Goal: Task Accomplishment & Management: Use online tool/utility

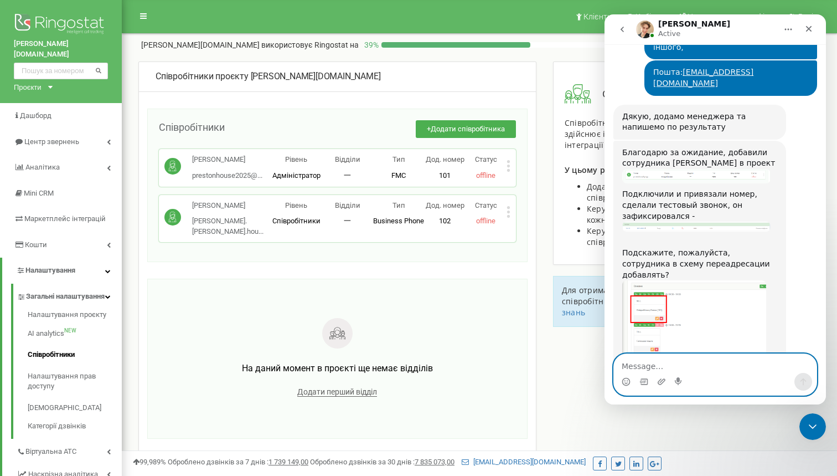
scroll to position [1342, 0]
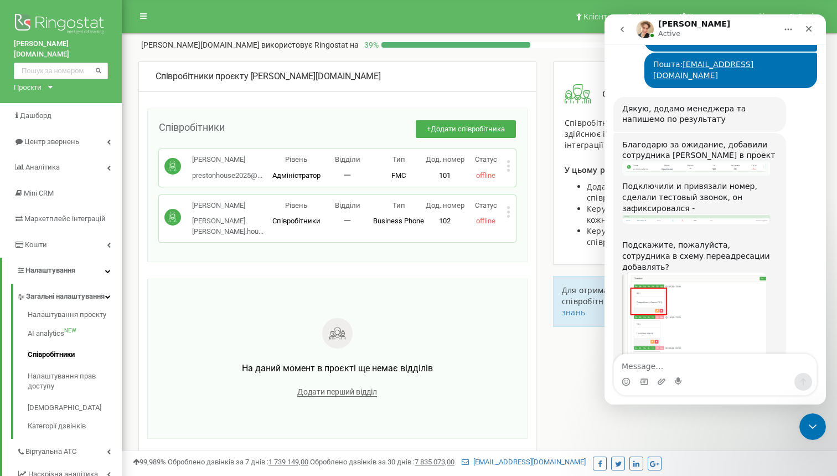
click at [693, 272] on img "Volodymyr says…" at bounding box center [694, 346] width 144 height 148
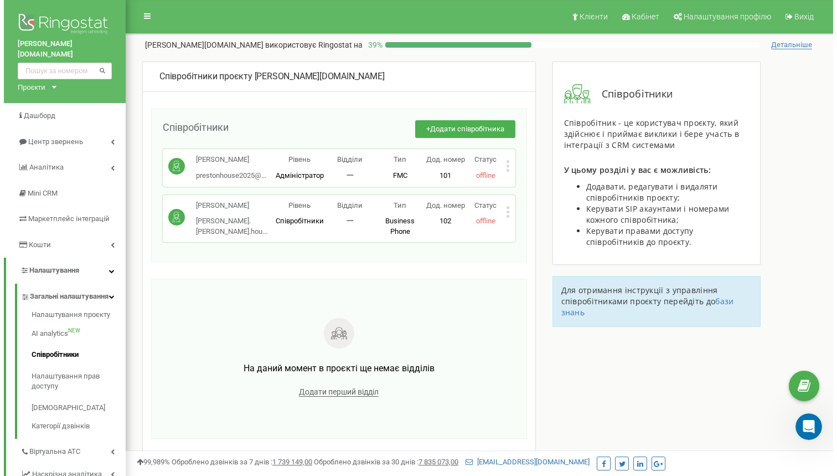
scroll to position [0, 0]
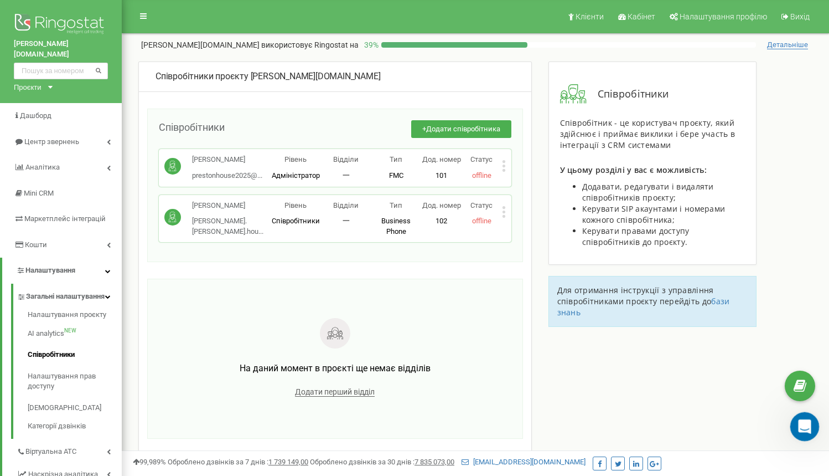
click at [806, 424] on icon "Open Intercom Messenger" at bounding box center [804, 425] width 18 height 18
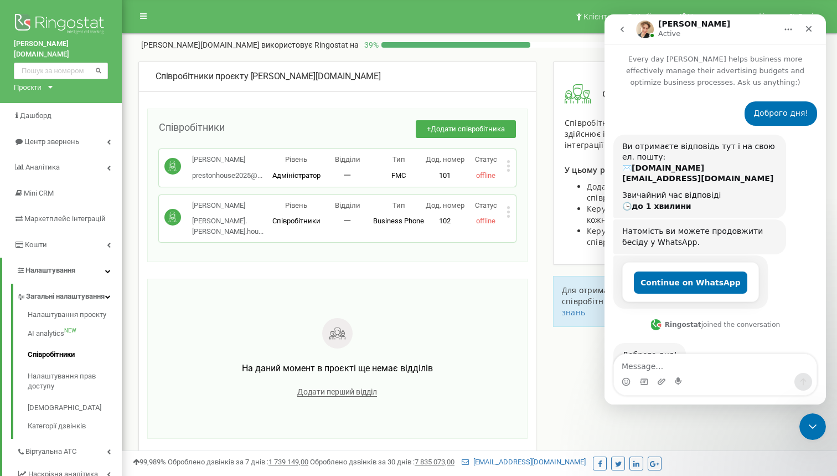
scroll to position [1342, 0]
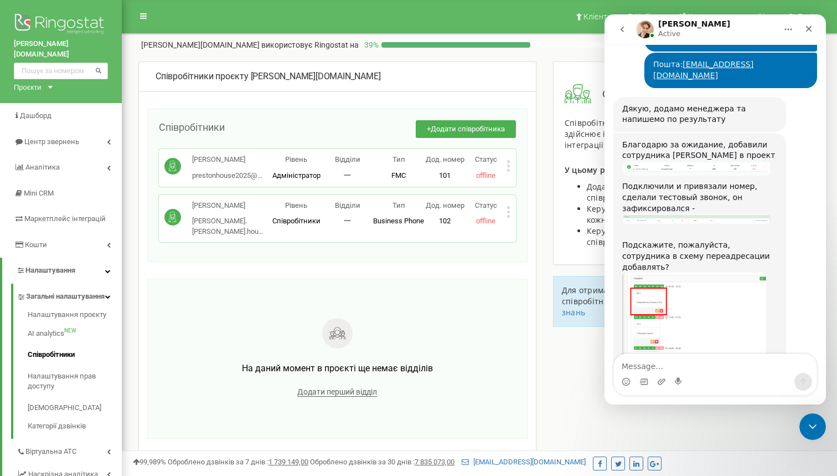
type textarea "Я"
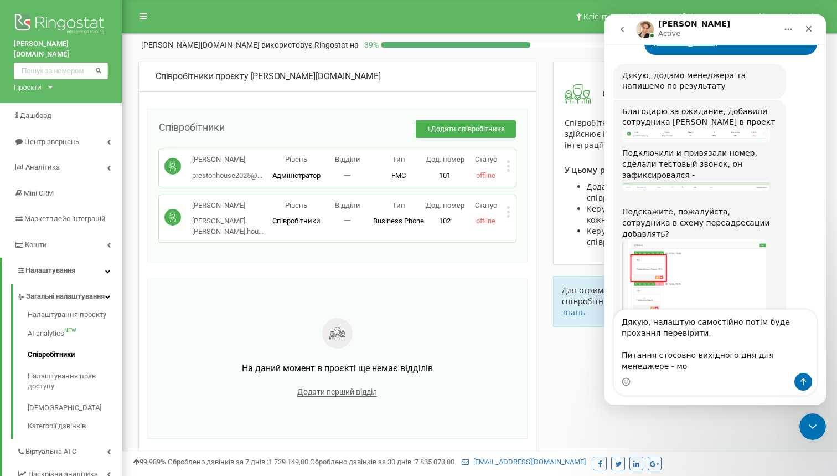
scroll to position [1386, 0]
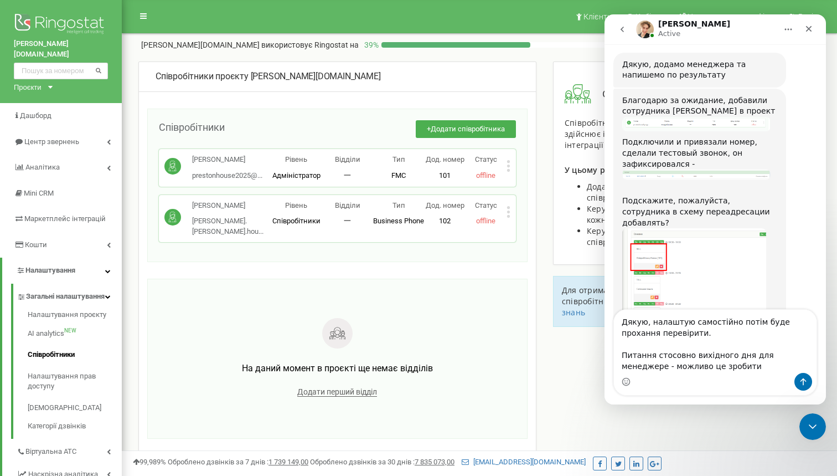
type textarea "Дякую, налаштую самостійно потім буде прохання перевірити. Питання стосовно вих…"
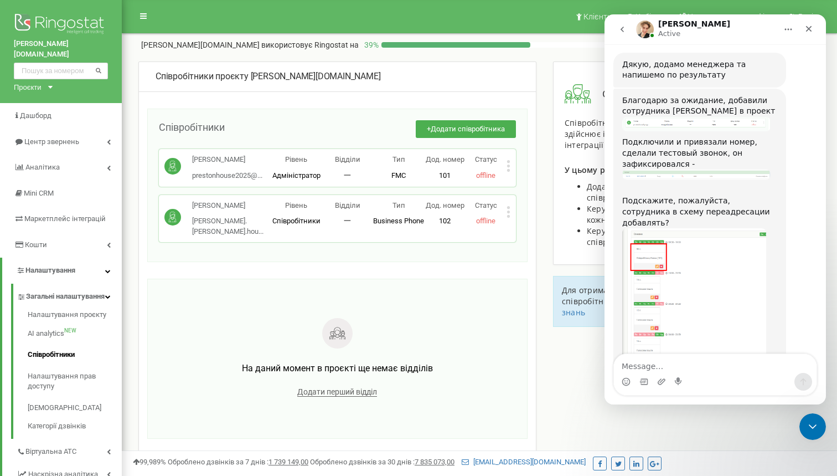
scroll to position [1412, 0]
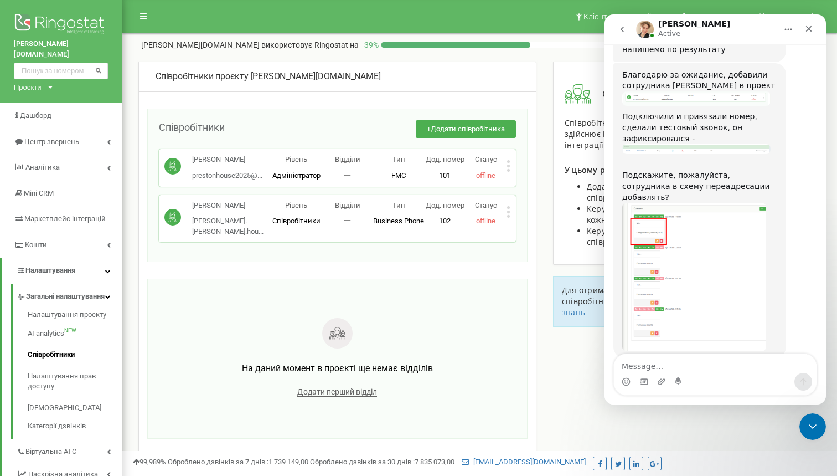
click at [370, 290] on div "На даний момент в проєкті ще немає відділів Додати перший відділ" at bounding box center [337, 358] width 357 height 137
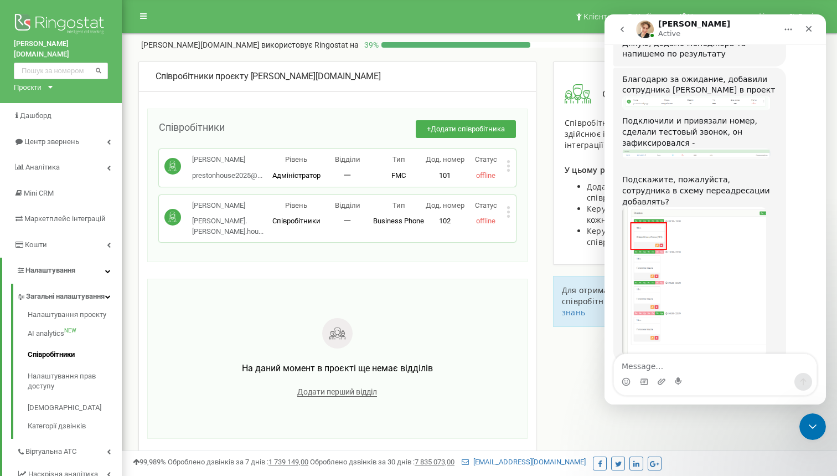
scroll to position [1518, 0]
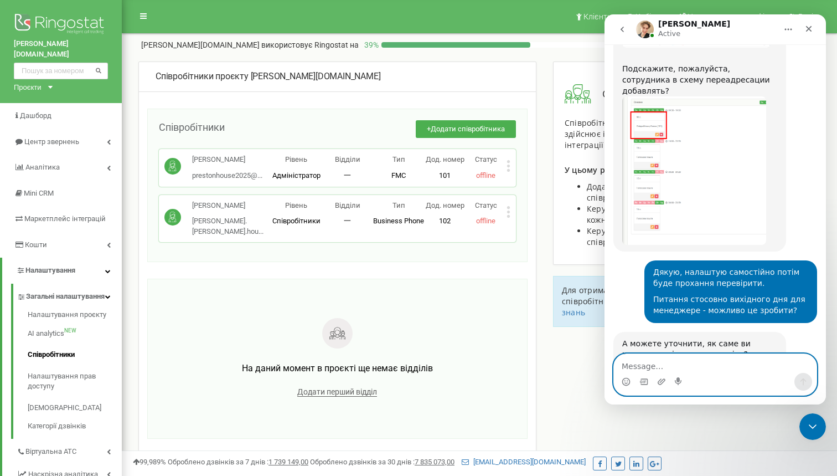
click at [629, 366] on textarea "Message…" at bounding box center [715, 363] width 203 height 19
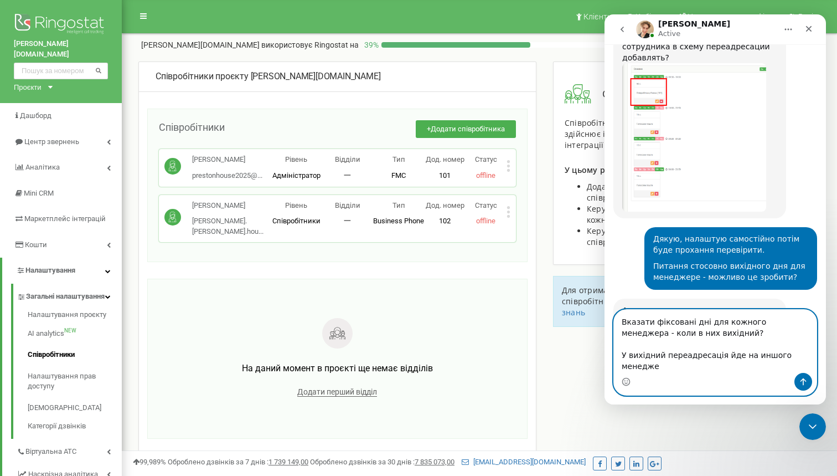
scroll to position [1563, 0]
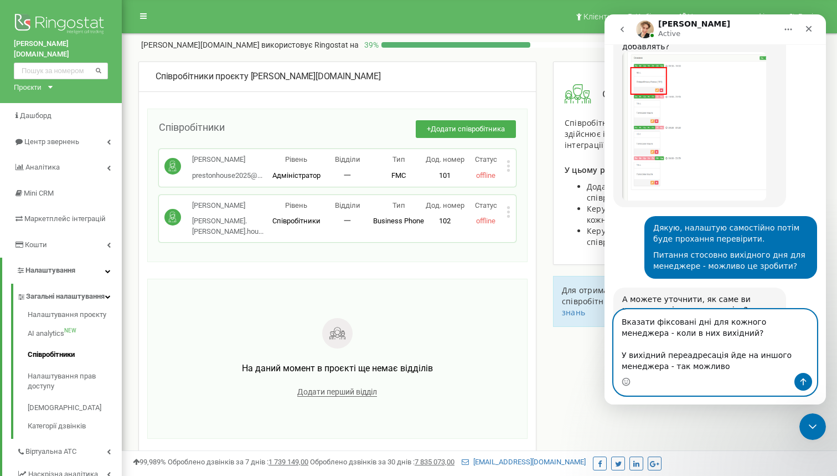
type textarea "Вказати фіксовані дні для кожного менеджера - коли в них вихідний? У вихідний п…"
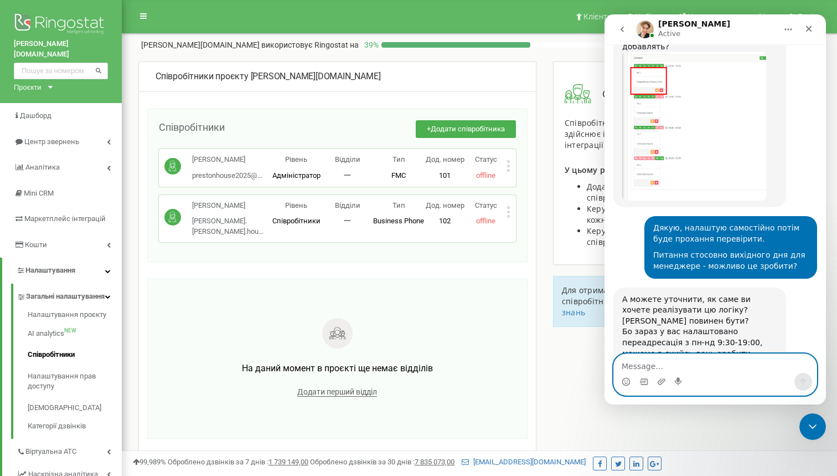
scroll to position [1588, 0]
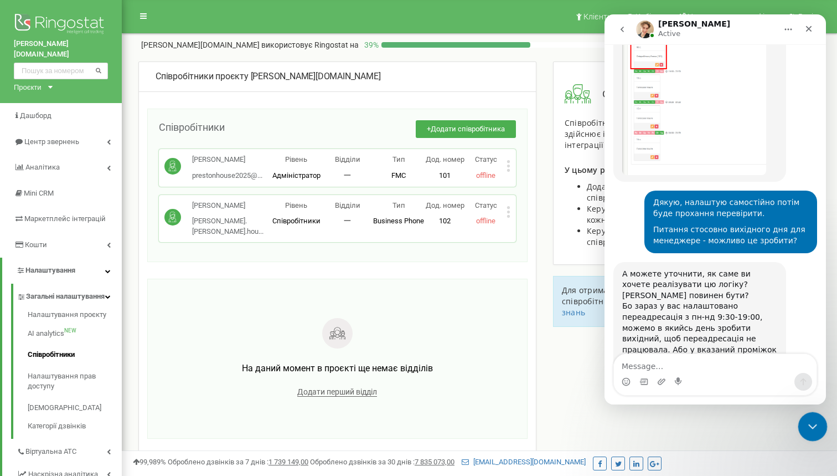
click at [817, 417] on div "Close Intercom Messenger" at bounding box center [811, 424] width 27 height 27
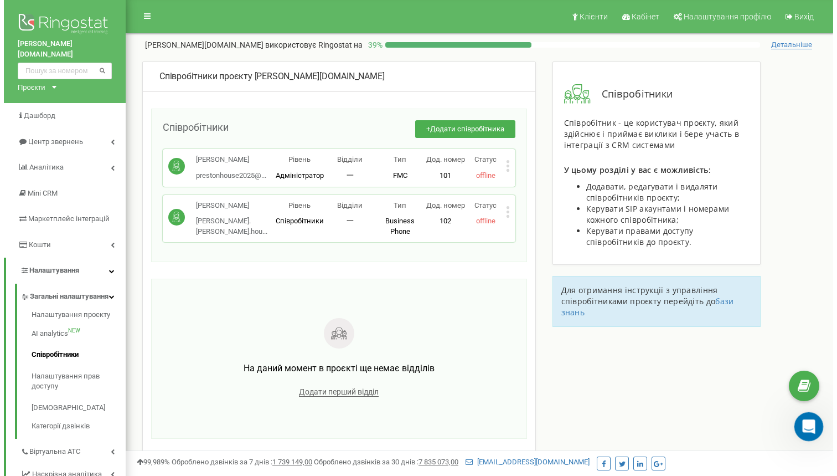
click at [807, 421] on icon "Open Intercom Messenger" at bounding box center [807, 424] width 8 height 9
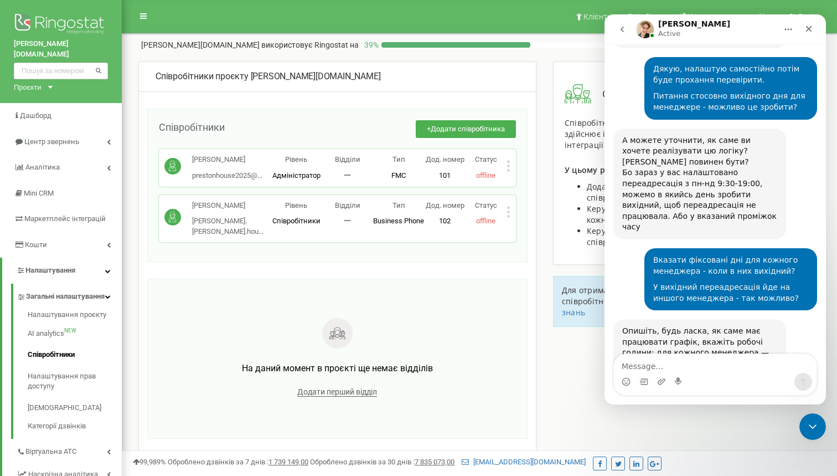
scroll to position [1757, 0]
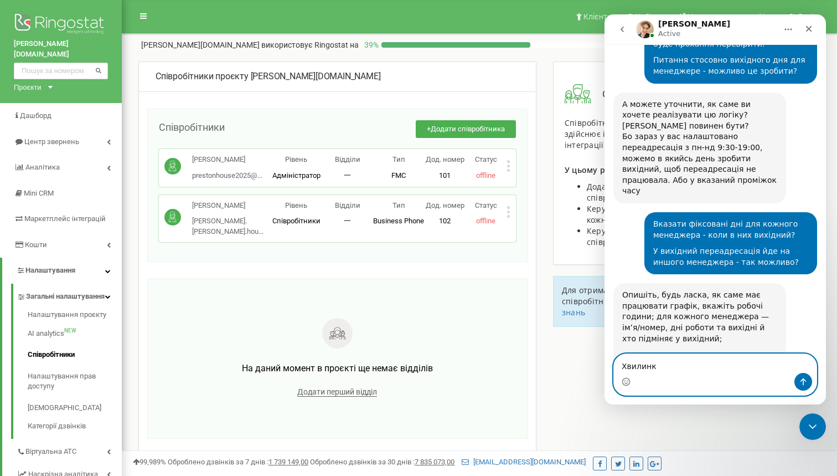
type textarea "Хвилинку"
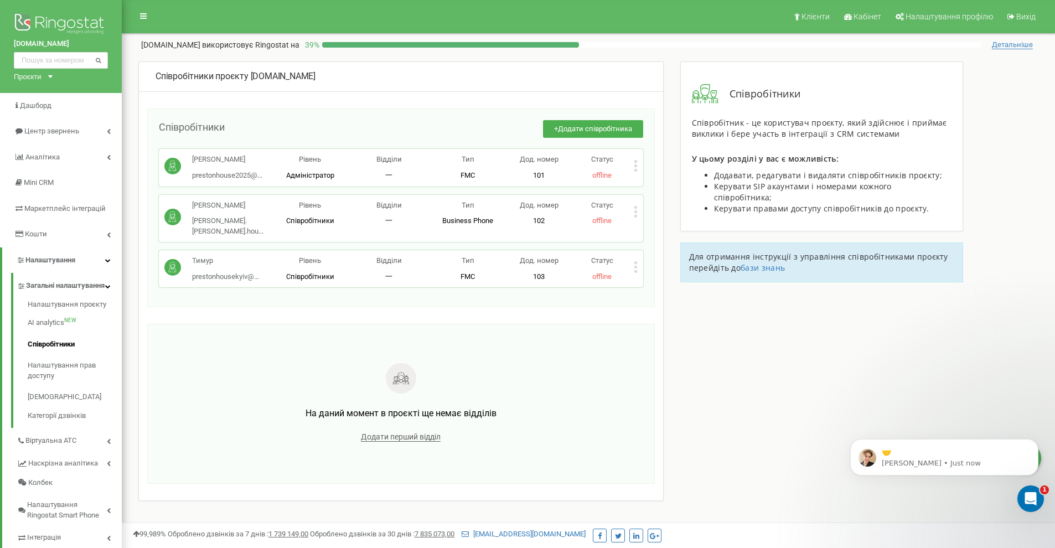
scroll to position [34, 0]
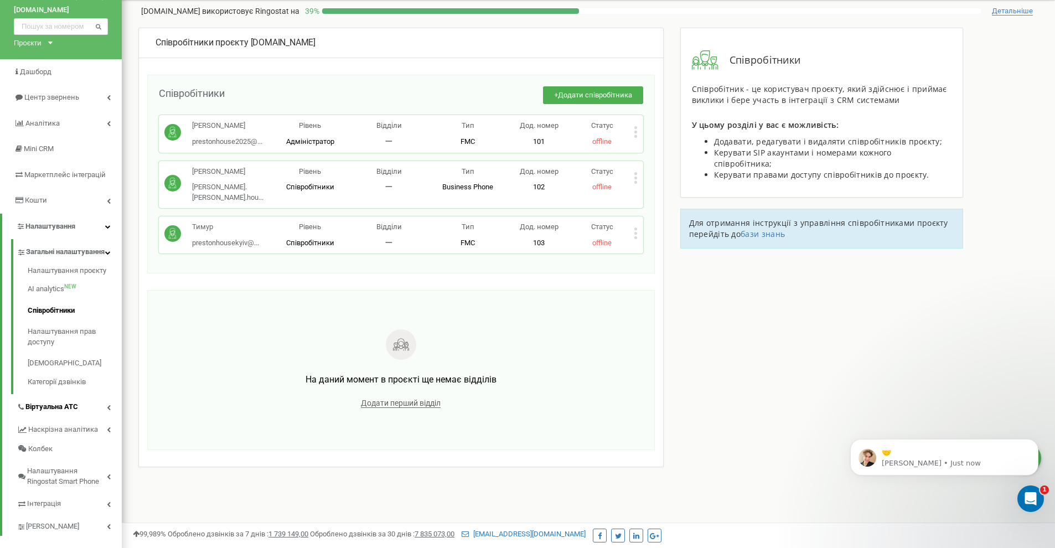
click at [70, 408] on span "Віртуальна АТС" at bounding box center [51, 407] width 53 height 11
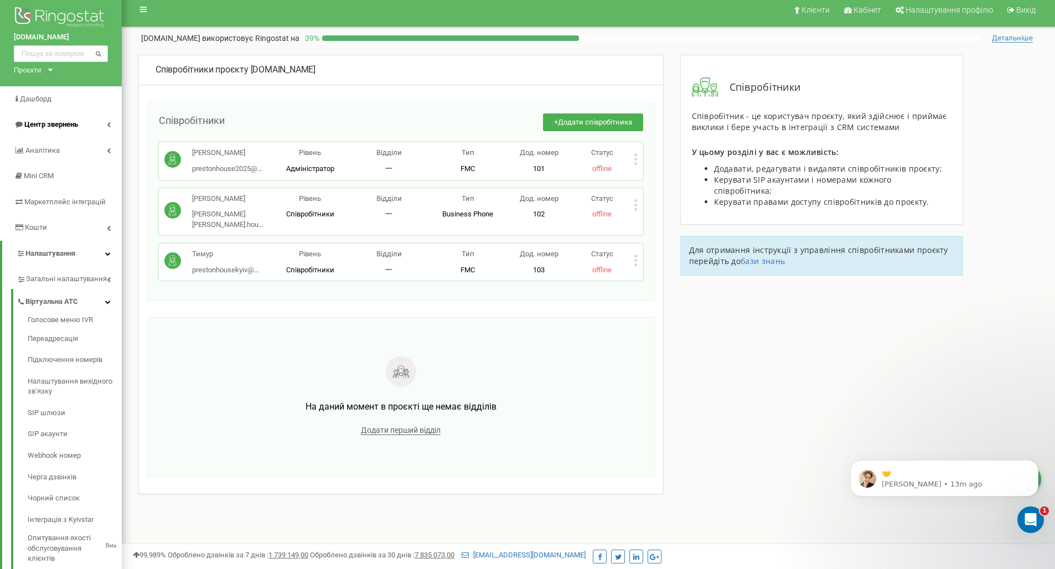
scroll to position [9, 0]
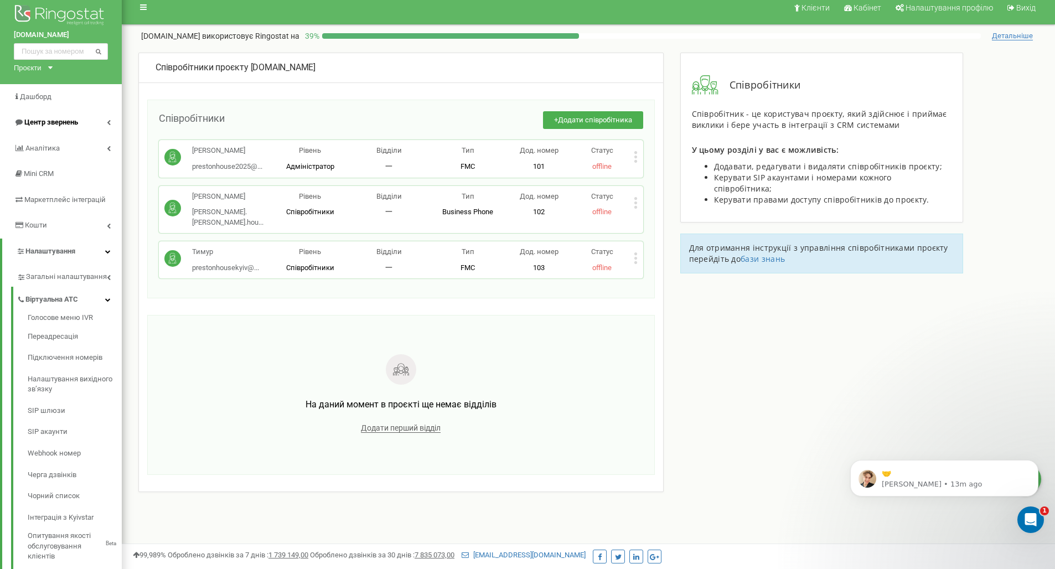
click at [88, 119] on link "Центр звернень" at bounding box center [61, 123] width 122 height 26
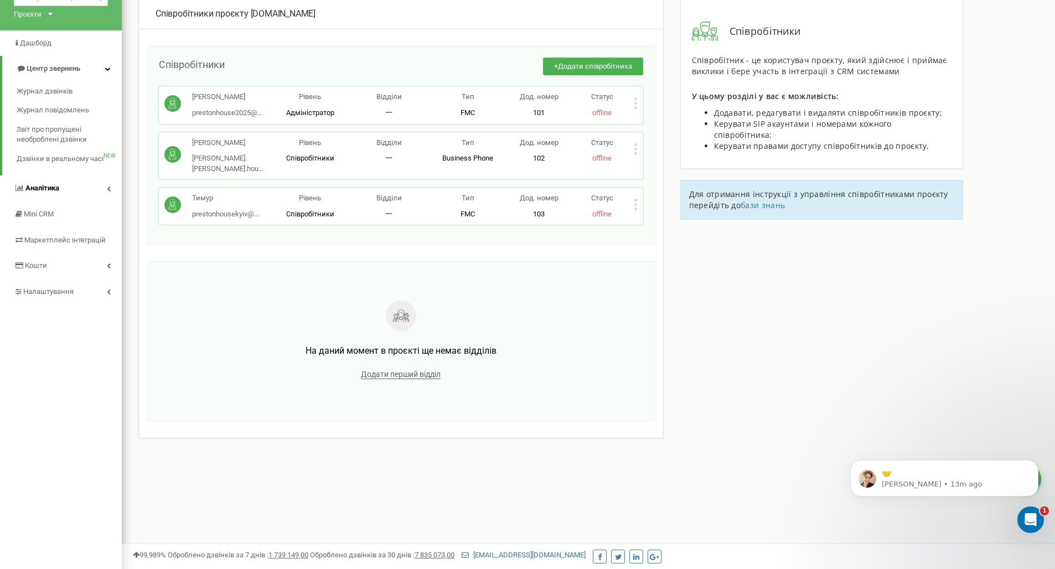
scroll to position [68, 0]
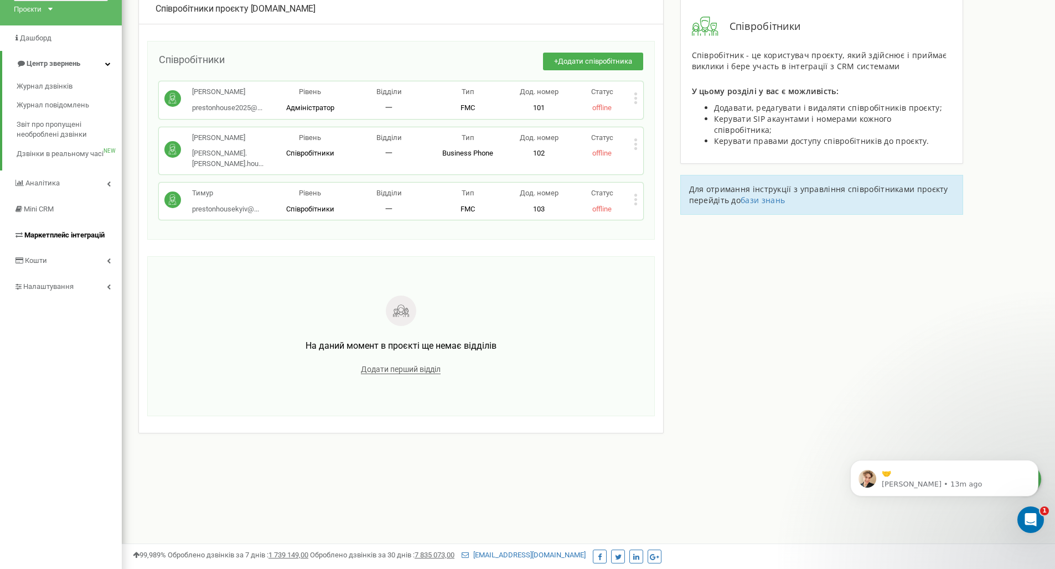
click at [73, 231] on span "Маркетплейс інтеграцій" at bounding box center [64, 235] width 80 height 8
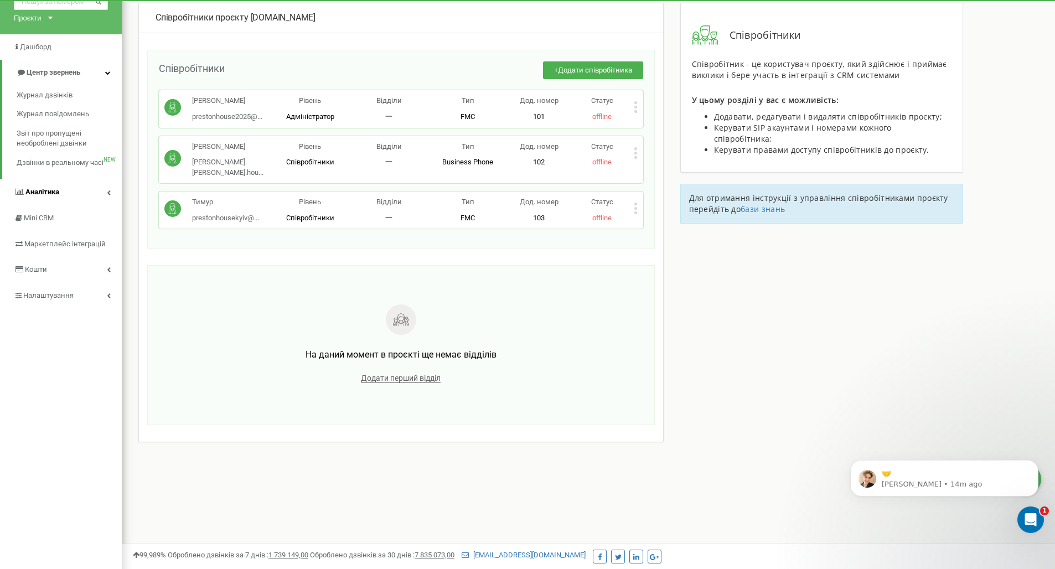
scroll to position [53, 0]
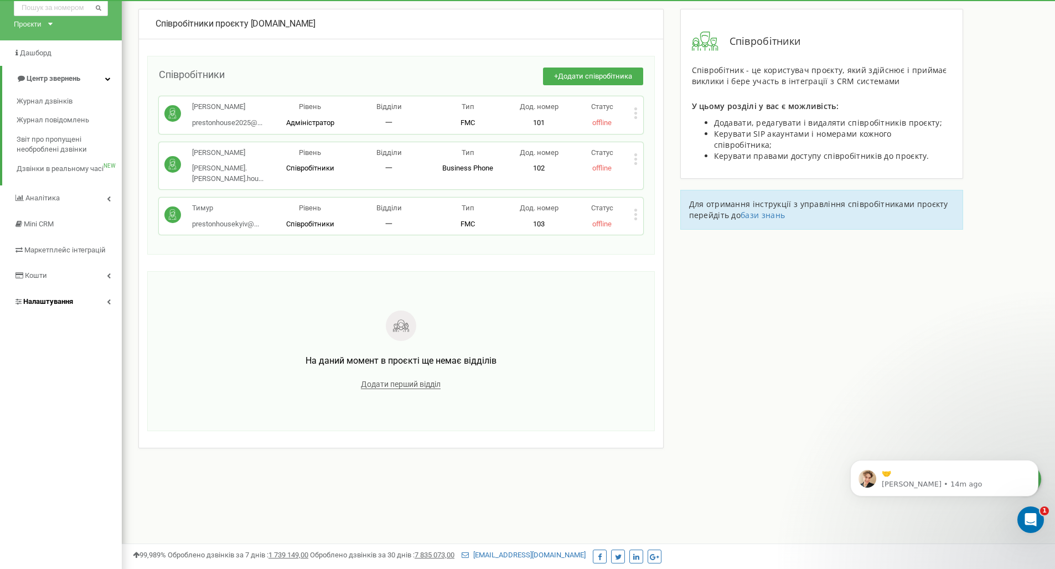
click at [73, 291] on link "Налаштування" at bounding box center [61, 302] width 122 height 26
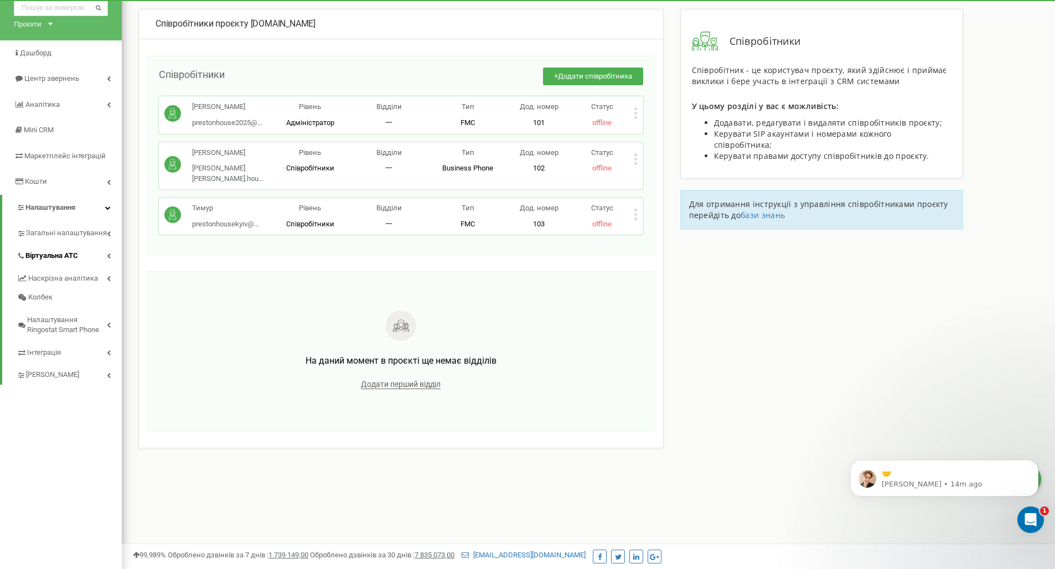
click at [74, 255] on span "Віртуальна АТС" at bounding box center [51, 256] width 53 height 11
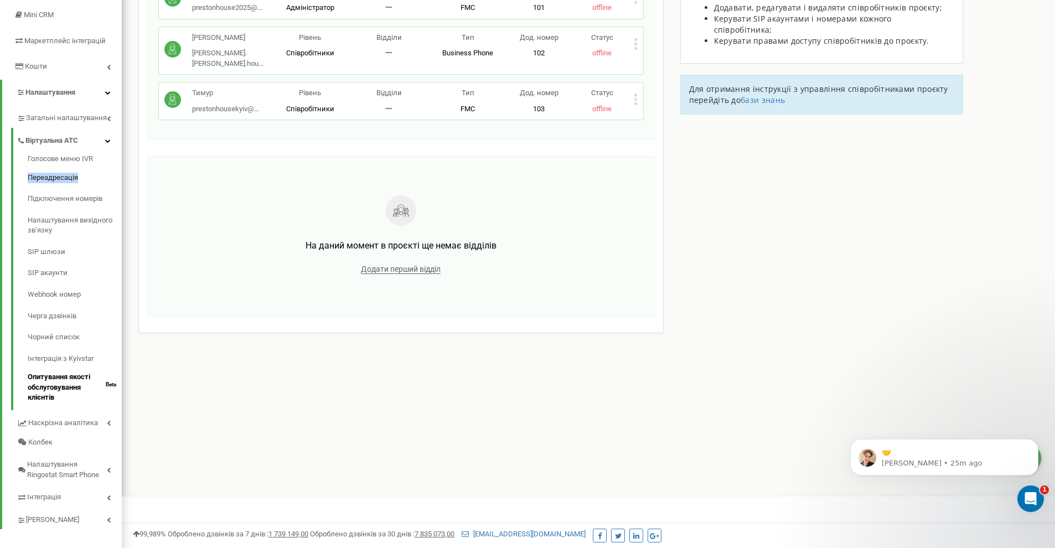
scroll to position [167, 0]
click at [89, 287] on link "Webhook номер" at bounding box center [75, 296] width 94 height 22
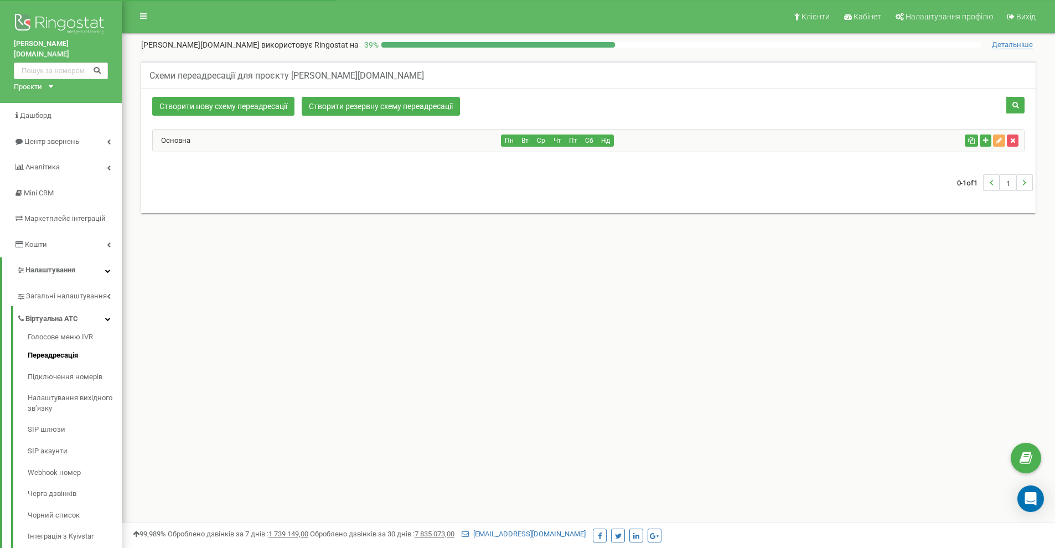
click at [315, 140] on div "Основна" at bounding box center [327, 141] width 349 height 22
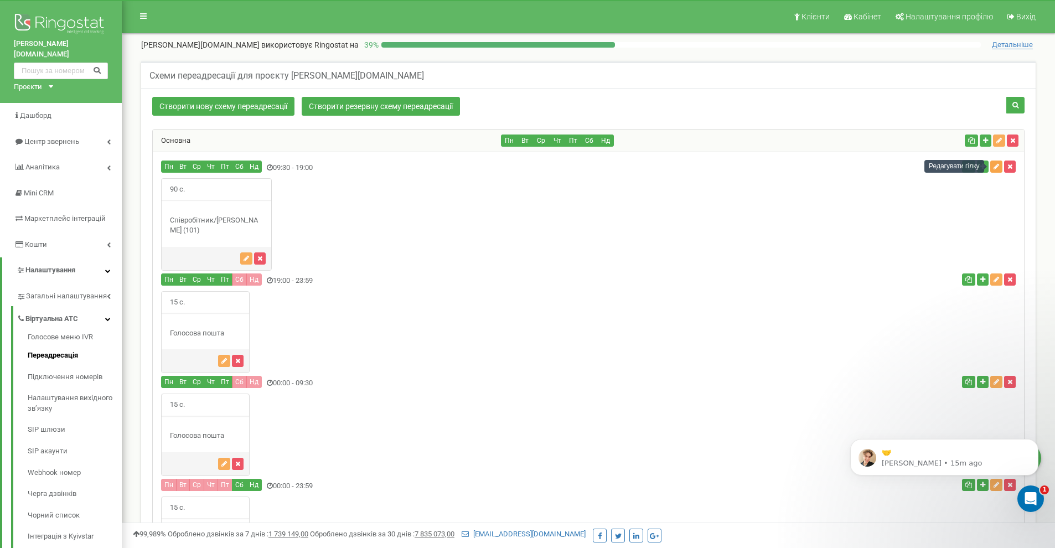
click at [996, 169] on button "button" at bounding box center [997, 167] width 12 height 12
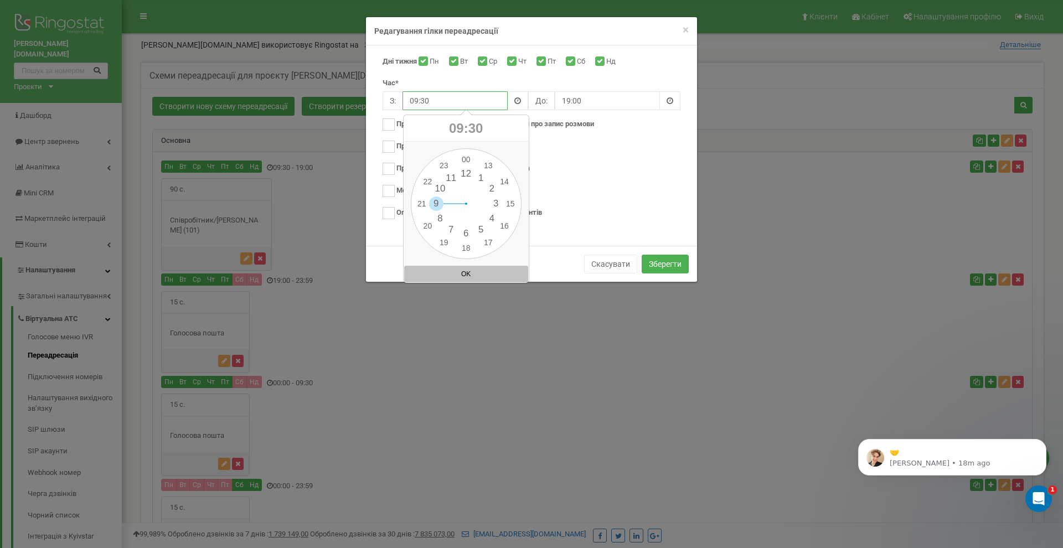
click at [454, 102] on input "09:30" at bounding box center [455, 100] width 105 height 19
type input "09"
click at [635, 168] on div "Програти аудіоповідомлення оператора" at bounding box center [532, 170] width 298 height 14
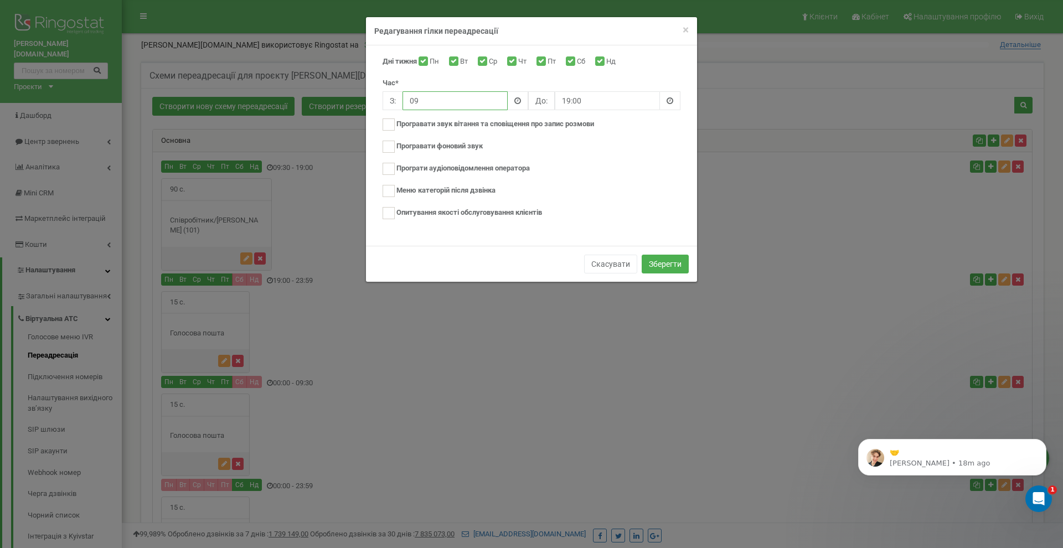
click at [471, 99] on input "09" at bounding box center [455, 100] width 105 height 19
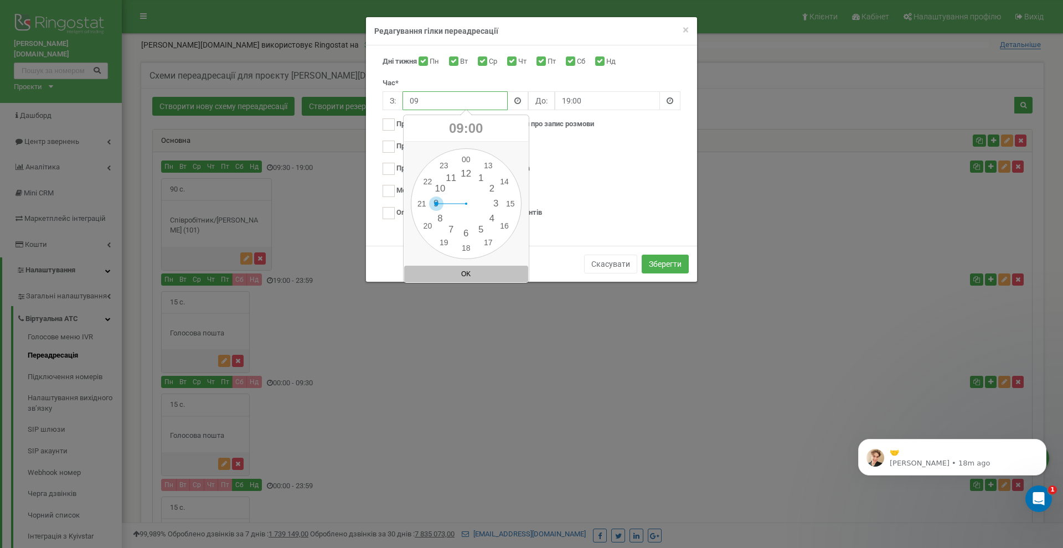
click at [435, 202] on div "00 1 2 3 4 5 6 7 8 9 10 11 12 13 14 15 16 17 18 19 20 21 22 23 00 05 10 15 20 2…" at bounding box center [466, 203] width 111 height 111
click at [608, 101] on input "19:00" at bounding box center [607, 100] width 105 height 19
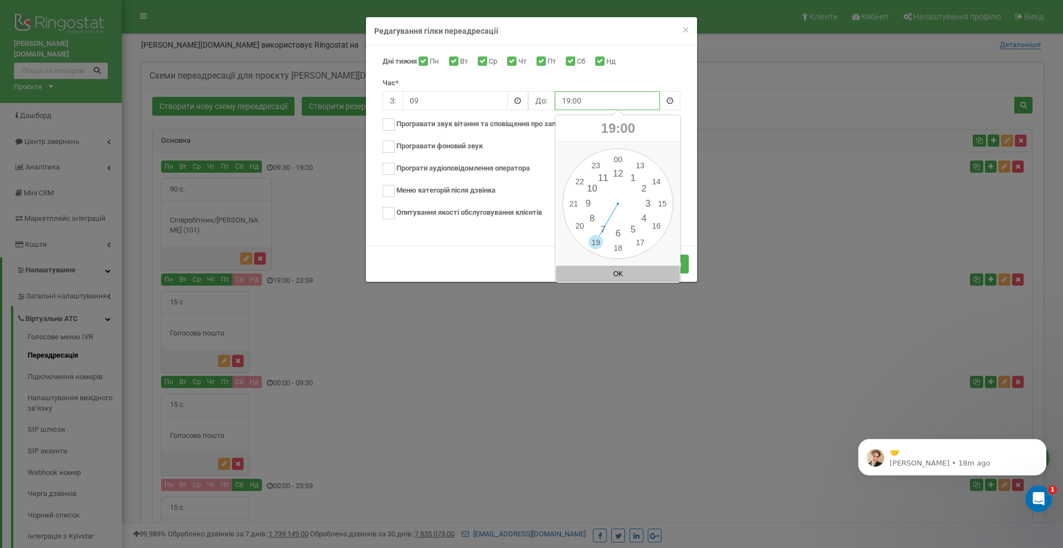
click at [573, 204] on div "00 1 2 3 4 5 6 7 8 9 10 11 12 13 14 15 16 17 18 19 20 21 22 23 00 05 10 15 20 2…" at bounding box center [618, 203] width 111 height 111
click at [636, 76] on div "Дні тижня Пн Вт Ср Чт Пт Сб Нд Час* З: 09 До: 19:00 Нове аудіо" at bounding box center [531, 142] width 315 height 173
click at [514, 63] on input "Чт" at bounding box center [510, 62] width 7 height 7
checkbox input "false"
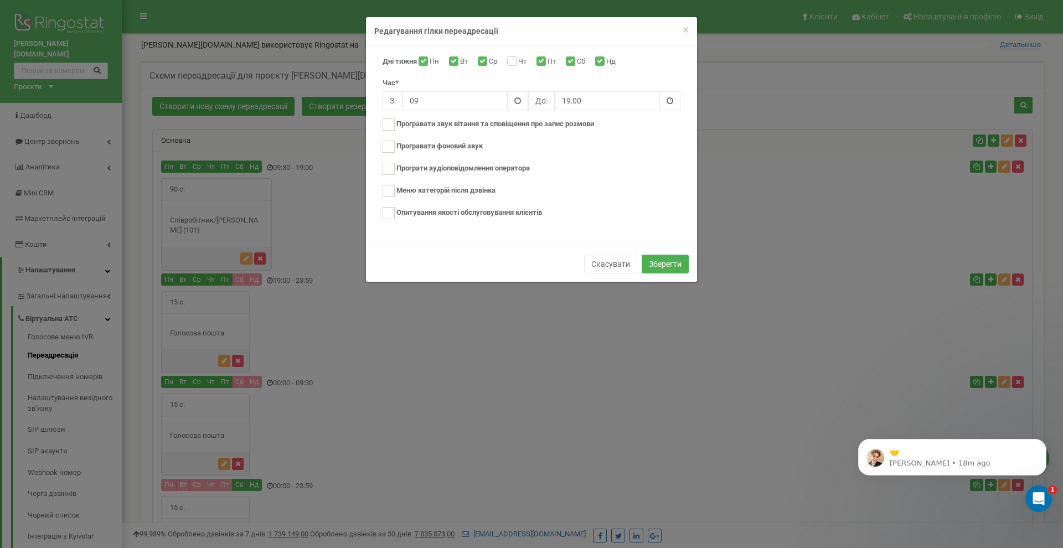
click at [548, 61] on label "Пт" at bounding box center [553, 61] width 11 height 11
click at [544, 61] on input "Пт" at bounding box center [540, 62] width 7 height 7
checkbox input "false"
click at [654, 260] on button "Зберегти" at bounding box center [665, 264] width 47 height 19
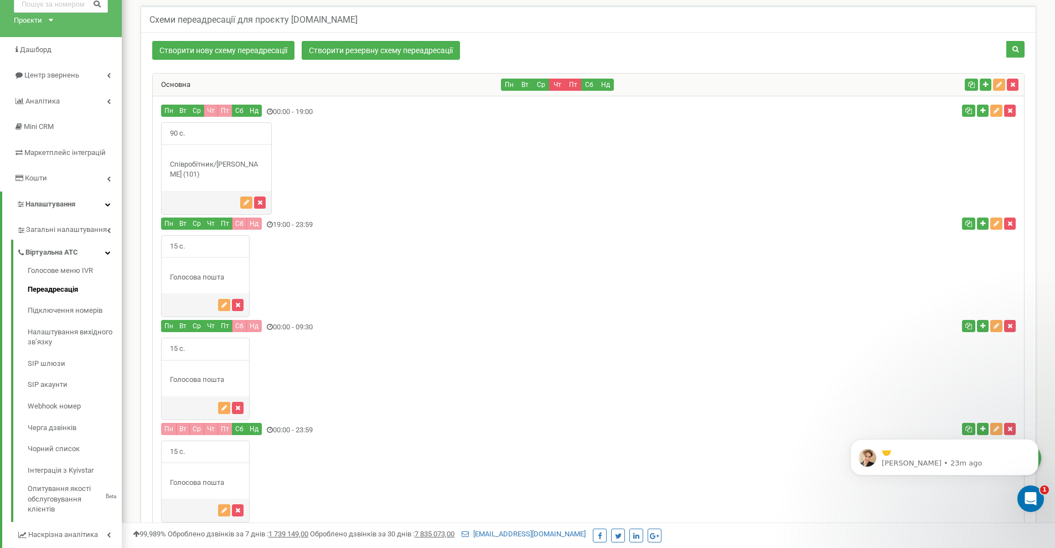
scroll to position [54, 0]
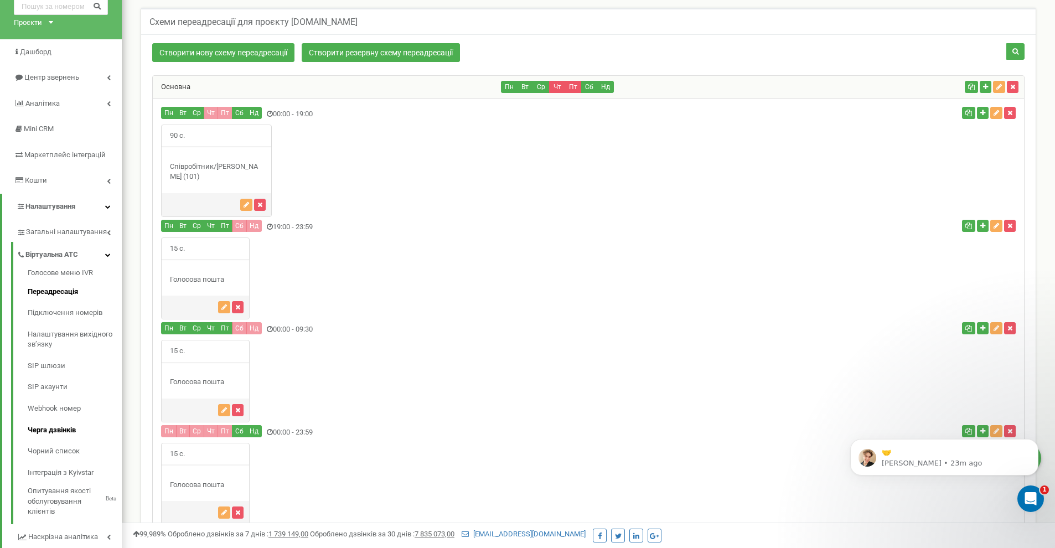
click at [39, 422] on link "Черга дзвінків" at bounding box center [75, 431] width 94 height 22
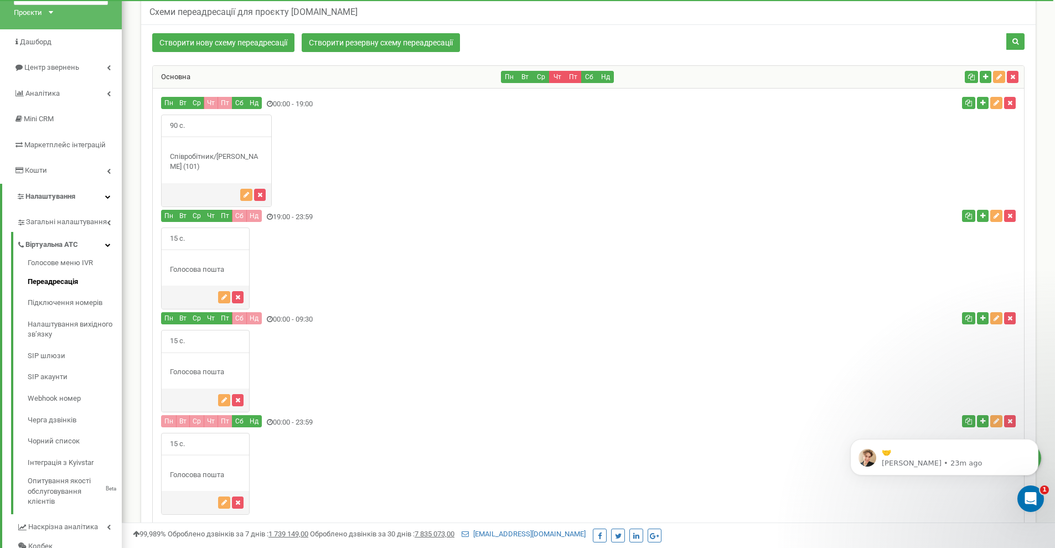
scroll to position [66, 0]
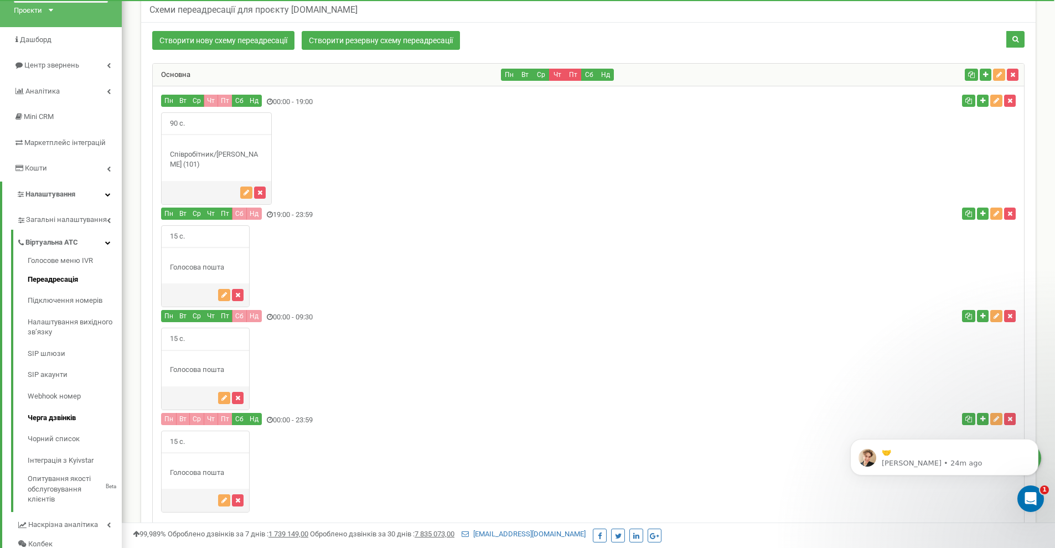
click at [55, 413] on link "Черга дзвінків" at bounding box center [75, 419] width 94 height 22
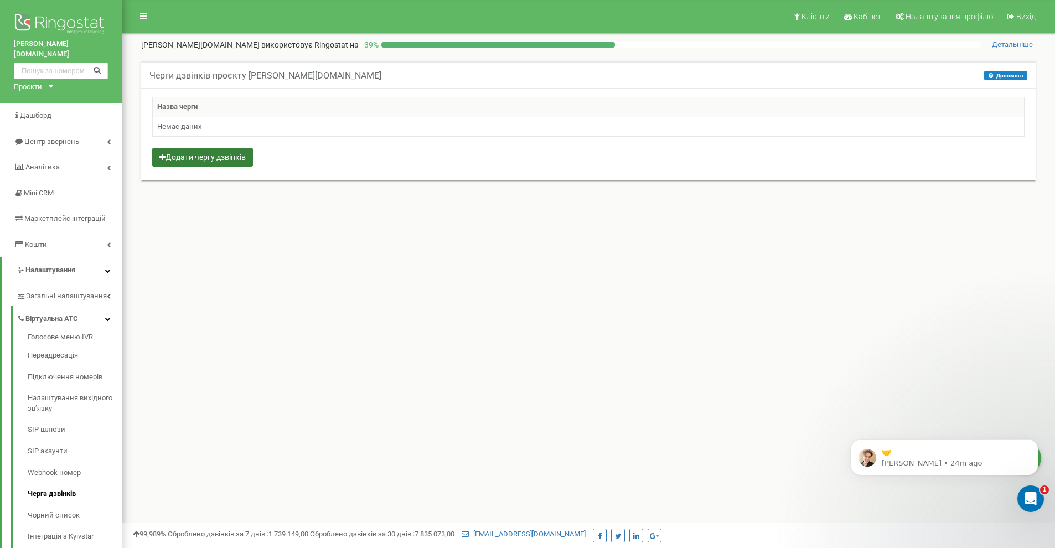
click at [208, 156] on button "Додати чергу дзвінків" at bounding box center [202, 157] width 101 height 19
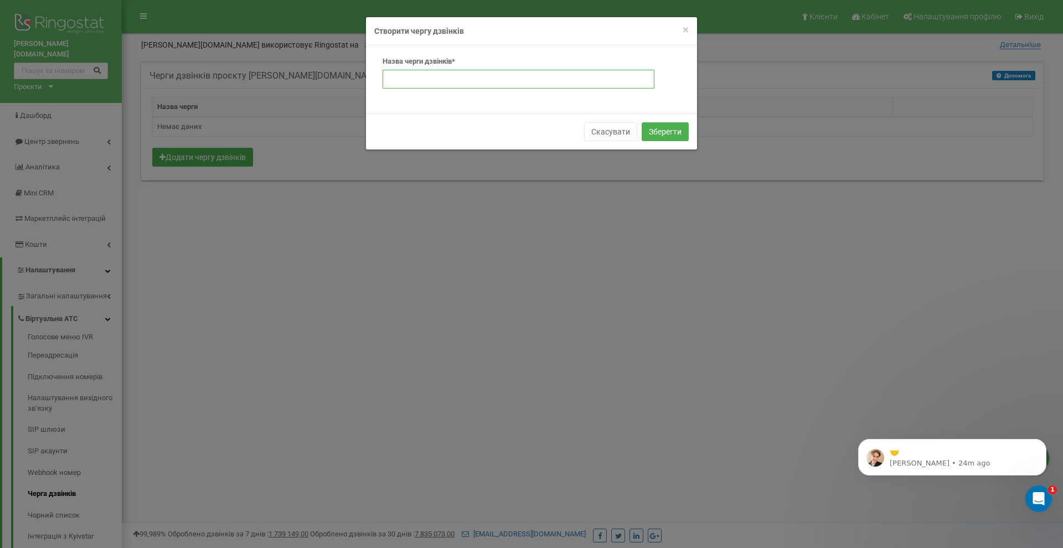
click at [467, 75] on input "text" at bounding box center [519, 79] width 272 height 19
type input "ь"
type input "main"
click at [520, 114] on div "Скасувати Зберегти" at bounding box center [531, 132] width 331 height 36
click at [484, 82] on input "main" at bounding box center [519, 79] width 272 height 19
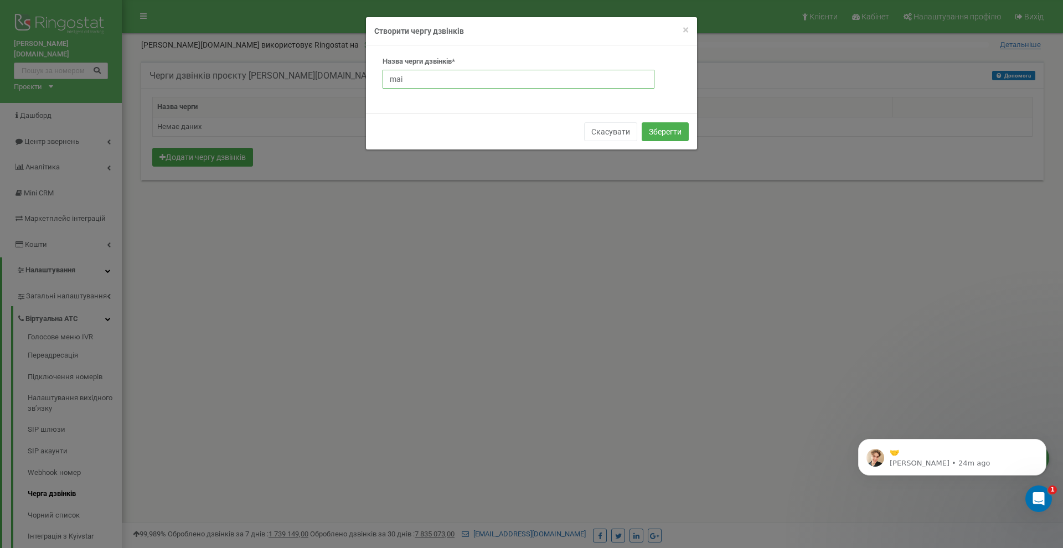
type input "main"
click at [505, 106] on div "Назва черги дзвінків* main" at bounding box center [531, 79] width 331 height 68
click at [553, 85] on input "main" at bounding box center [519, 79] width 272 height 19
type input "main"
click at [557, 115] on div "Скасувати Зберегти" at bounding box center [531, 132] width 331 height 36
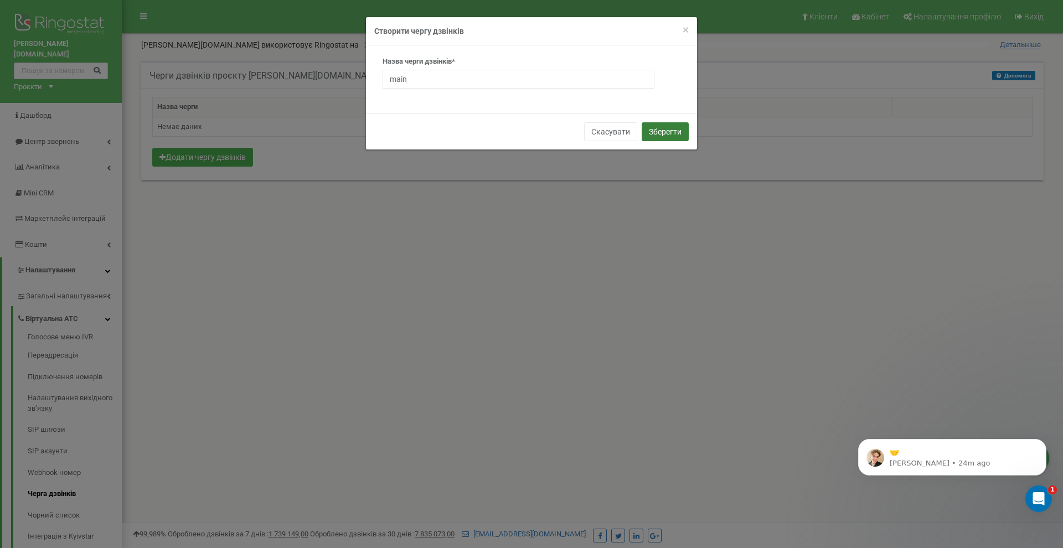
click at [666, 130] on button "Зберегти" at bounding box center [665, 131] width 47 height 19
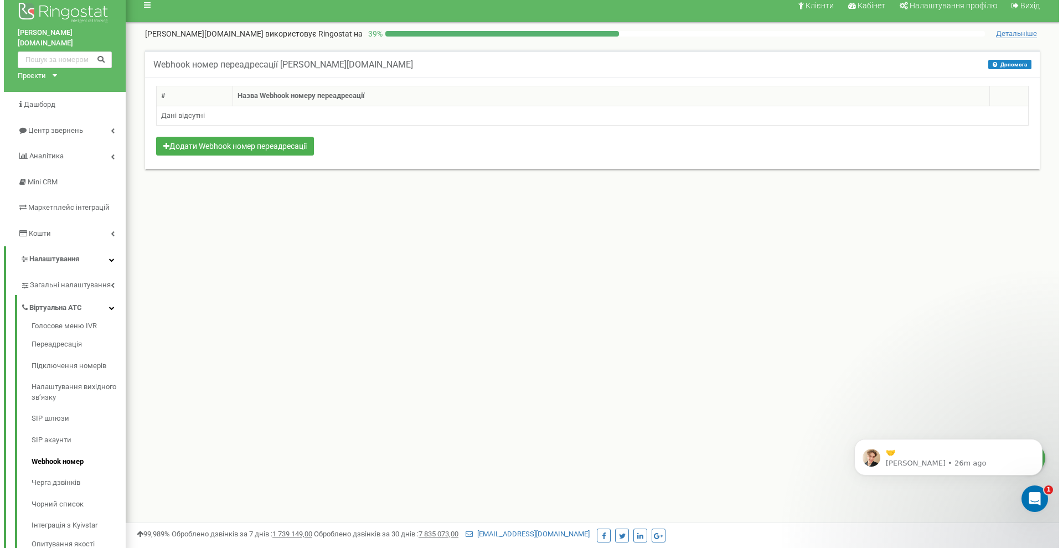
scroll to position [10, 0]
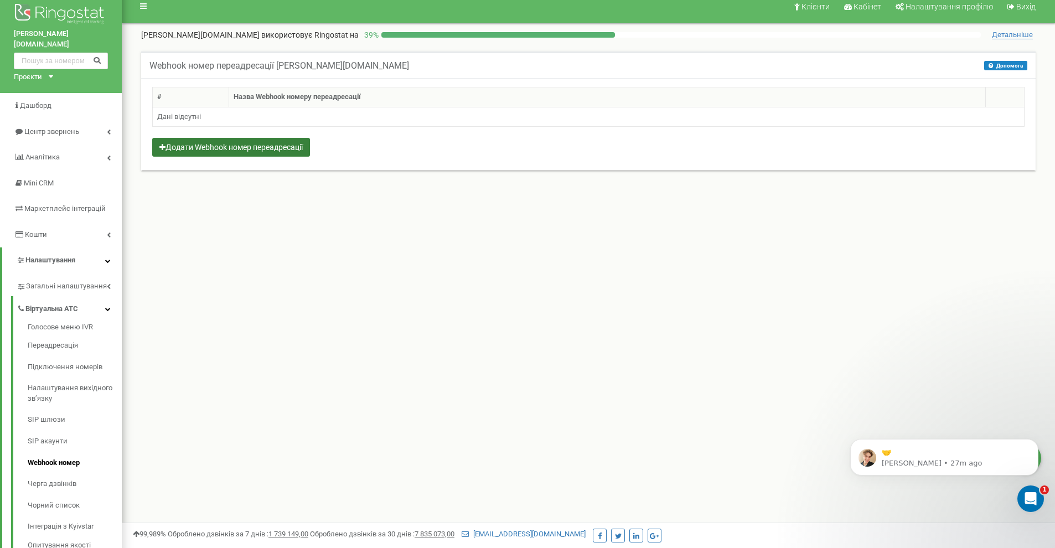
click at [269, 150] on button "Додати Webhook номер переадресації" at bounding box center [231, 147] width 158 height 19
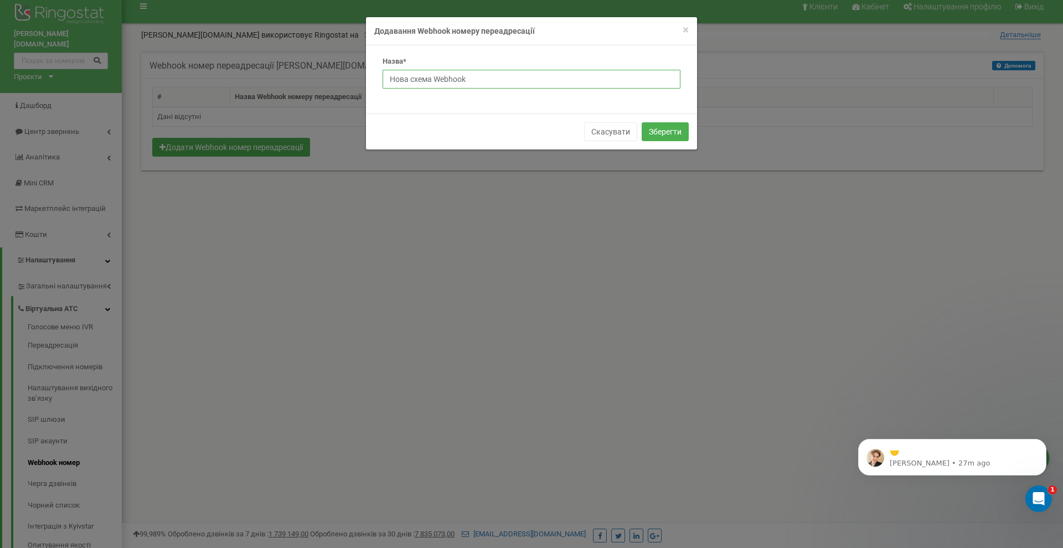
click at [482, 80] on input "Нова схема Webhook" at bounding box center [532, 79] width 298 height 19
paste input "G-Plus"
type input "G-Plus схема Webhook"
click at [673, 131] on button "Зберегти" at bounding box center [665, 131] width 47 height 19
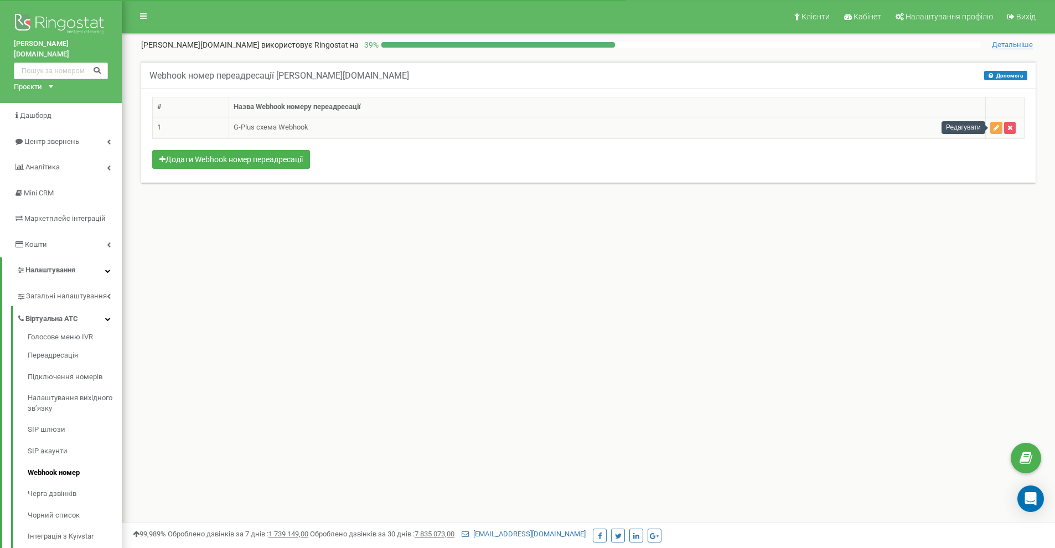
click at [996, 128] on icon "button" at bounding box center [997, 128] width 6 height 7
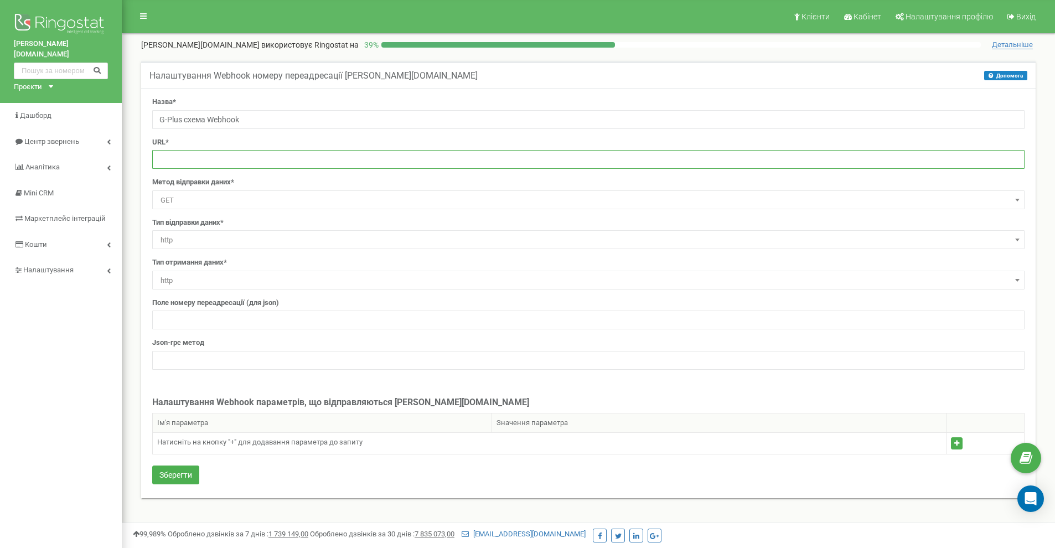
click at [357, 159] on input "text" at bounding box center [588, 159] width 873 height 19
paste input "[URL][DOMAIN_NAME]"
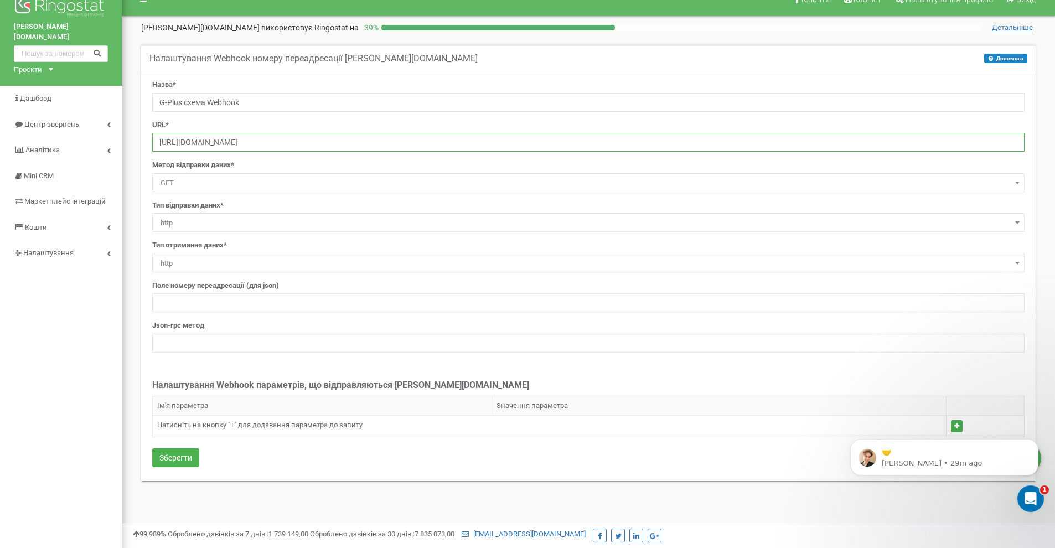
scroll to position [20, 0]
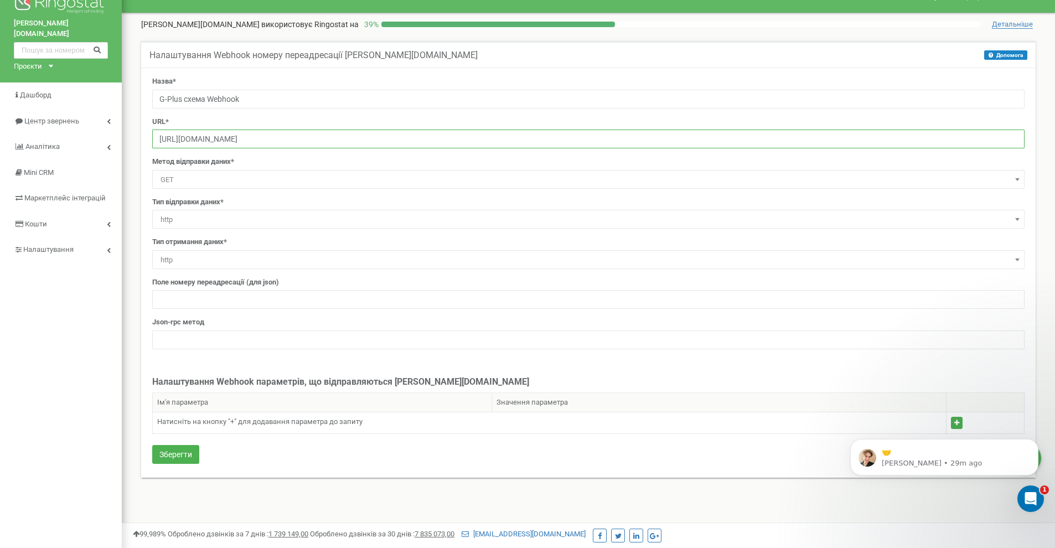
type input "[URL][DOMAIN_NAME]"
click at [266, 220] on span "http" at bounding box center [588, 220] width 865 height 16
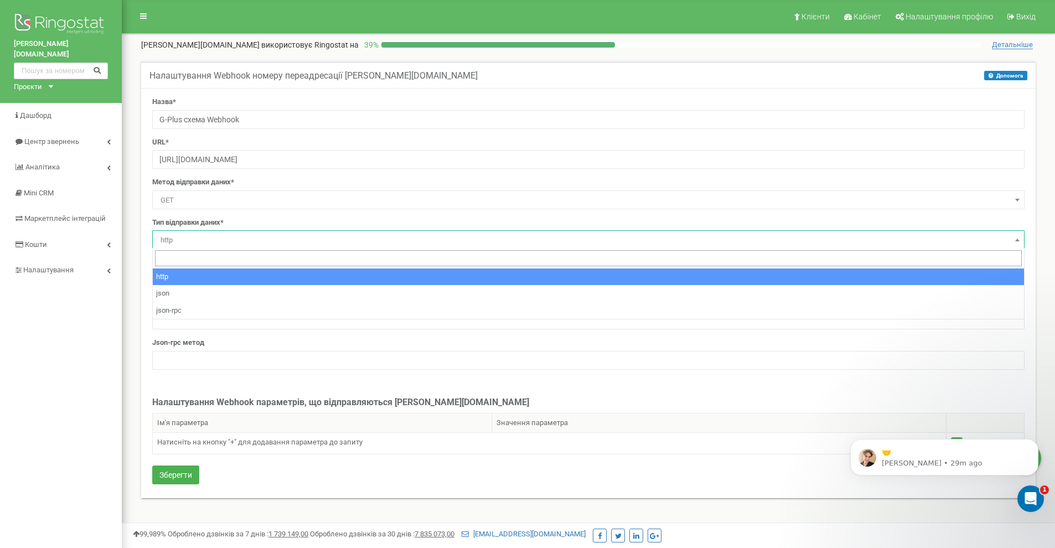
scroll to position [0, 0]
click at [444, 214] on div "Назва* G-Plus схема Webhook URL* [URL][DOMAIN_NAME] Метод відправки даних* GET …" at bounding box center [588, 237] width 889 height 281
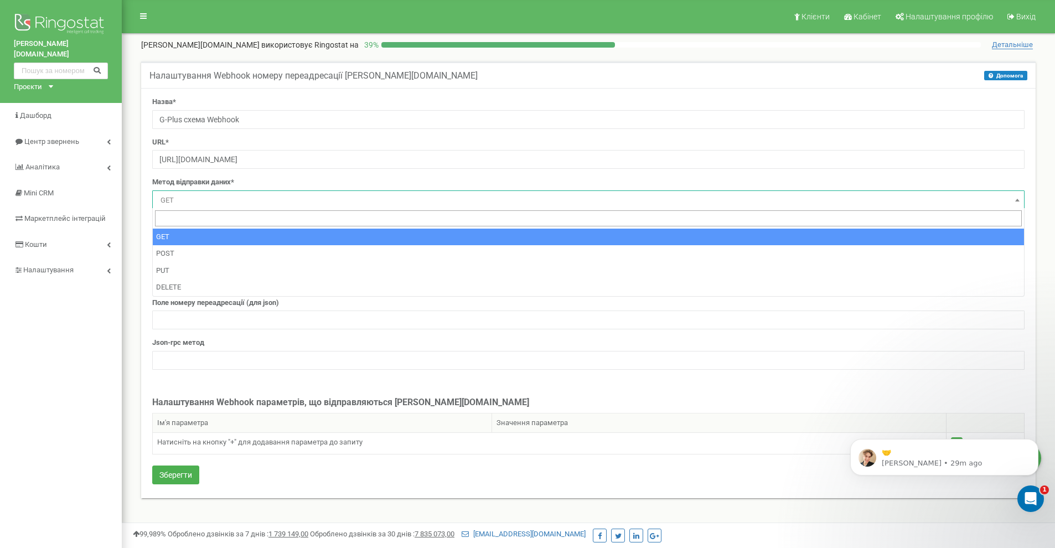
click at [344, 205] on span "GET" at bounding box center [588, 201] width 865 height 16
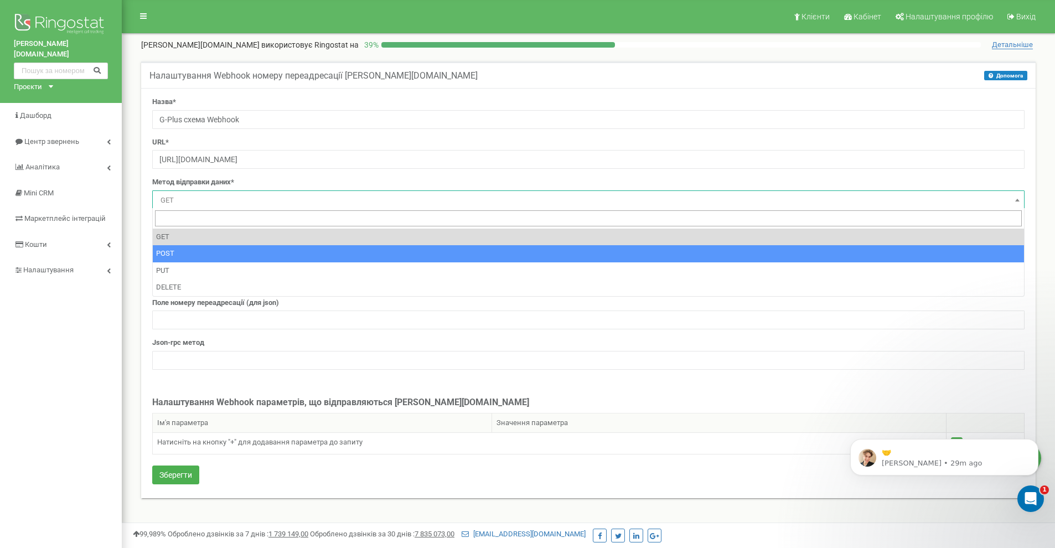
select select "POST"
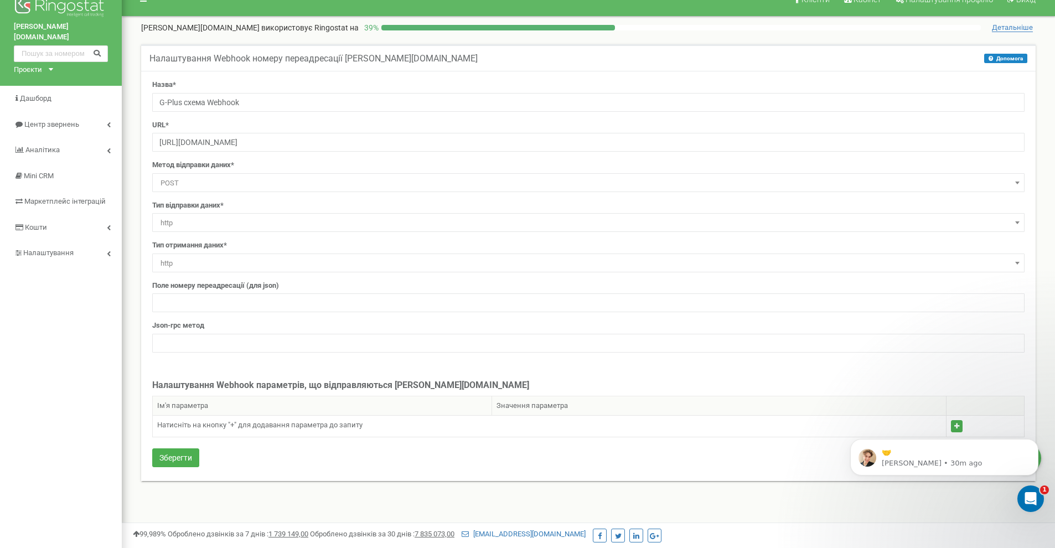
scroll to position [18, 0]
click at [300, 221] on span "http" at bounding box center [588, 223] width 865 height 16
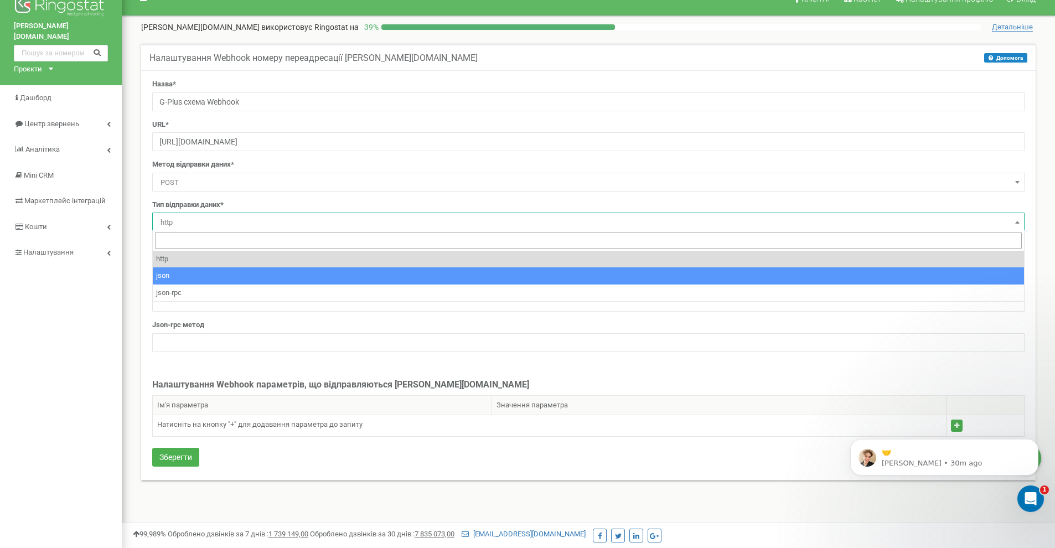
select select "json"
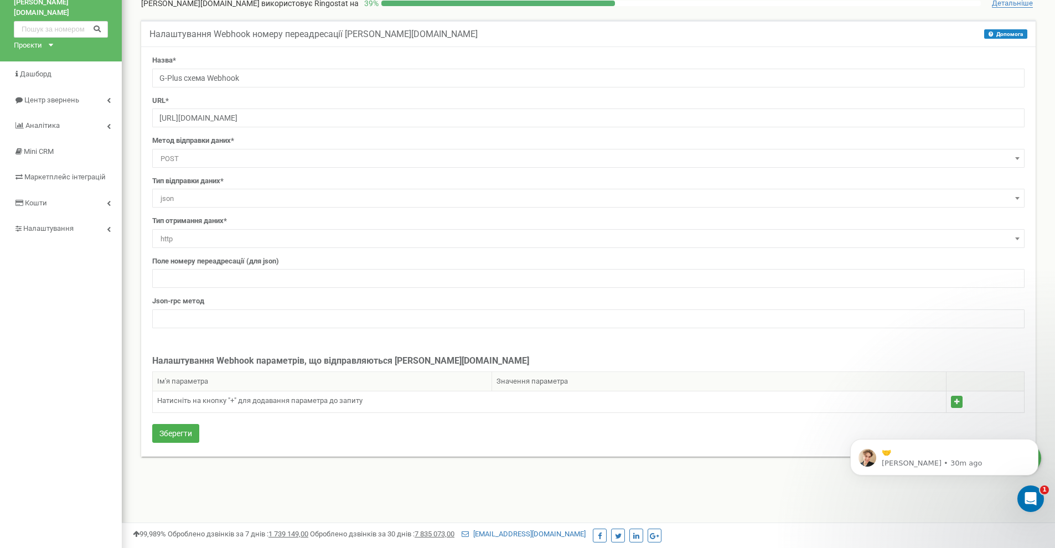
scroll to position [43, 0]
click at [292, 245] on div "Назва* G-Plus схема Webhook URL* [URL][DOMAIN_NAME] Метод відправки даних* GET …" at bounding box center [588, 194] width 889 height 281
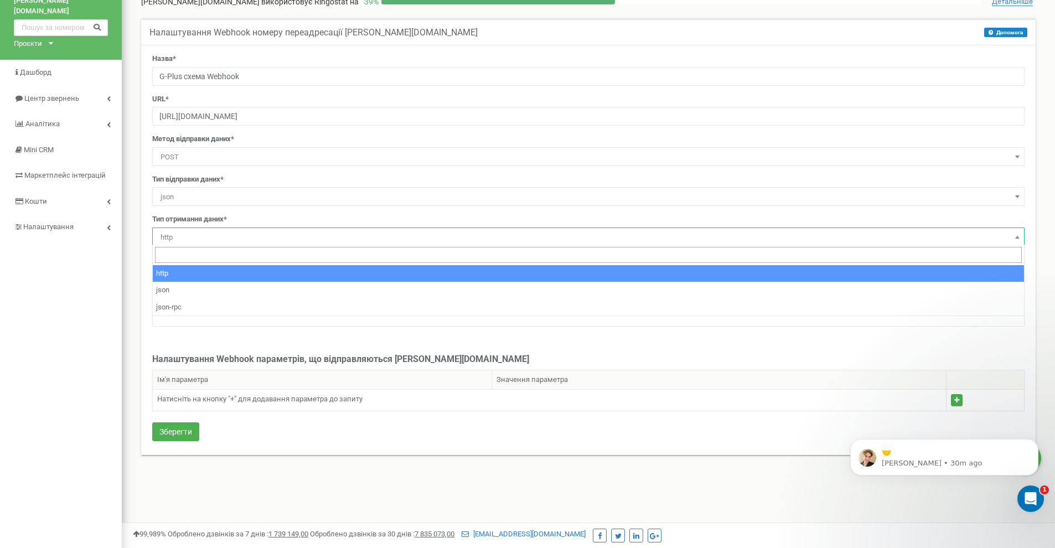
click at [293, 240] on span "http" at bounding box center [588, 238] width 865 height 16
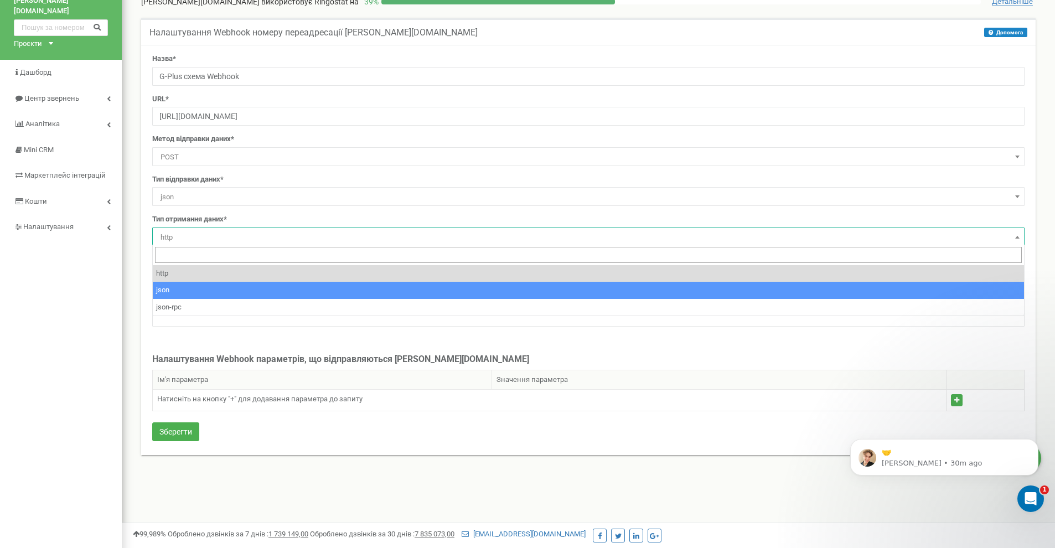
select select "json"
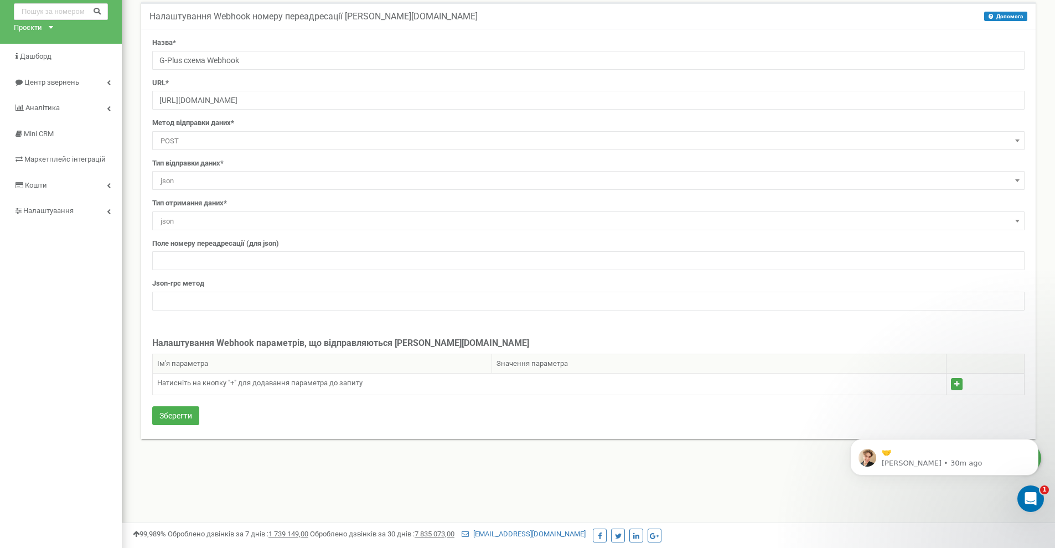
scroll to position [60, 0]
paste input "dst_callee"
type input "dst_callee"
click at [285, 280] on div "Json-rpc метод" at bounding box center [588, 294] width 873 height 32
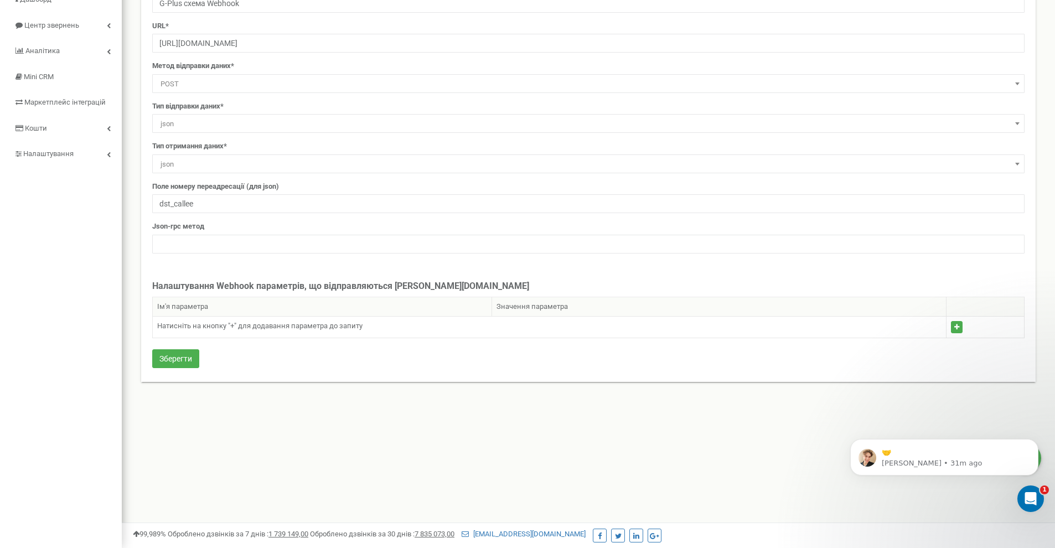
scroll to position [116, 0]
click at [958, 327] on icon "button" at bounding box center [957, 327] width 5 height 7
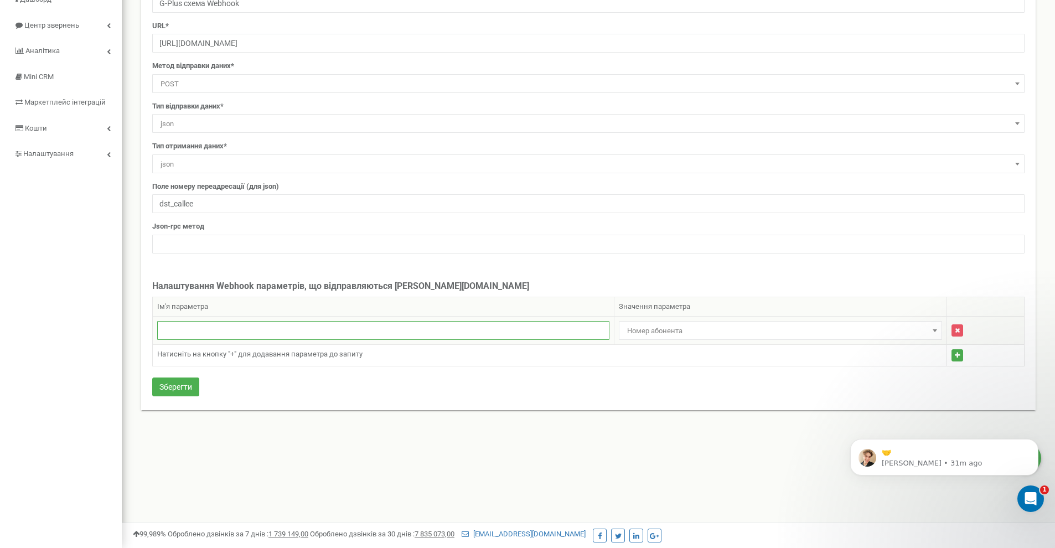
click at [282, 328] on input "text" at bounding box center [383, 330] width 452 height 19
paste input "webhookType"
type input "webhookType"
click at [758, 330] on span "Номер абонента" at bounding box center [780, 331] width 315 height 16
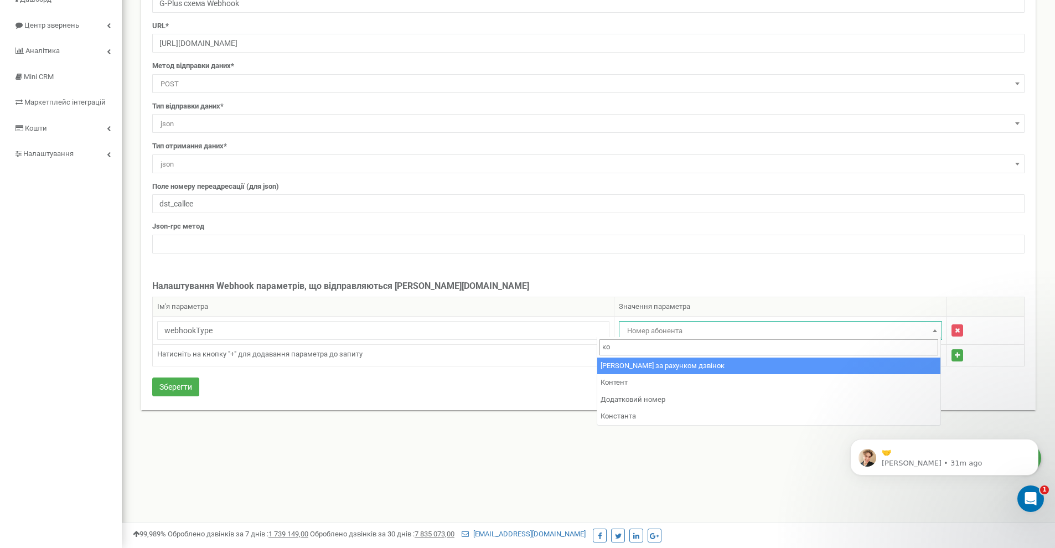
scroll to position [0, 0]
type input "кон"
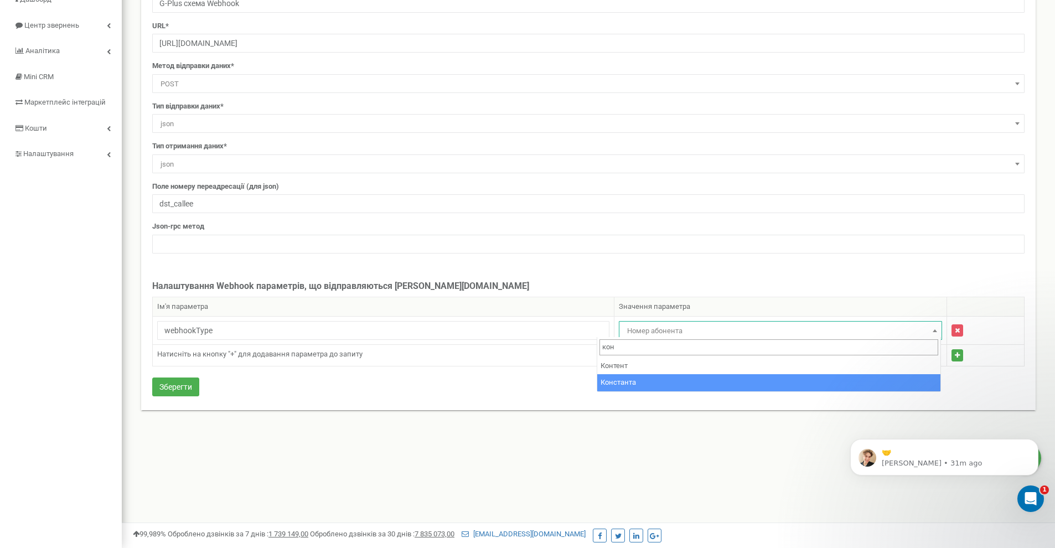
select select "constant"
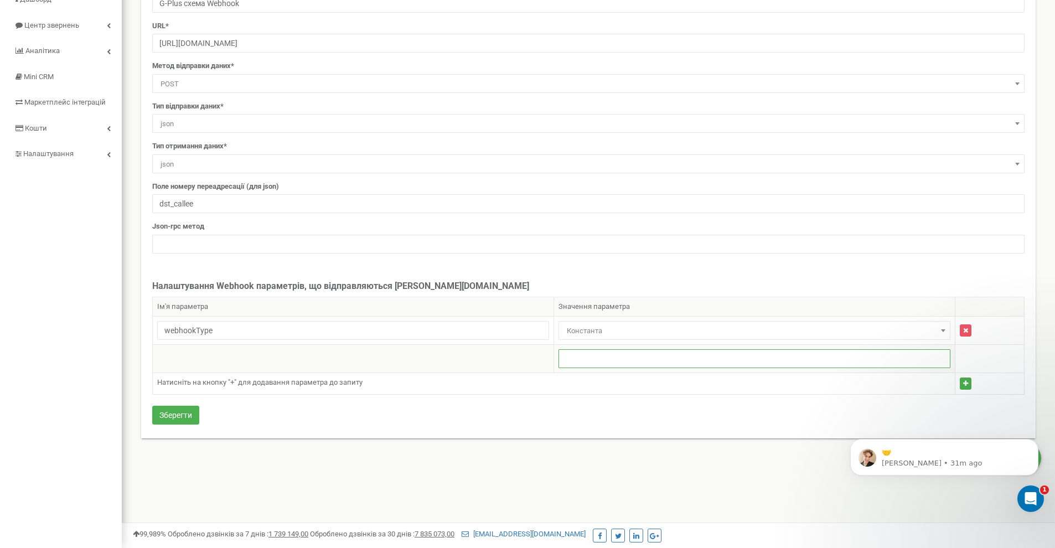
click at [615, 360] on input "text" at bounding box center [755, 358] width 392 height 19
paste input "webhookNumber"
type input "webhookNumber"
click at [963, 382] on icon "button" at bounding box center [965, 383] width 5 height 7
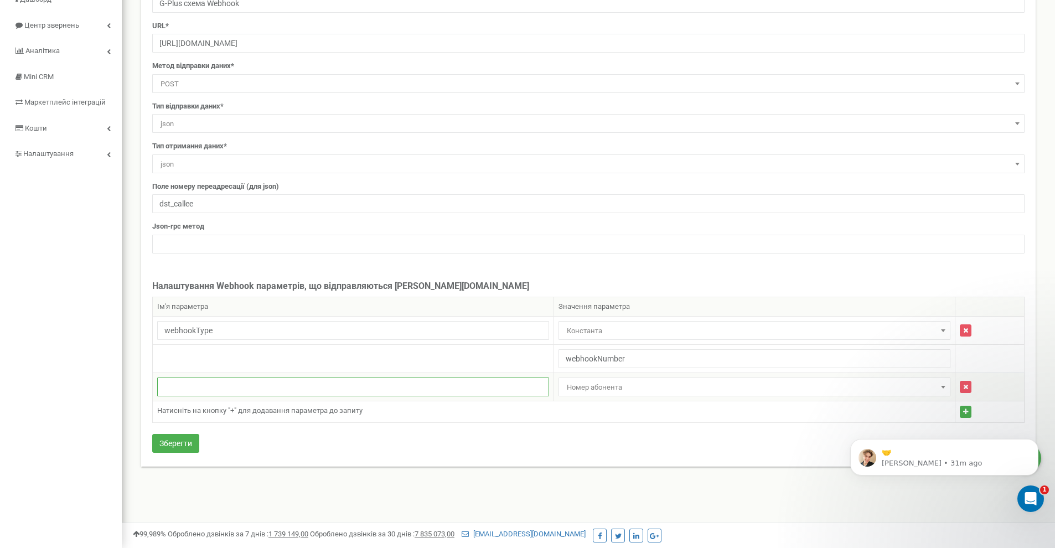
click at [217, 384] on input "text" at bounding box center [353, 387] width 392 height 19
paste input "phoneFrom"
type input "phoneFrom"
click at [652, 409] on td "Натисніть на кнопку "+" для додавання параметра до запиту" at bounding box center [554, 412] width 803 height 22
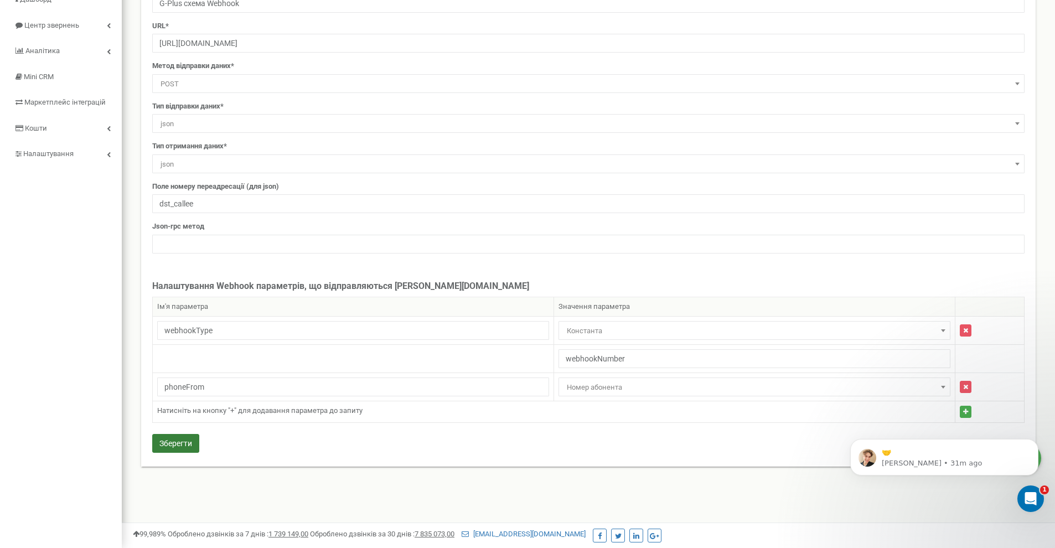
click at [183, 443] on button "Зберегти" at bounding box center [175, 443] width 47 height 19
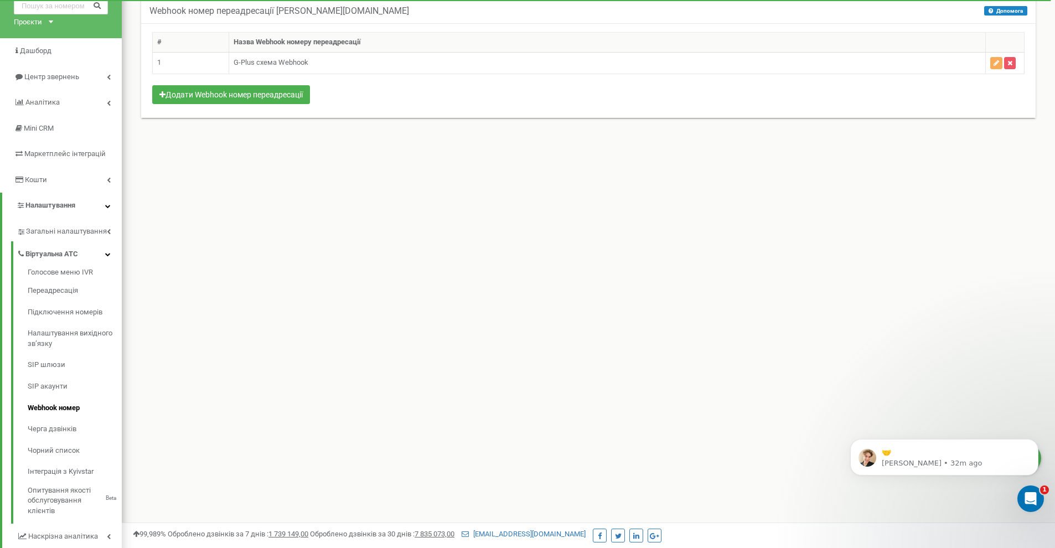
scroll to position [109, 0]
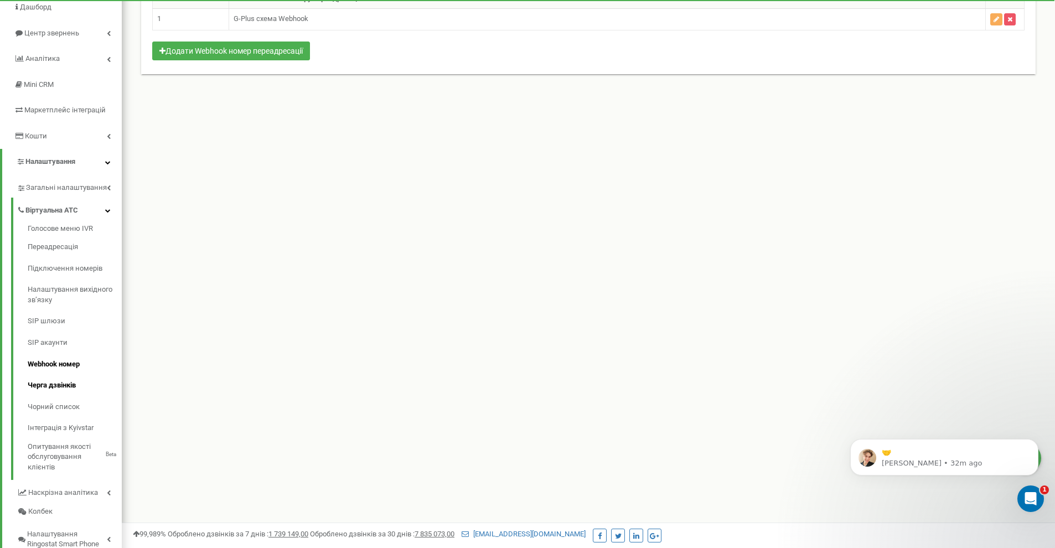
click at [65, 375] on link "Черга дзвінків" at bounding box center [75, 386] width 94 height 22
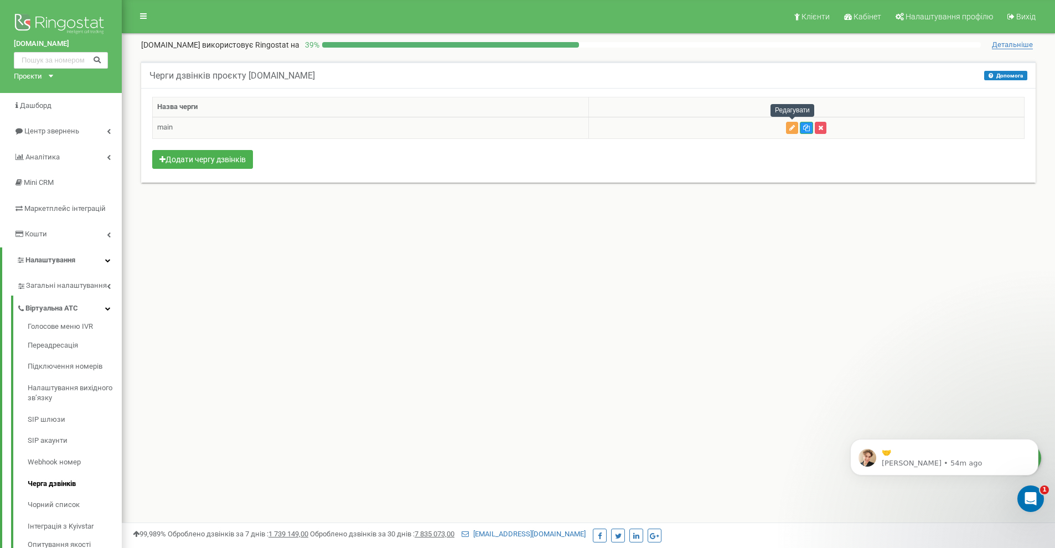
click at [793, 130] on icon "button" at bounding box center [793, 128] width 6 height 7
click at [210, 161] on button "Додати чергу дзвінків" at bounding box center [202, 159] width 101 height 19
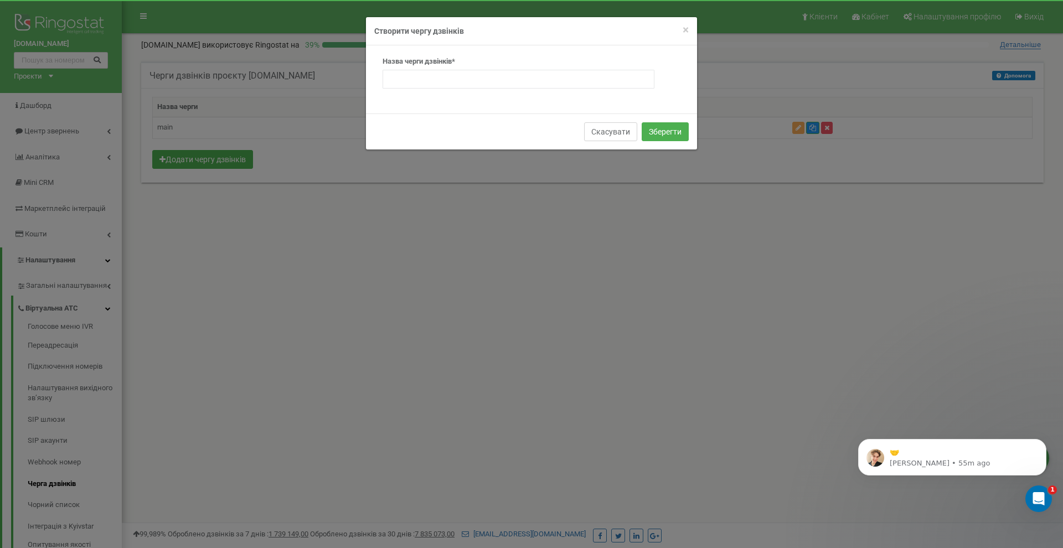
click at [622, 134] on button "Скасувати" at bounding box center [610, 131] width 53 height 19
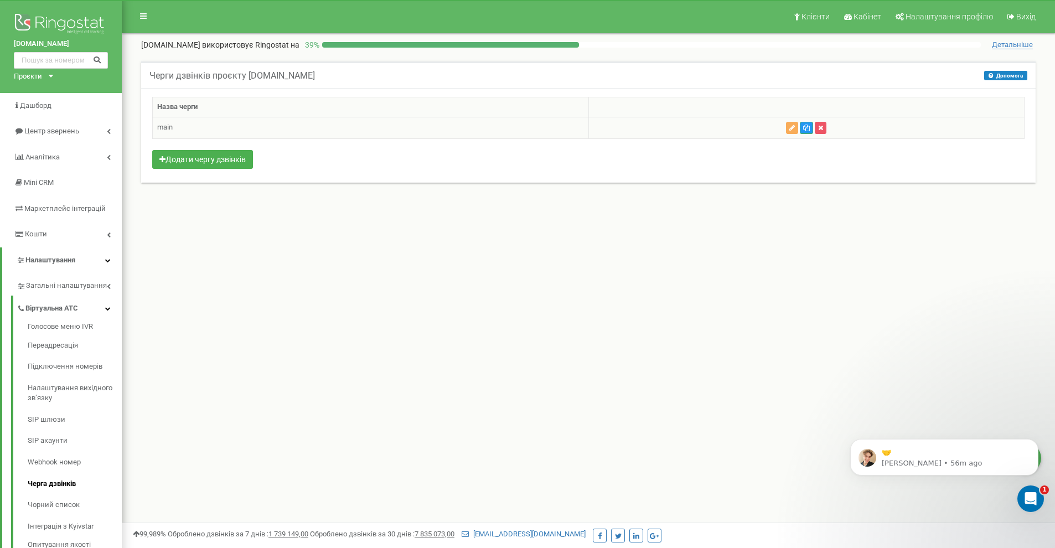
click at [549, 128] on td "main" at bounding box center [371, 128] width 436 height 22
click at [575, 127] on td "main" at bounding box center [371, 128] width 436 height 22
click at [790, 130] on icon "button" at bounding box center [793, 128] width 6 height 7
click at [229, 161] on button "Додати чергу дзвінків" at bounding box center [202, 159] width 101 height 19
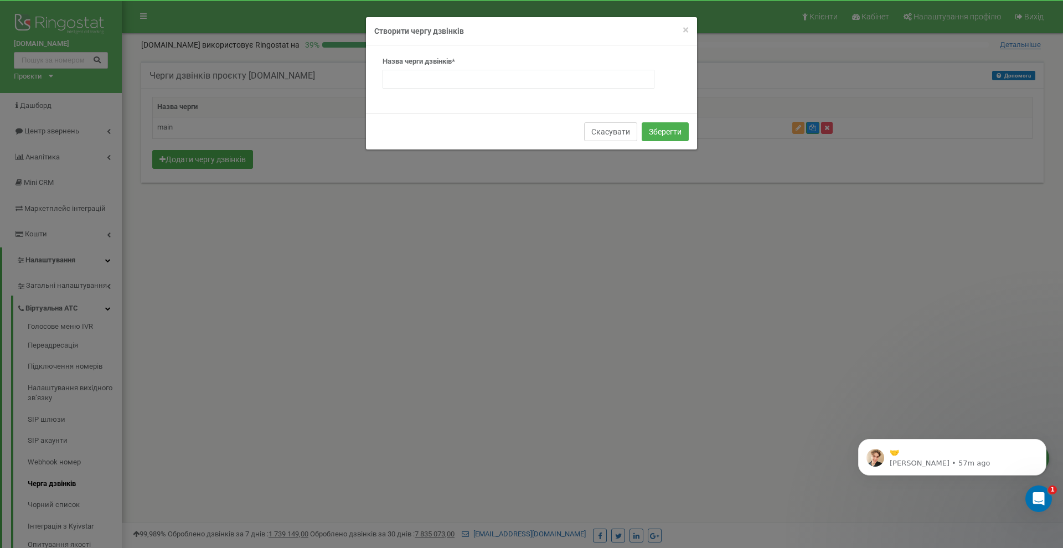
click at [617, 132] on button "Скасувати" at bounding box center [610, 131] width 53 height 19
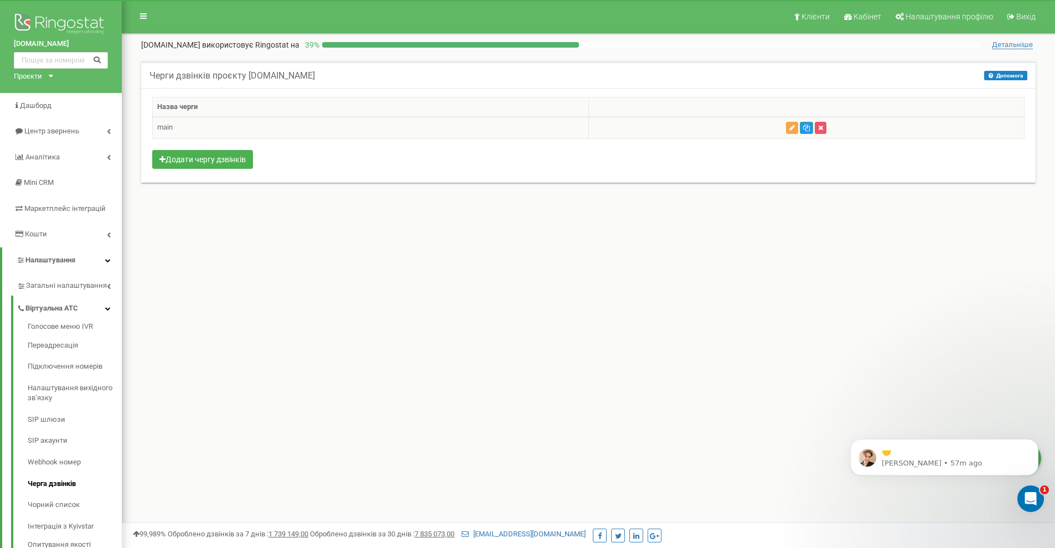
click at [791, 127] on icon "button" at bounding box center [793, 128] width 6 height 7
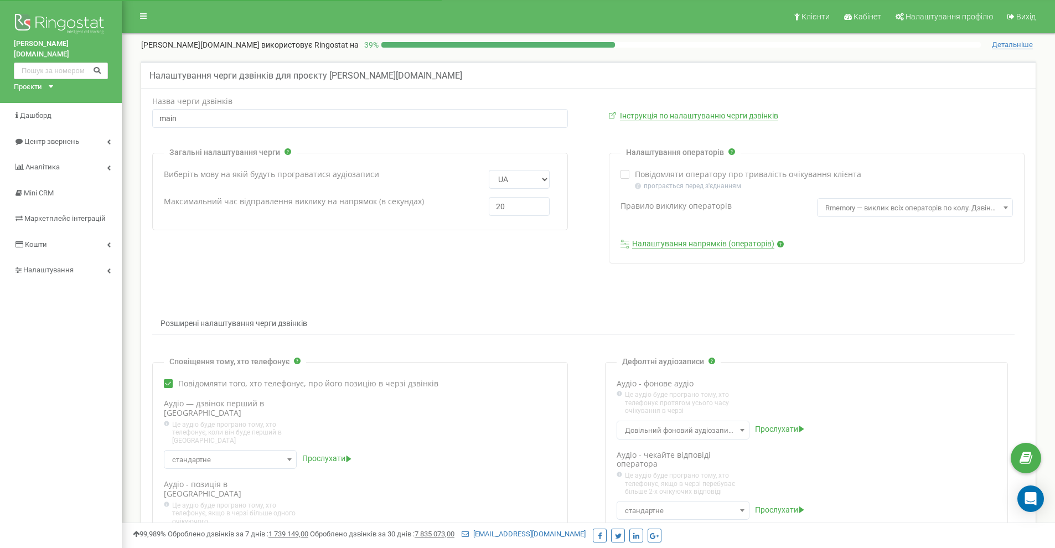
click at [514, 207] on input "20" at bounding box center [519, 206] width 61 height 19
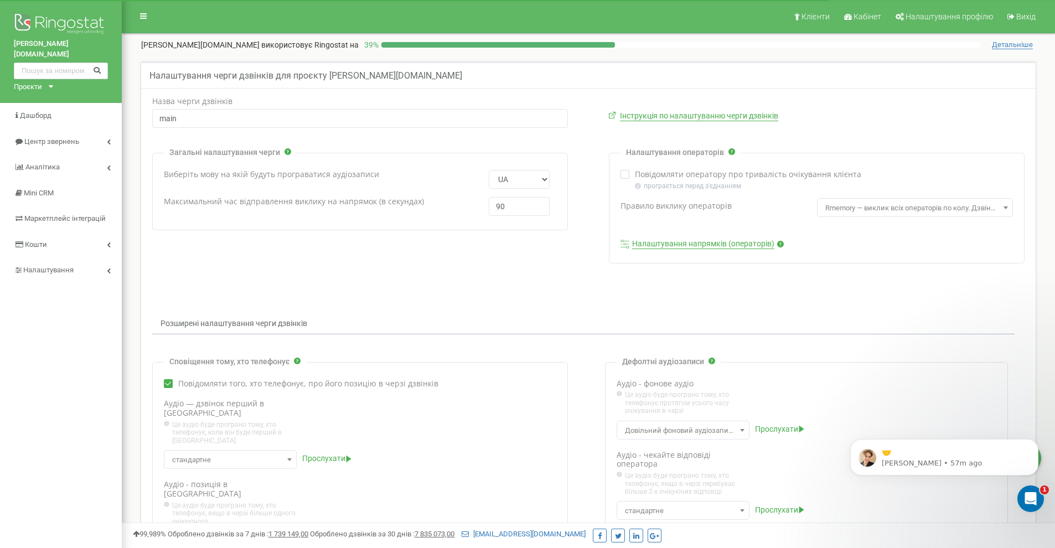
type input "9"
type input "120"
click at [545, 255] on div "Загальні налаштування черги Виберіть мову на якій будуть програватися аудіозапи…" at bounding box center [588, 208] width 889 height 111
click at [718, 246] on link "Налаштування напрямків (операторів)" at bounding box center [703, 244] width 142 height 10
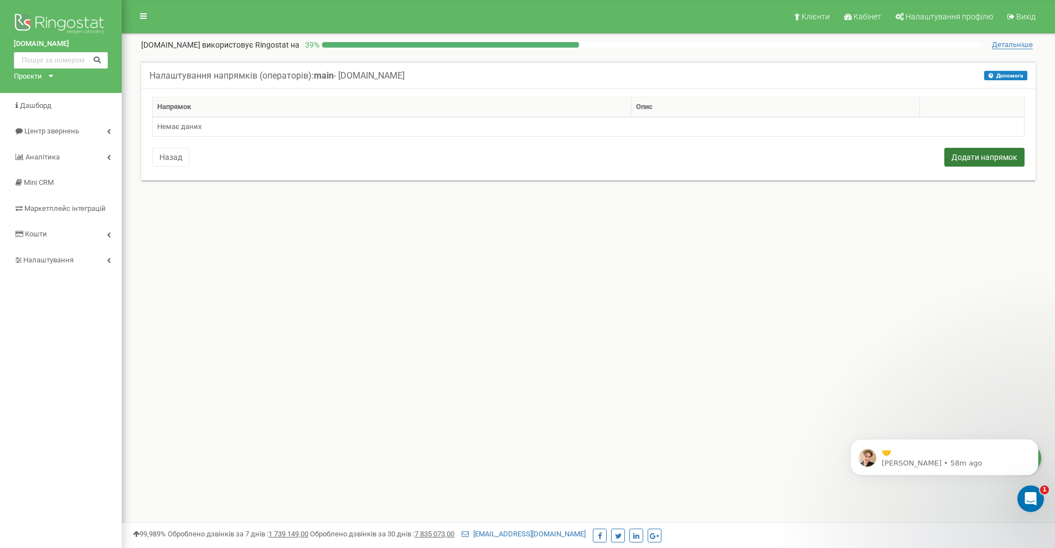
click at [977, 160] on button "Додати напрямок" at bounding box center [985, 157] width 80 height 19
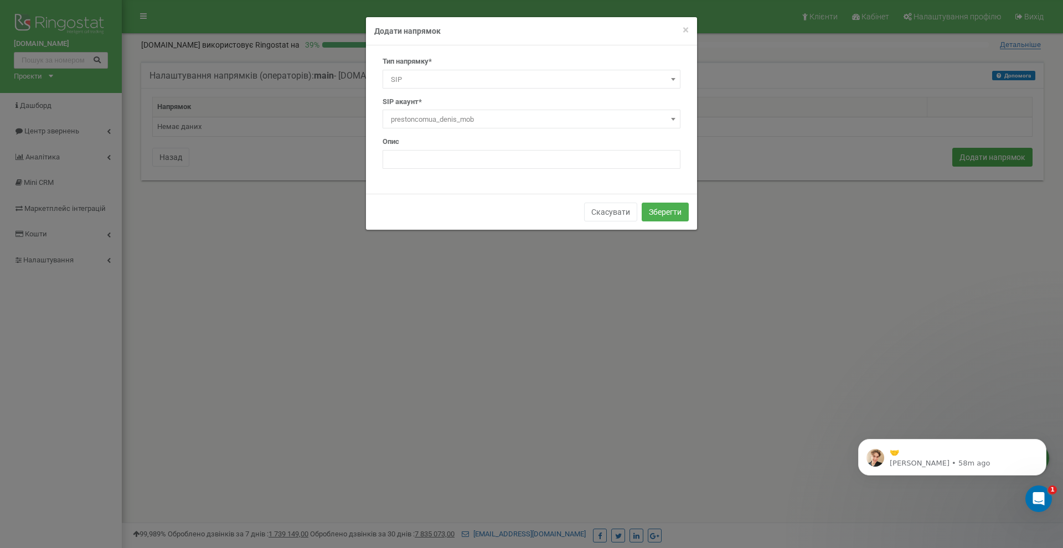
click at [438, 76] on span "SIP" at bounding box center [531, 80] width 290 height 16
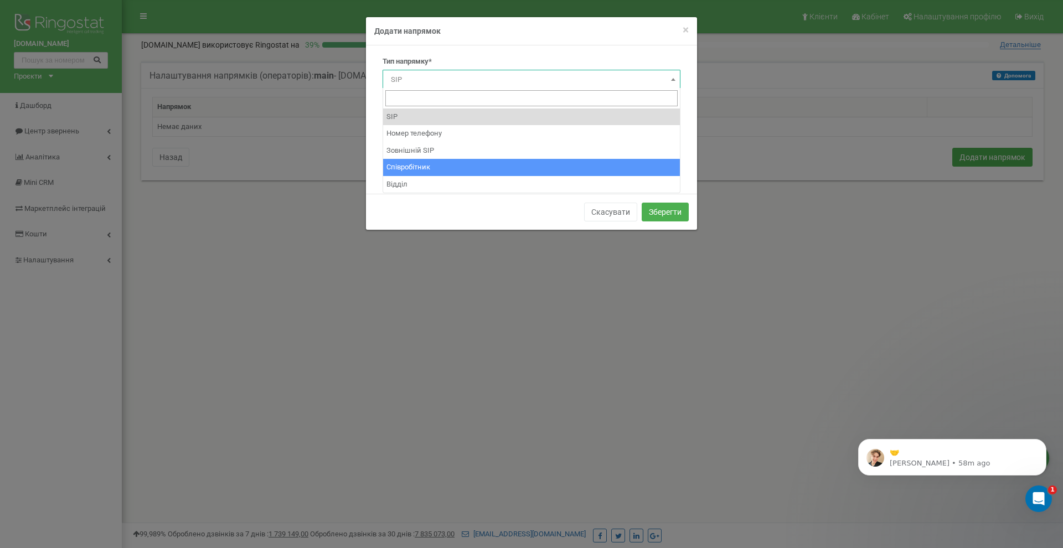
select select "Employee"
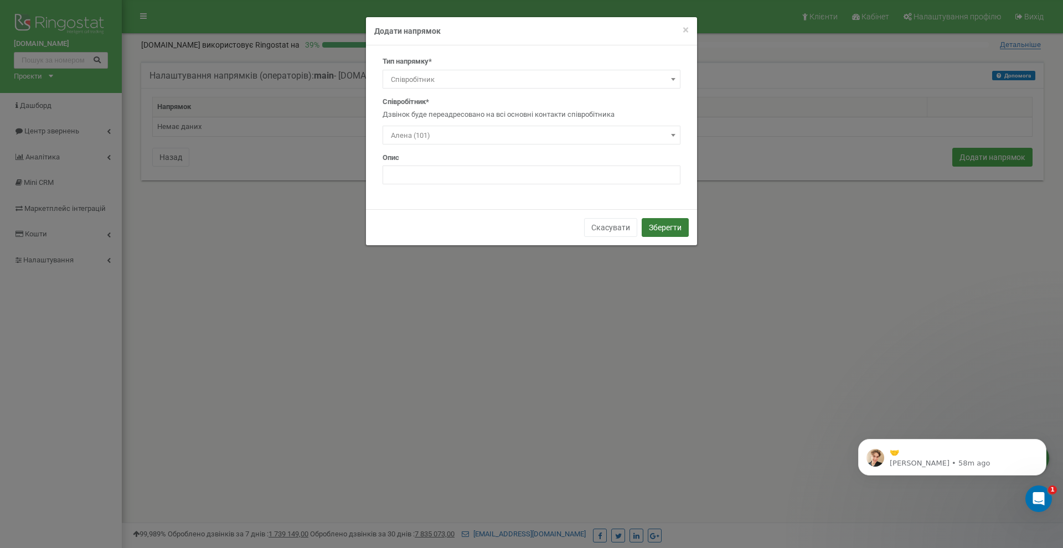
click at [661, 225] on button "Зберегти" at bounding box center [665, 227] width 47 height 19
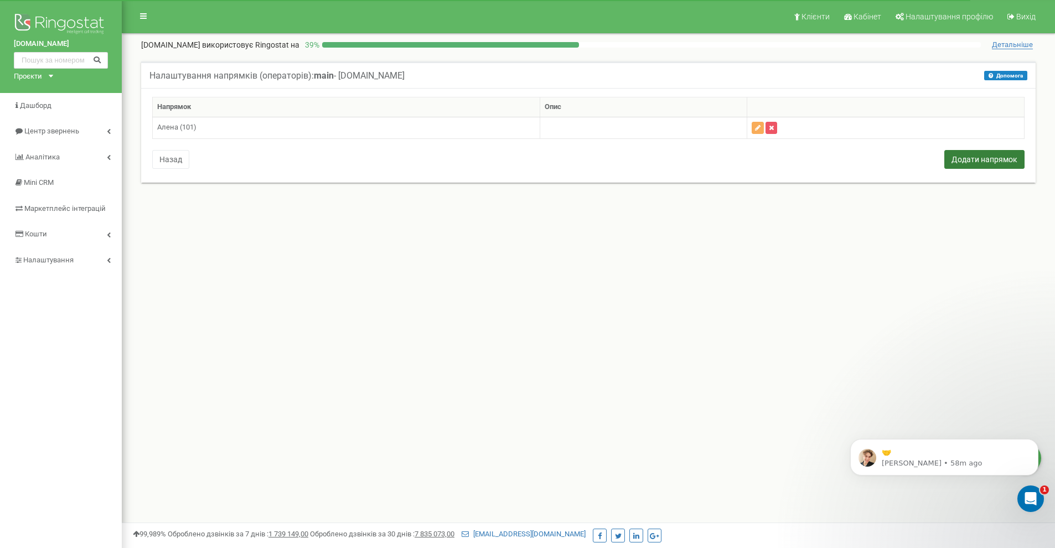
click at [977, 163] on button "Додати напрямок" at bounding box center [985, 159] width 80 height 19
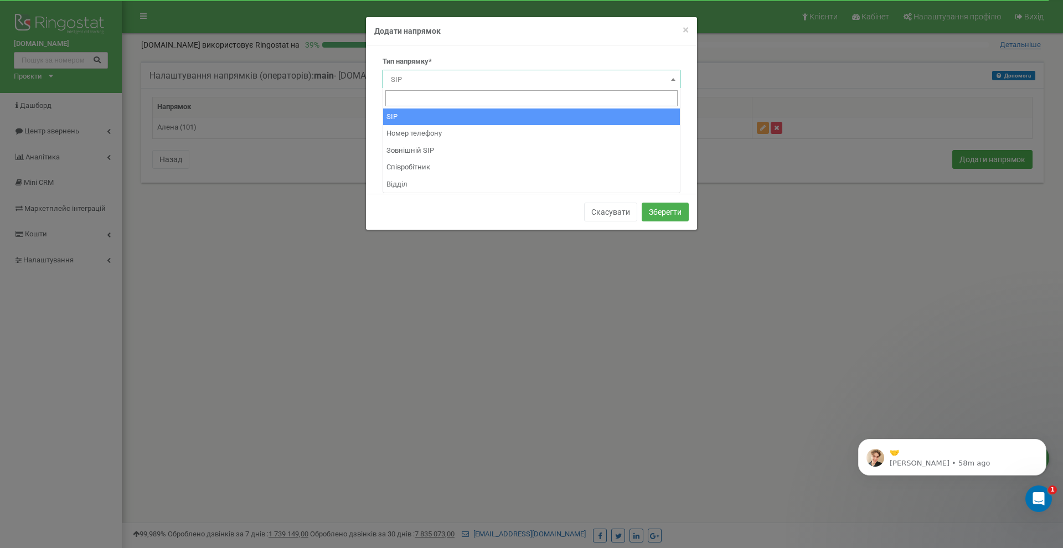
click at [440, 80] on span "SIP" at bounding box center [531, 80] width 290 height 16
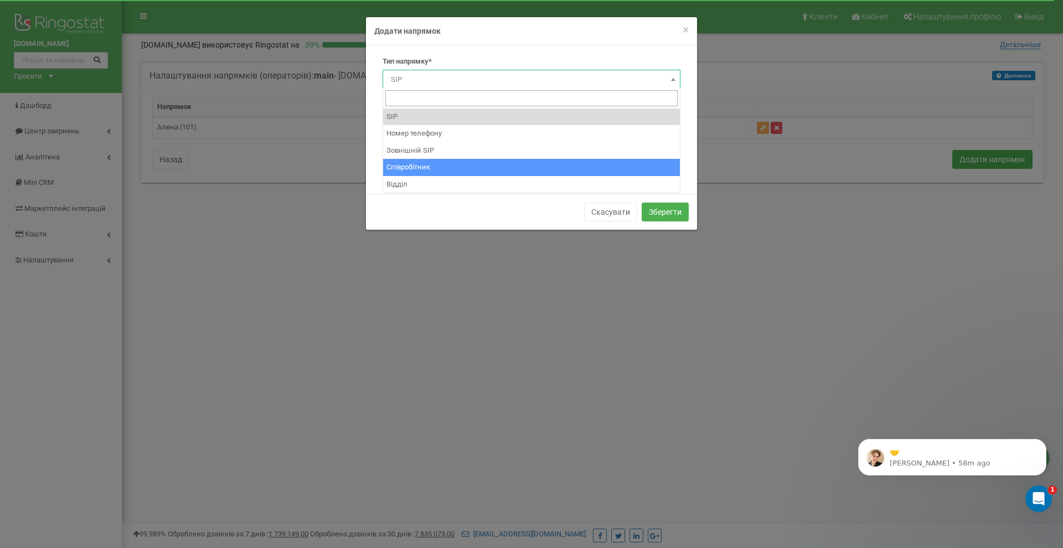
select select "Employee"
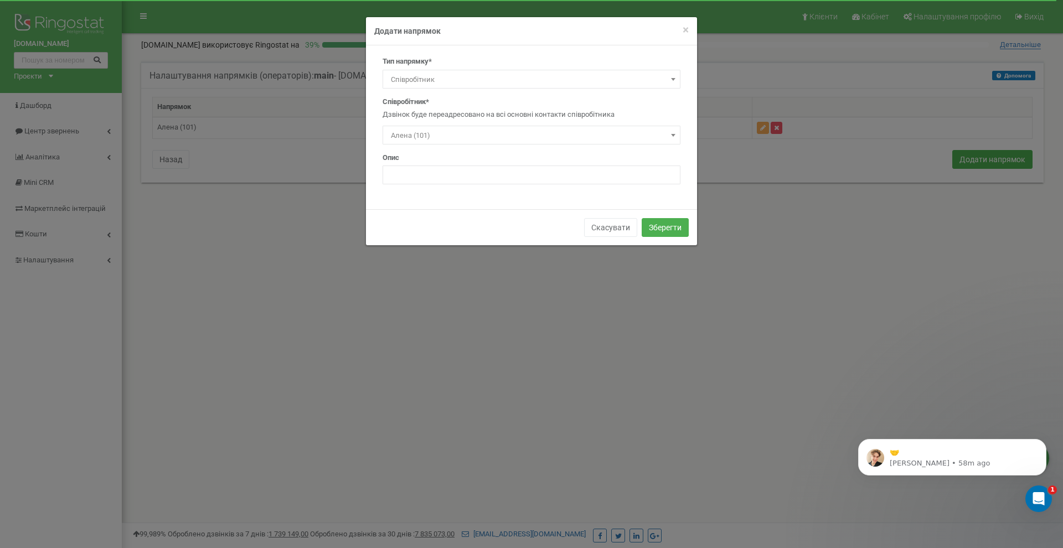
click at [447, 131] on span "Алена (101)" at bounding box center [531, 136] width 290 height 16
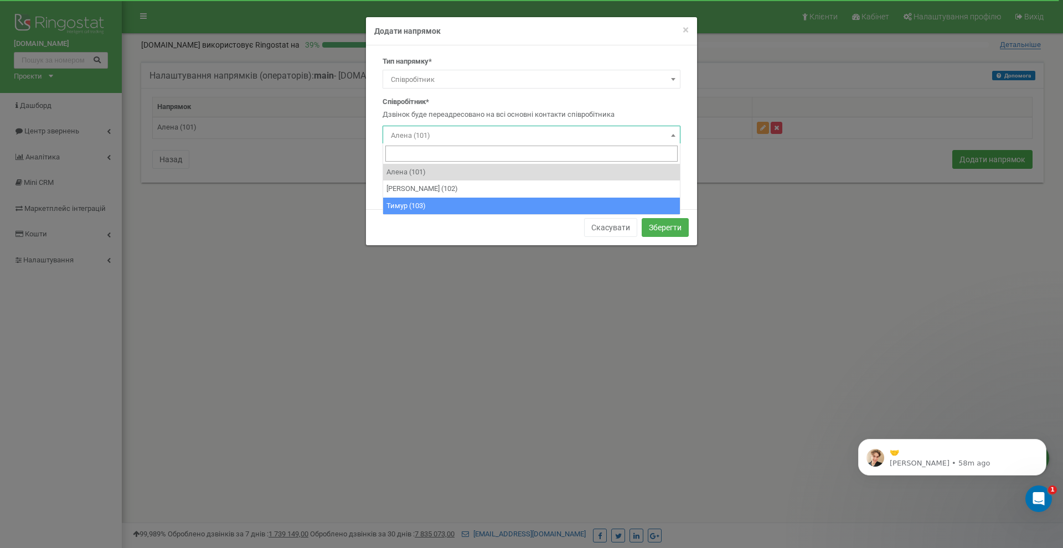
select select "495217"
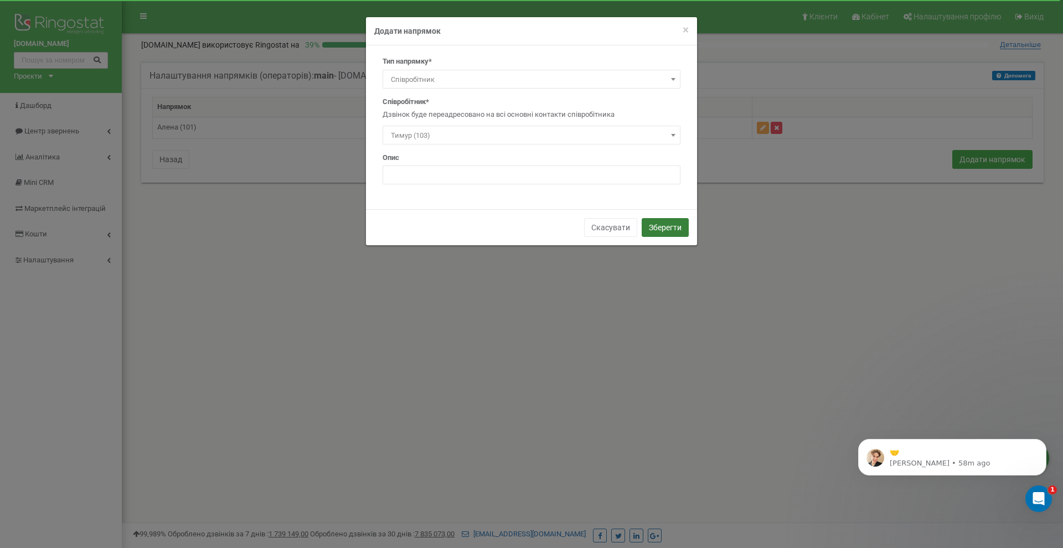
click at [653, 229] on button "Зберегти" at bounding box center [665, 227] width 47 height 19
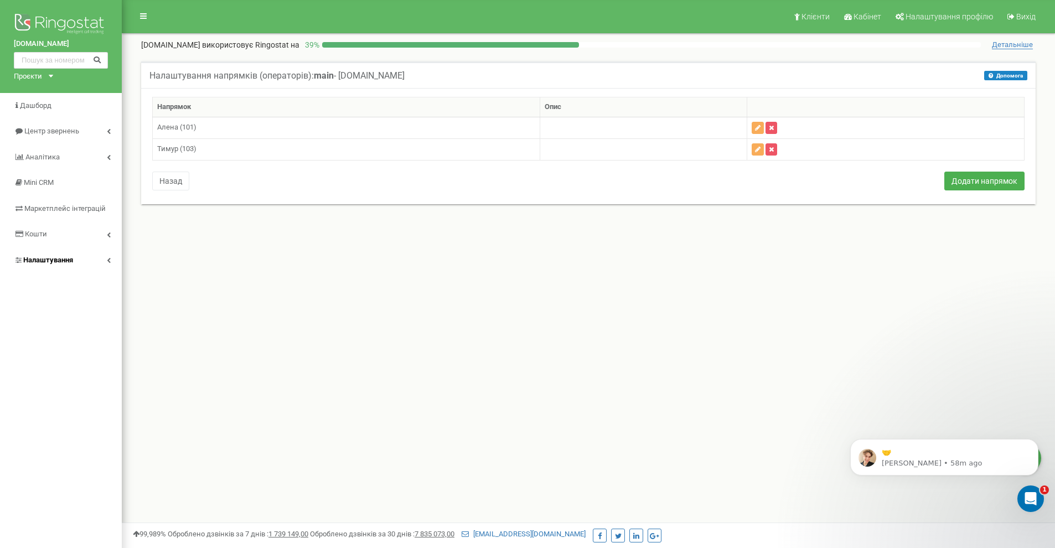
click at [63, 261] on span "Налаштування" at bounding box center [48, 260] width 50 height 8
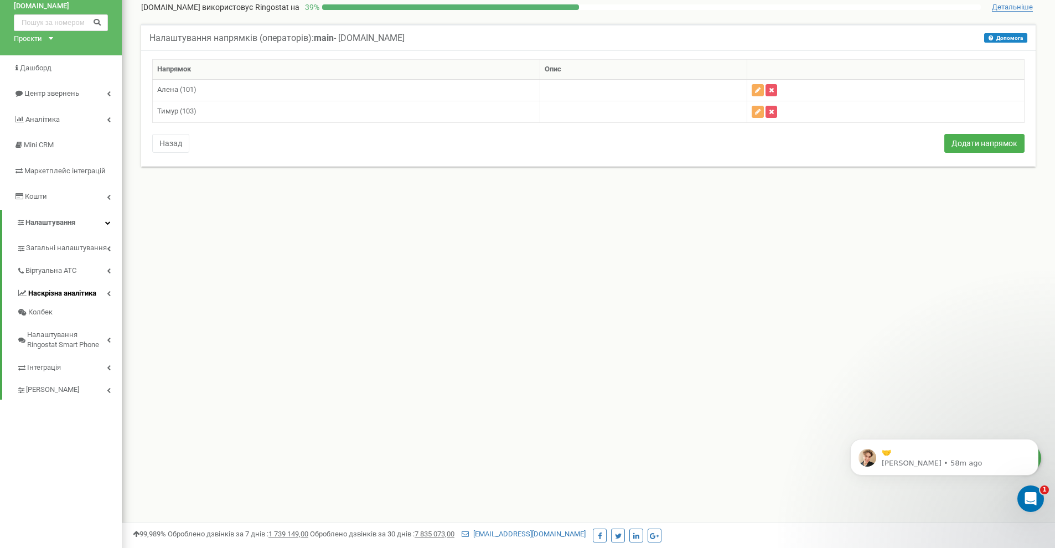
scroll to position [38, 0]
click at [71, 269] on span "Віртуальна АТС" at bounding box center [51, 270] width 53 height 11
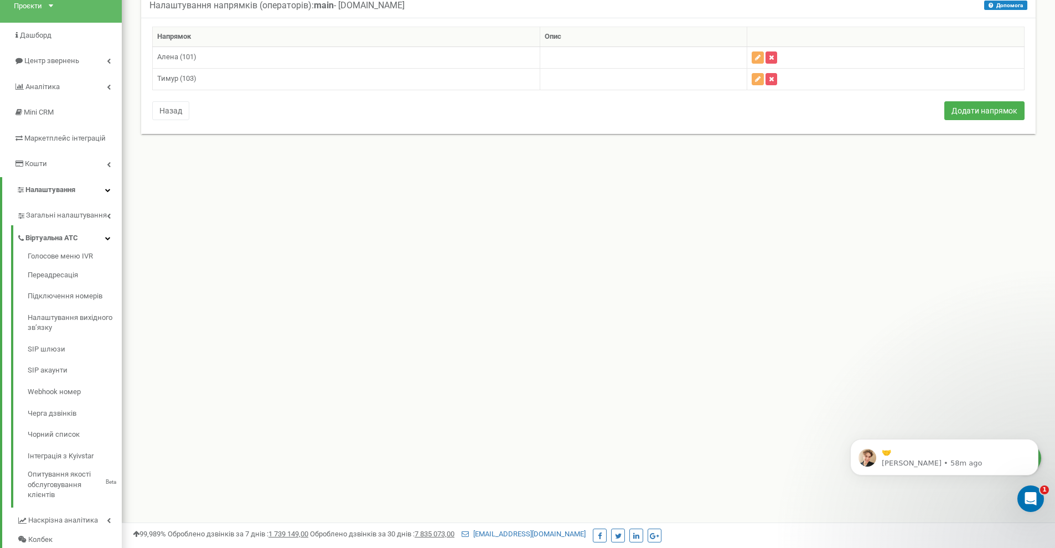
scroll to position [71, 0]
click at [70, 269] on link "Переадресація" at bounding box center [75, 275] width 94 height 22
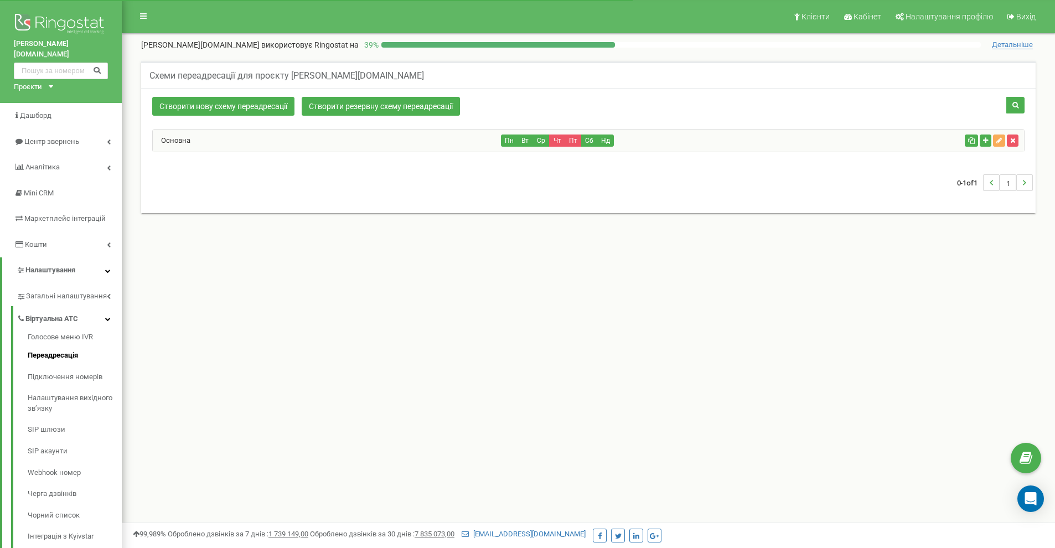
click at [812, 149] on div "Основна Пн Вт Ср Чт Пт Сб Нд" at bounding box center [589, 141] width 872 height 22
click at [800, 140] on div "Пн Вт Ср Чт Пт Сб Нд" at bounding box center [731, 141] width 459 height 12
click at [183, 137] on link "Основна" at bounding box center [172, 140] width 38 height 8
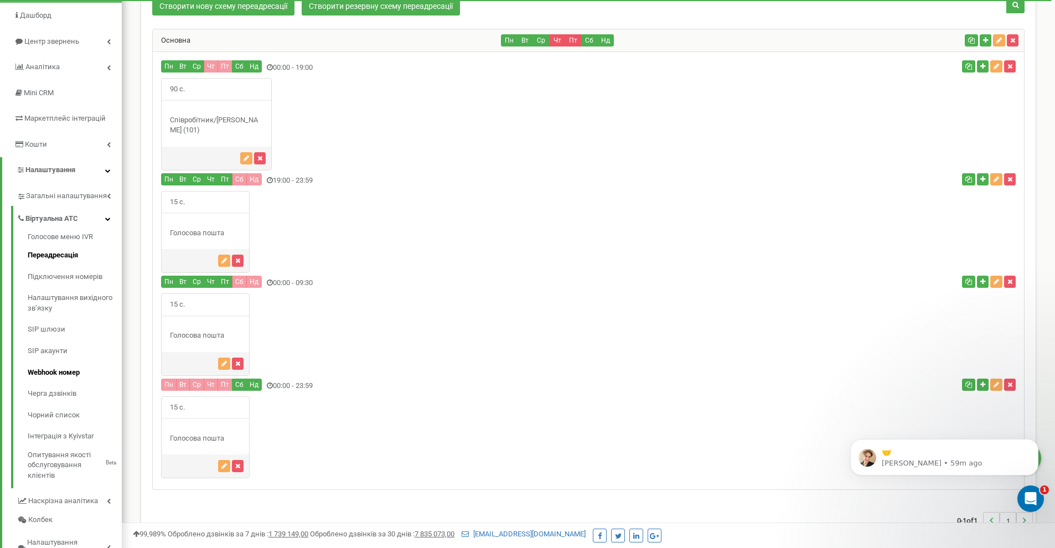
scroll to position [118, 0]
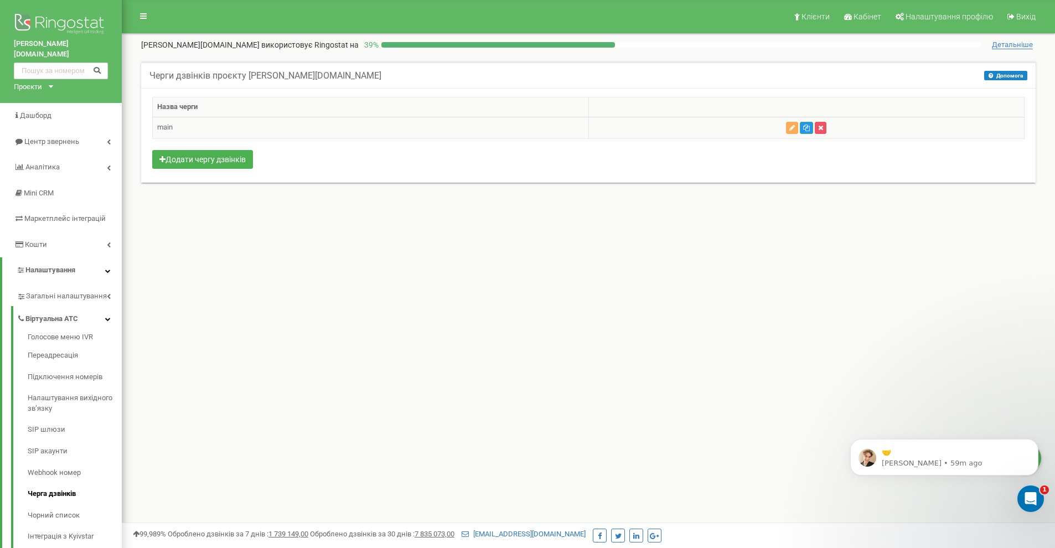
click at [444, 119] on td "main" at bounding box center [371, 128] width 436 height 22
click at [791, 128] on icon "button" at bounding box center [793, 128] width 6 height 7
click at [976, 462] on p "[PERSON_NAME] • 59m ago" at bounding box center [953, 463] width 143 height 10
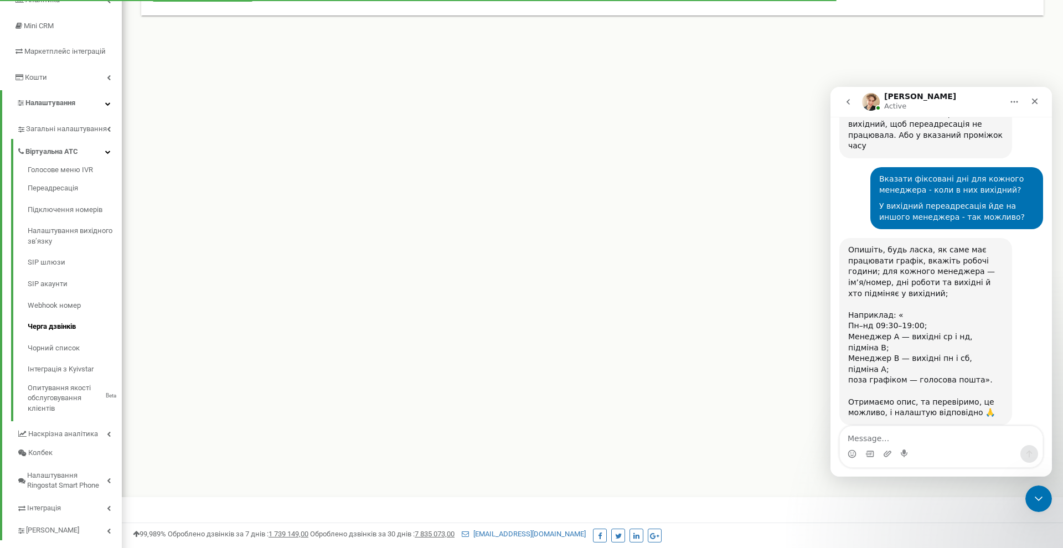
scroll to position [1872, 0]
click at [674, 192] on div "Клієнти Кабінет Налаштування профілю Вихід [DOMAIN_NAME] використовує Ringostat…" at bounding box center [592, 165] width 941 height 664
click at [677, 157] on div "Клієнти Кабінет Налаштування профілю Вихід [DOMAIN_NAME] використовує Ringostat…" at bounding box center [592, 165] width 941 height 664
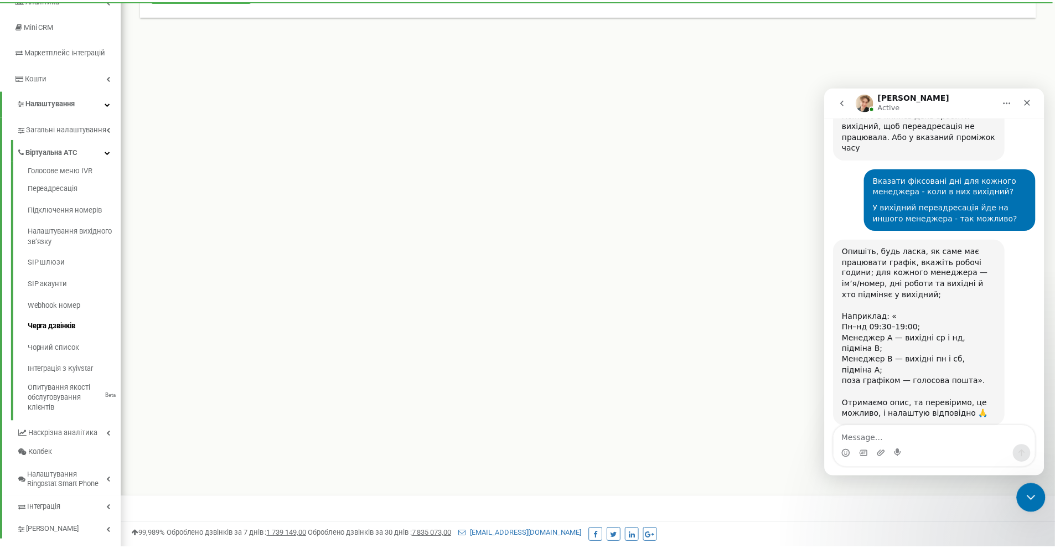
click at [1025, 488] on div "Close Intercom Messenger" at bounding box center [1030, 495] width 27 height 27
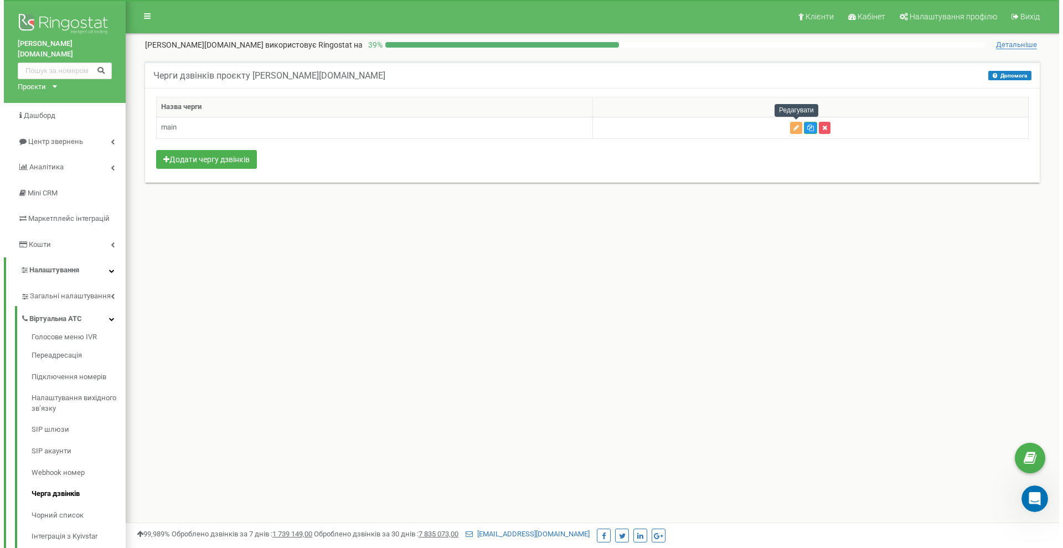
scroll to position [0, 0]
click at [1028, 496] on icon "Open Intercom Messenger" at bounding box center [1033, 497] width 18 height 18
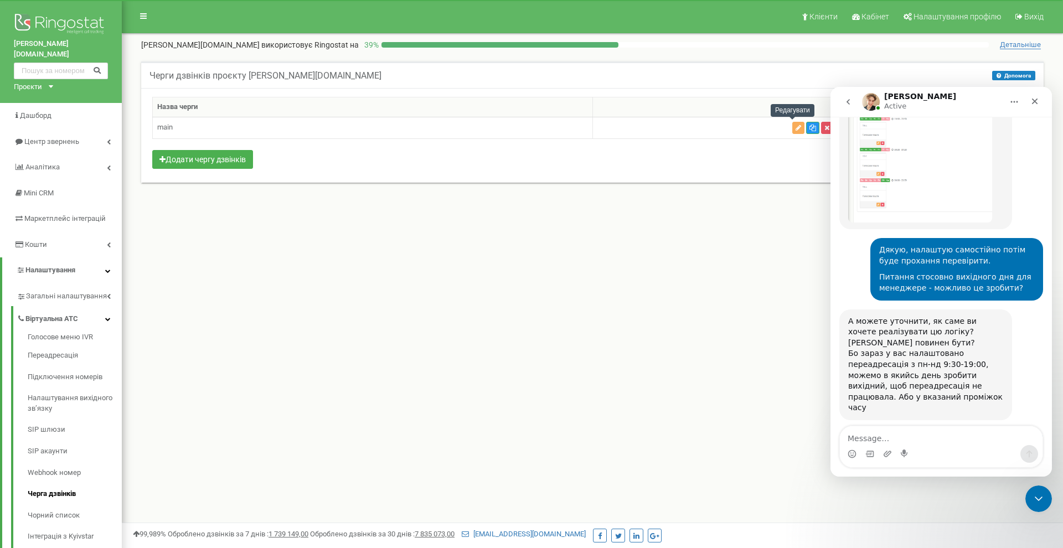
scroll to position [1872, 0]
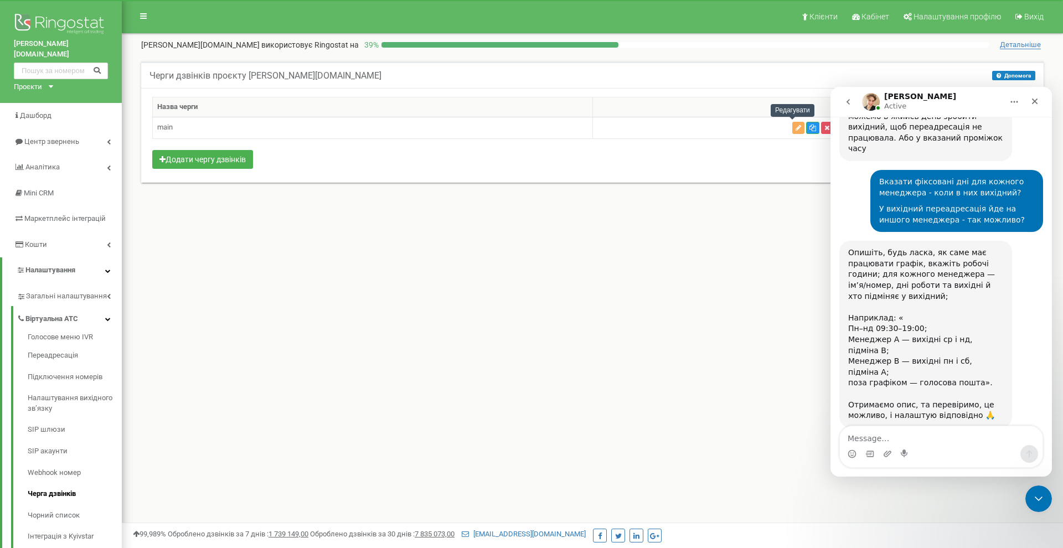
click at [875, 436] on textarea "Message…" at bounding box center [941, 435] width 203 height 19
type textarea "Створив"
click at [488, 220] on div "Клієнти Кабінет Налаштування профілю Вихід [DOMAIN_NAME] використовує Ringostat…" at bounding box center [592, 332] width 941 height 664
click at [796, 128] on icon "button" at bounding box center [799, 128] width 6 height 7
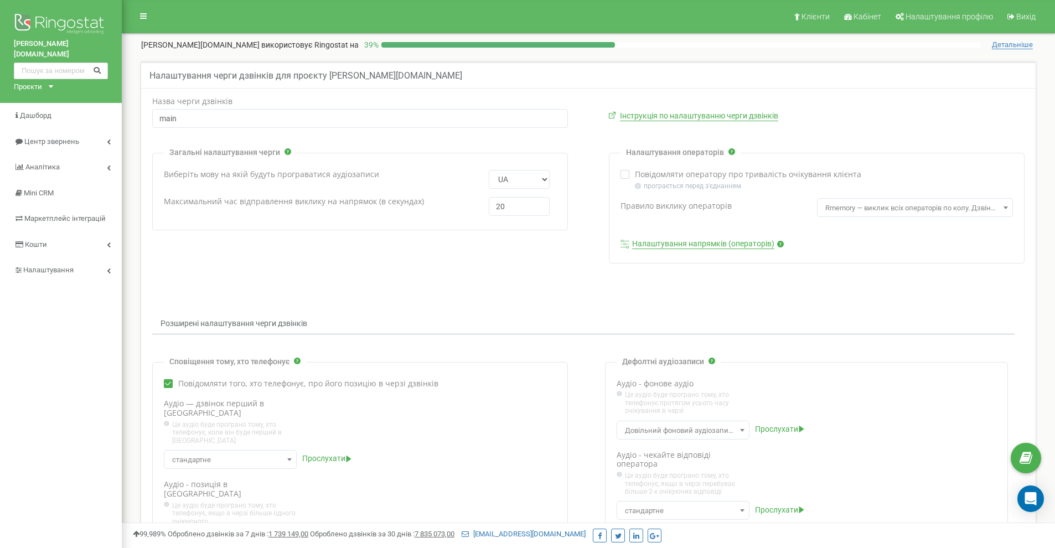
click at [697, 244] on link "Налаштування напрямків (операторів)" at bounding box center [703, 244] width 142 height 10
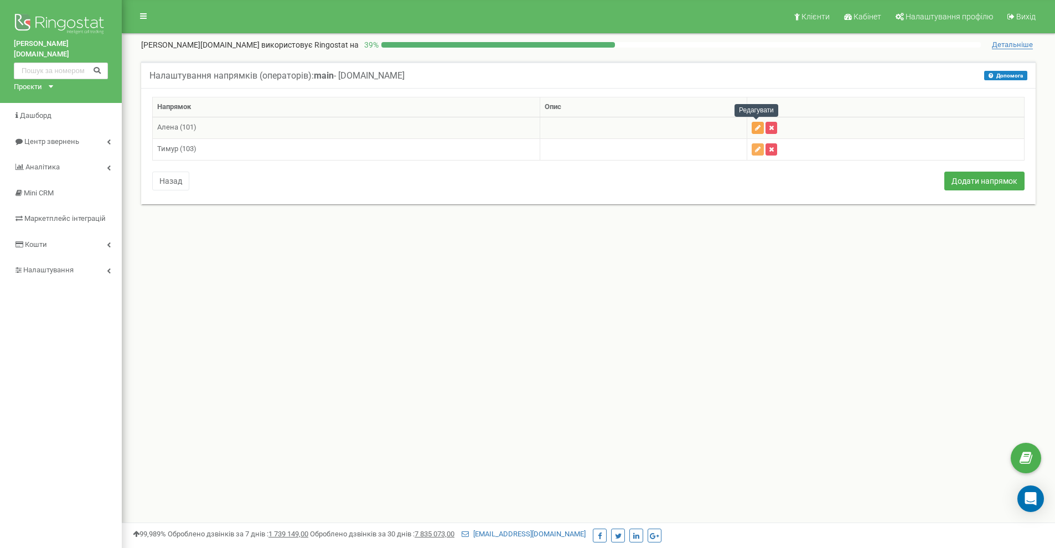
click at [755, 127] on icon "button" at bounding box center [758, 128] width 6 height 7
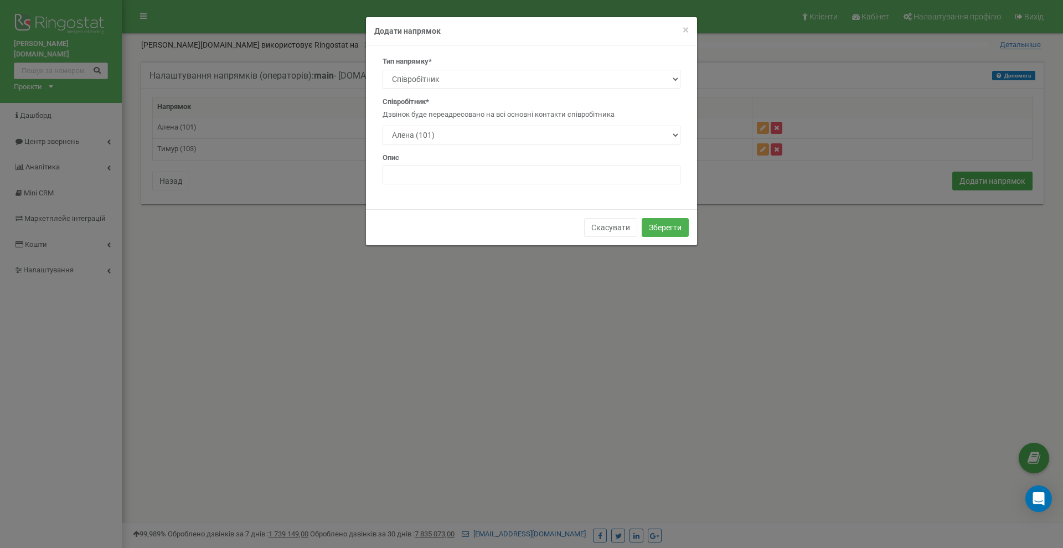
click at [680, 29] on h4 "Додати напрямок" at bounding box center [531, 30] width 315 height 11
click at [684, 29] on span "×" at bounding box center [686, 29] width 6 height 13
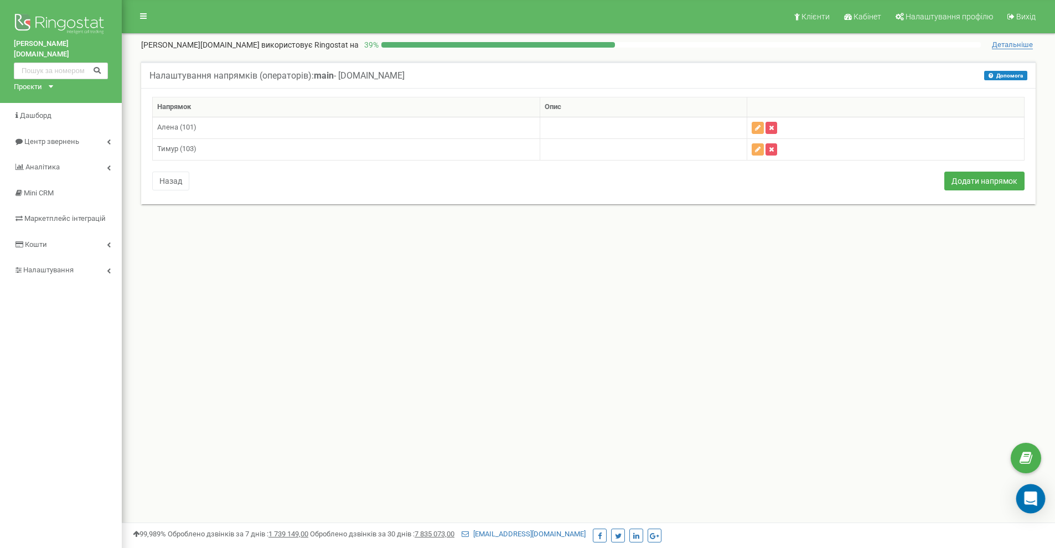
click at [1034, 498] on icon "Open Intercom Messenger" at bounding box center [1030, 499] width 13 height 14
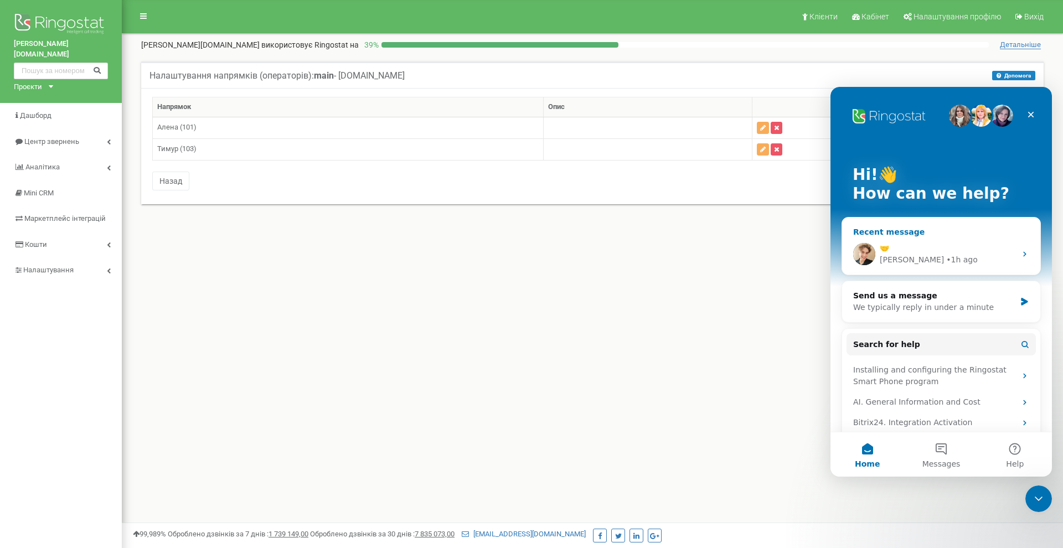
click at [946, 255] on div "• 1h ago" at bounding box center [962, 260] width 32 height 12
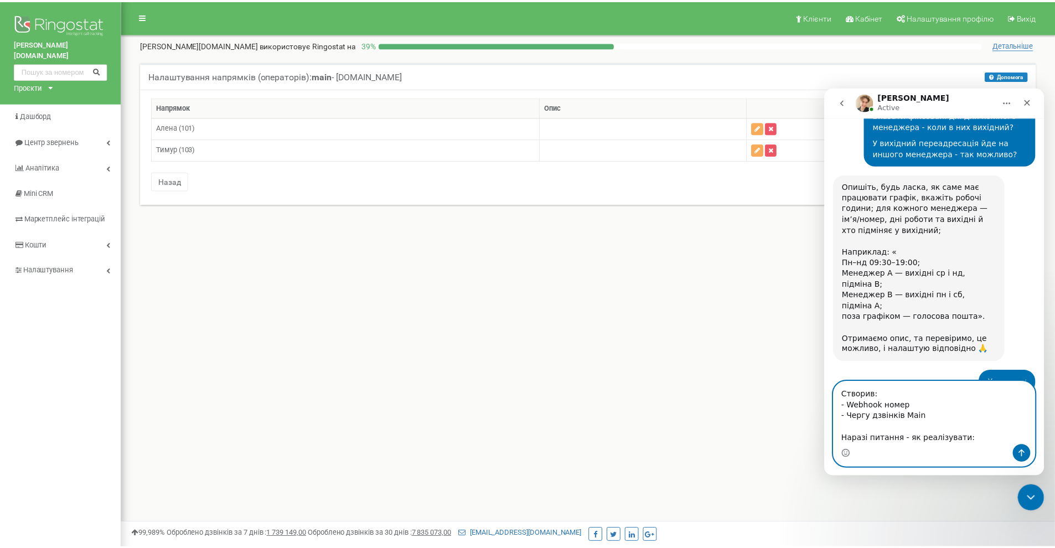
scroll to position [1941, 0]
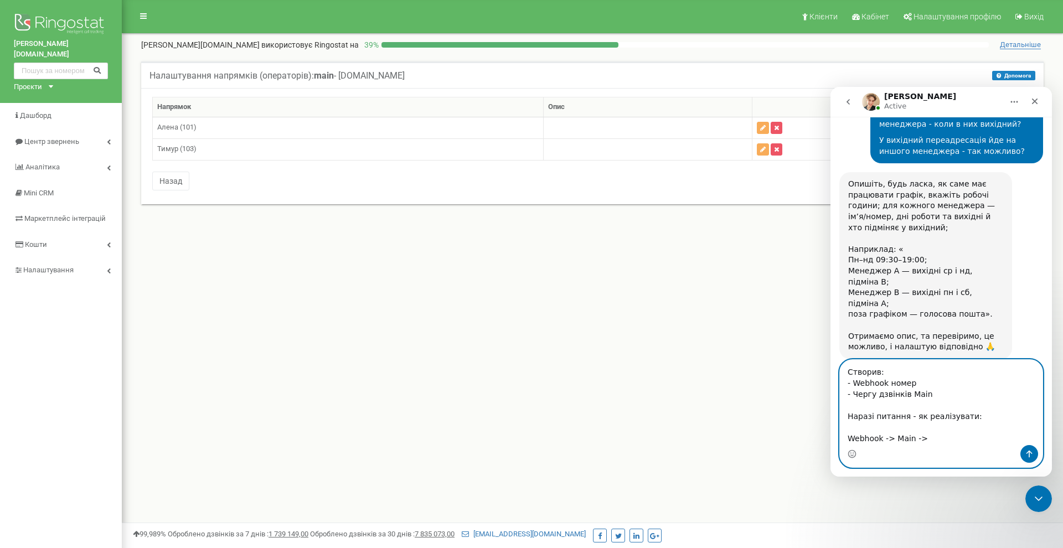
click at [944, 441] on textarea "Створив: - Webhook номер - Чергу дзвінків Main Наразі питання - як реалізувати:…" at bounding box center [941, 402] width 203 height 85
click at [942, 437] on textarea "Створив: - Webhook номер - Чергу дзвінків Main Наразі питання - як реалізувати:…" at bounding box center [941, 402] width 203 height 85
type textarea "Створив: - Webhook номер - Чергу дзвінків Main Наразі питання - як реалізувати:…"
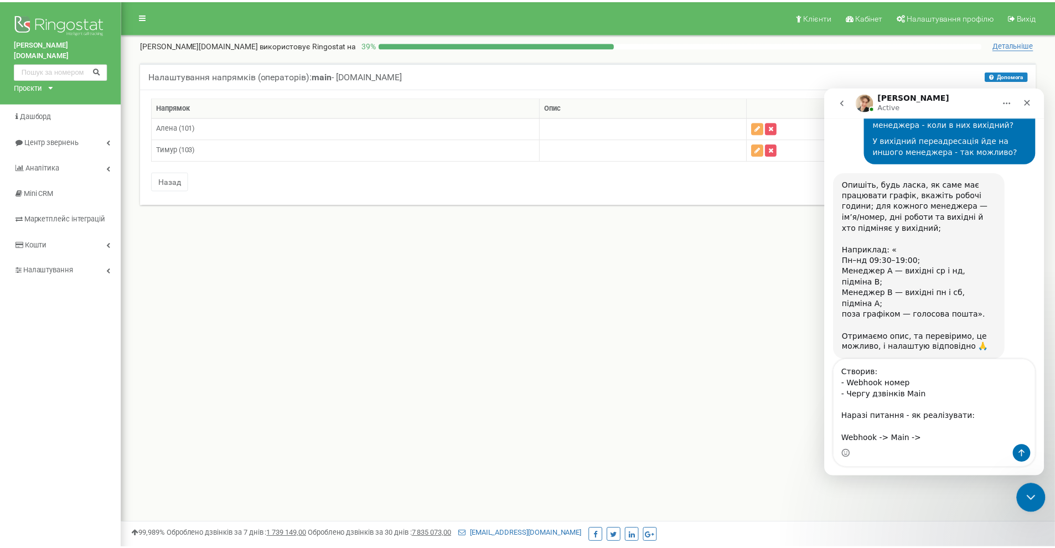
drag, startPoint x: 1035, startPoint y: 491, endPoint x: 2060, endPoint y: 979, distance: 1135.3
click at [1037, 489] on div "Close Intercom Messenger" at bounding box center [1030, 495] width 27 height 27
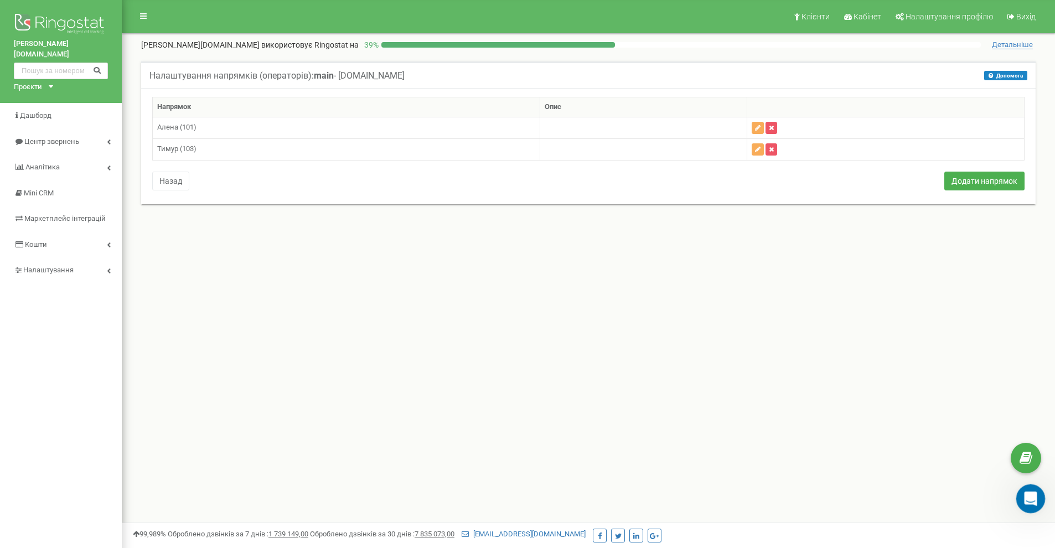
scroll to position [0, 0]
click at [80, 257] on link "Налаштування" at bounding box center [61, 270] width 122 height 26
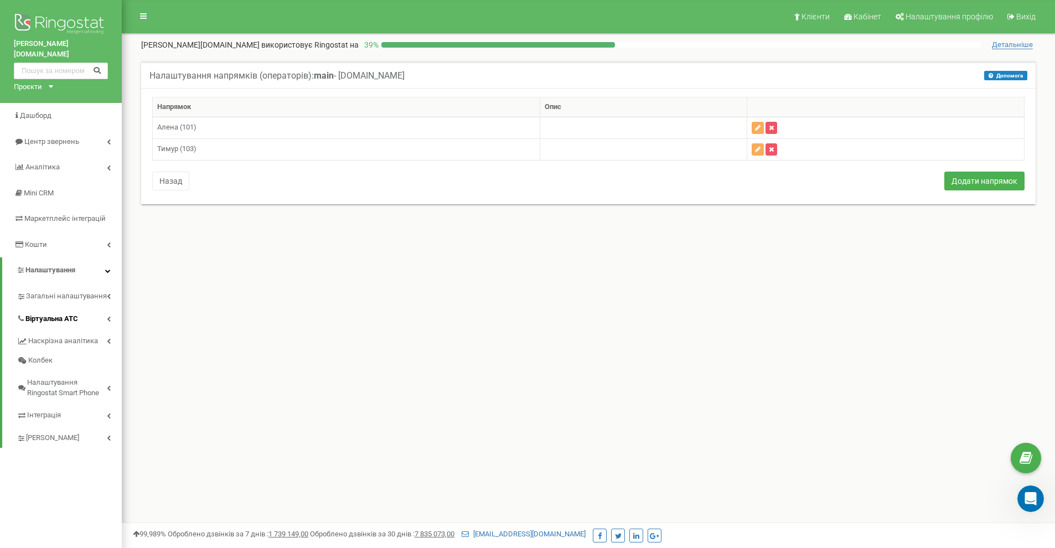
click at [71, 314] on span "Віртуальна АТС" at bounding box center [51, 319] width 53 height 11
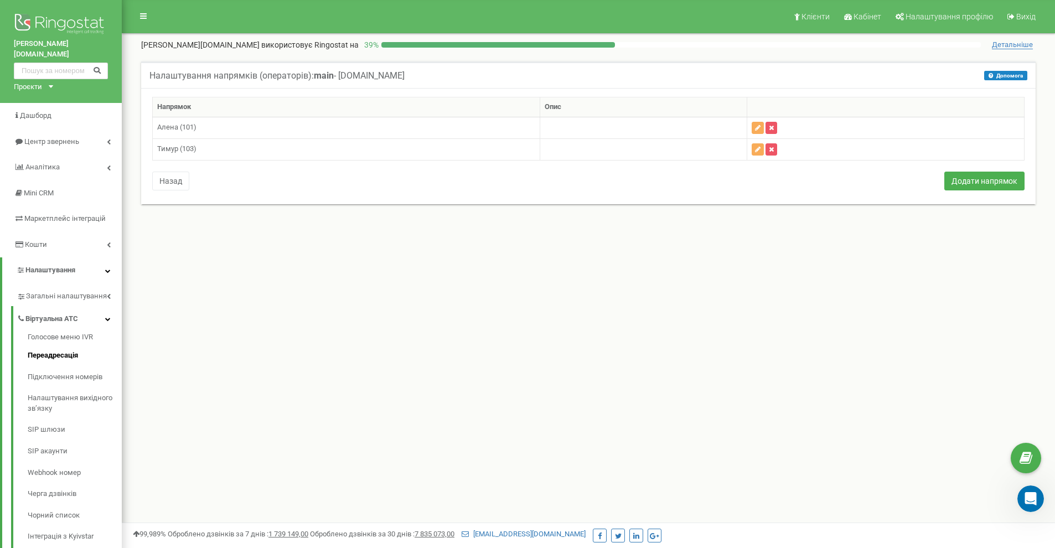
click at [68, 345] on link "Переадресація" at bounding box center [75, 356] width 94 height 22
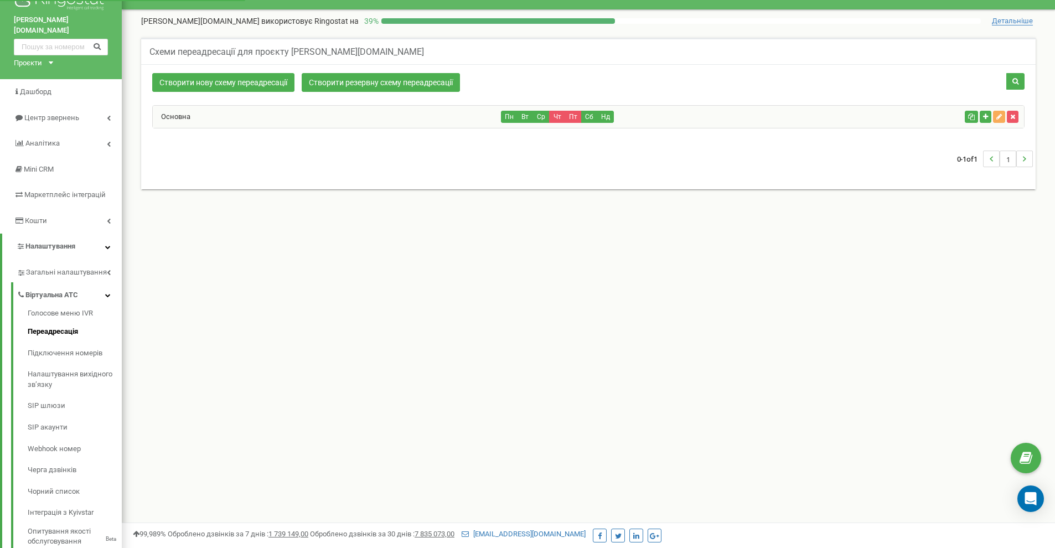
click at [306, 122] on div "Основна" at bounding box center [327, 117] width 349 height 22
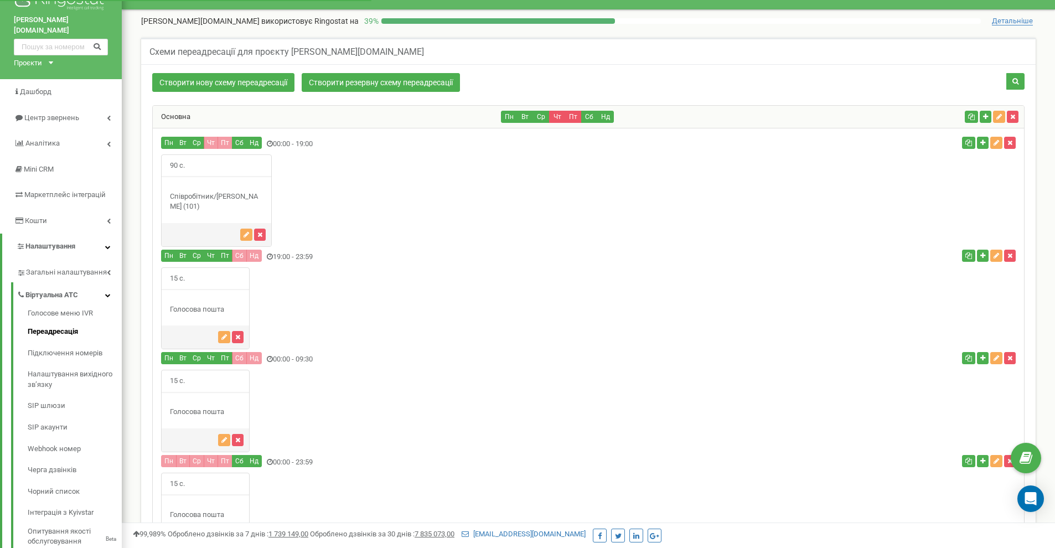
click at [306, 122] on div "Основна" at bounding box center [327, 117] width 349 height 22
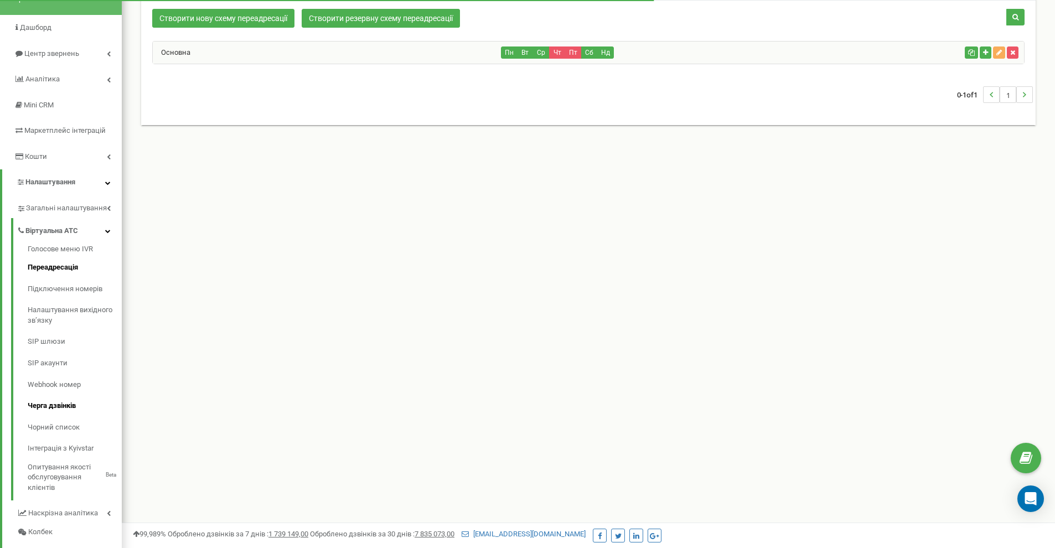
scroll to position [92, 0]
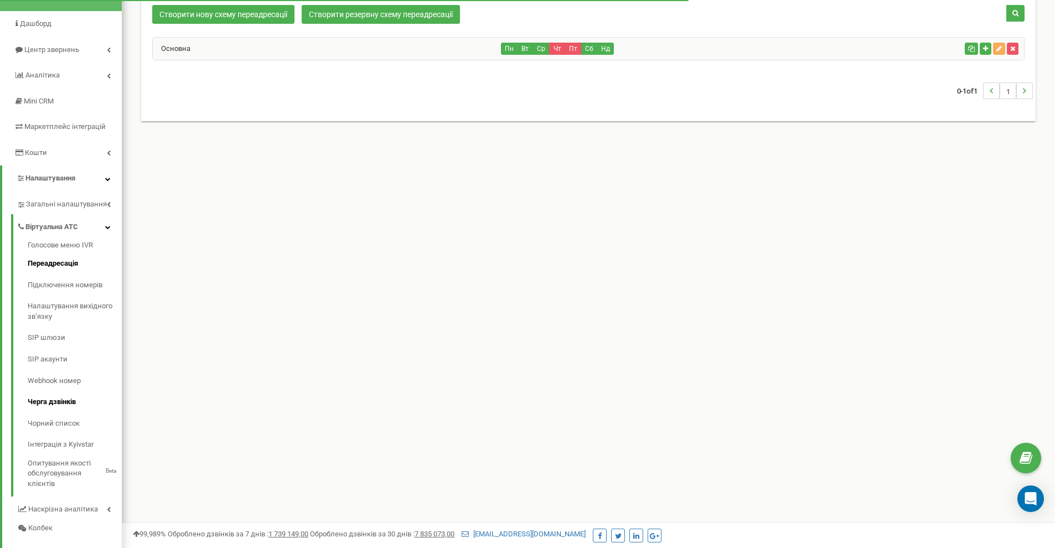
click at [64, 391] on link "Черга дзвінків" at bounding box center [75, 402] width 94 height 22
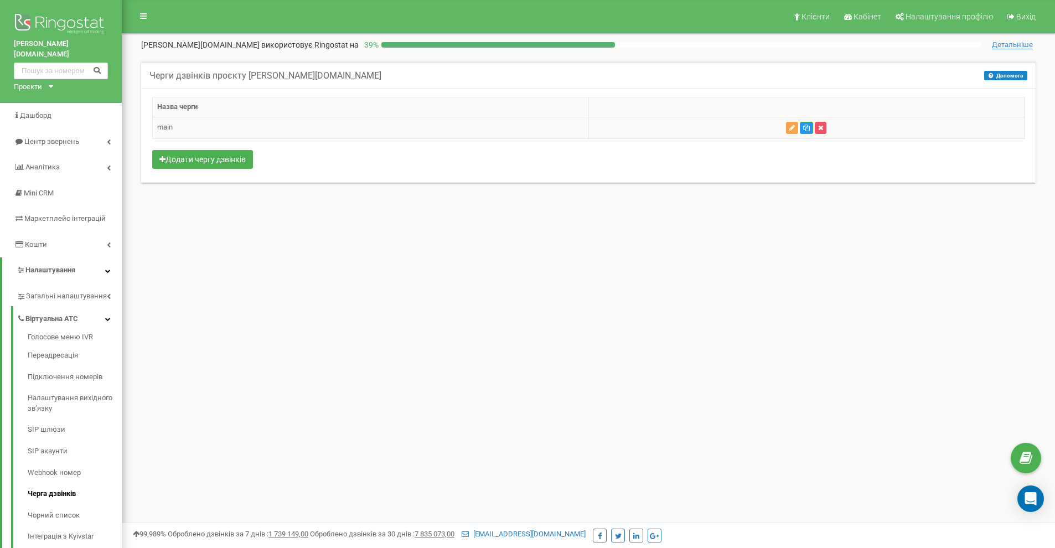
click at [786, 128] on td at bounding box center [807, 128] width 436 height 22
click at [791, 130] on icon "button" at bounding box center [793, 128] width 6 height 7
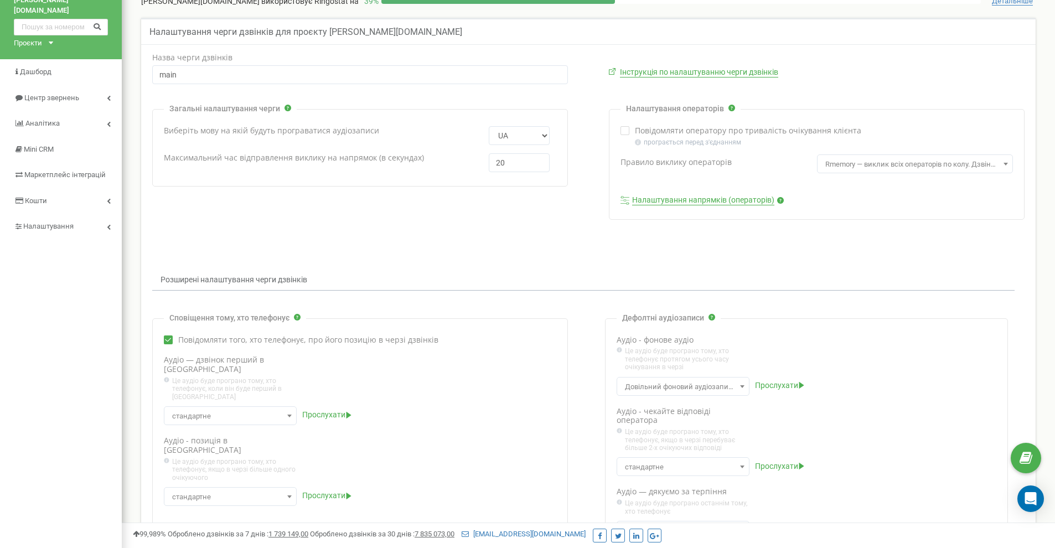
scroll to position [43, 0]
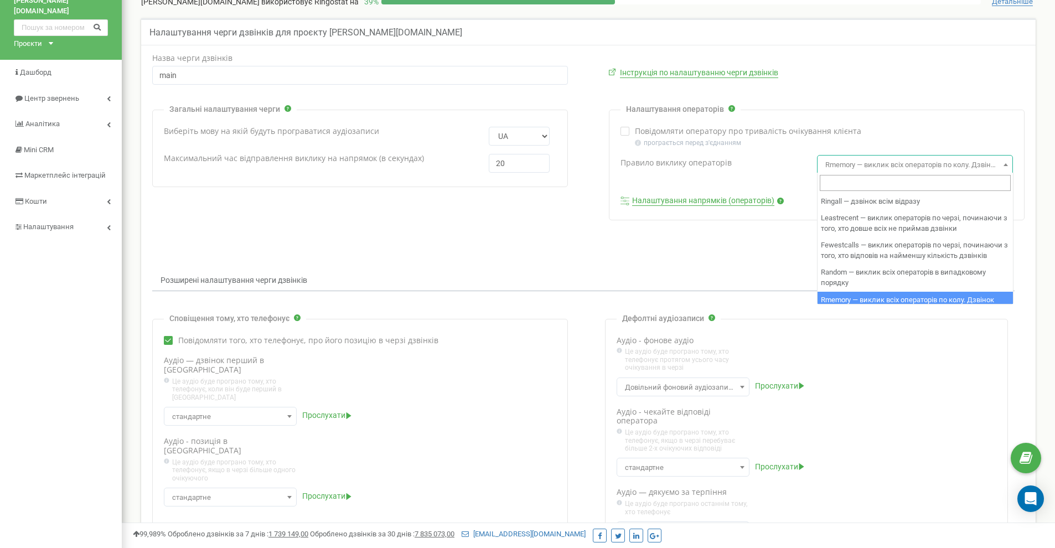
click at [1002, 164] on span at bounding box center [1006, 164] width 11 height 14
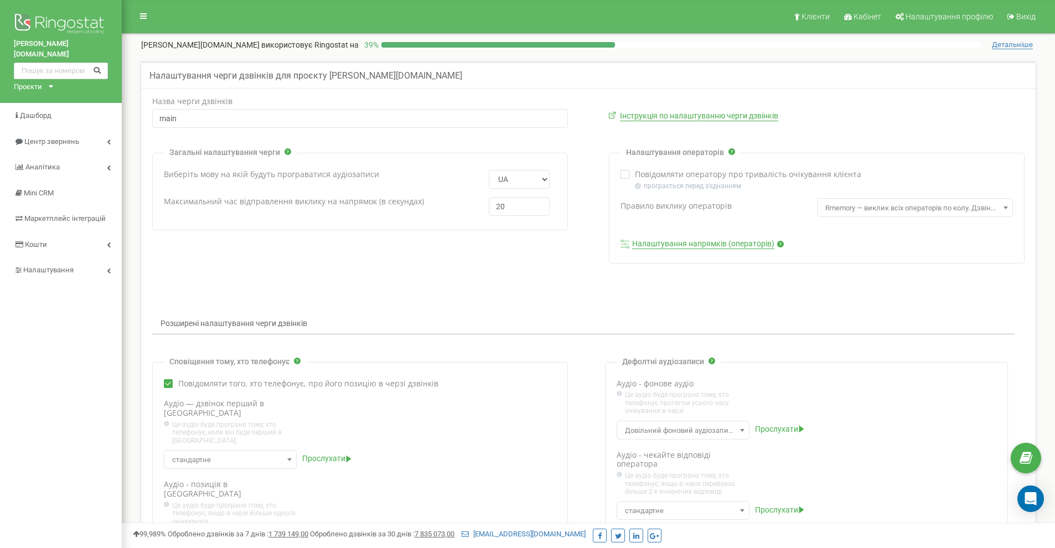
scroll to position [0, 0]
drag, startPoint x: 508, startPoint y: 205, endPoint x: 493, endPoint y: 208, distance: 15.1
click at [493, 208] on input "20" at bounding box center [519, 206] width 61 height 19
type input "90"
click at [492, 290] on form "Назва черги дзвінків main Інструкція по налаштуванню черги дзвінків EN RU UA PL…" at bounding box center [588, 453] width 889 height 712
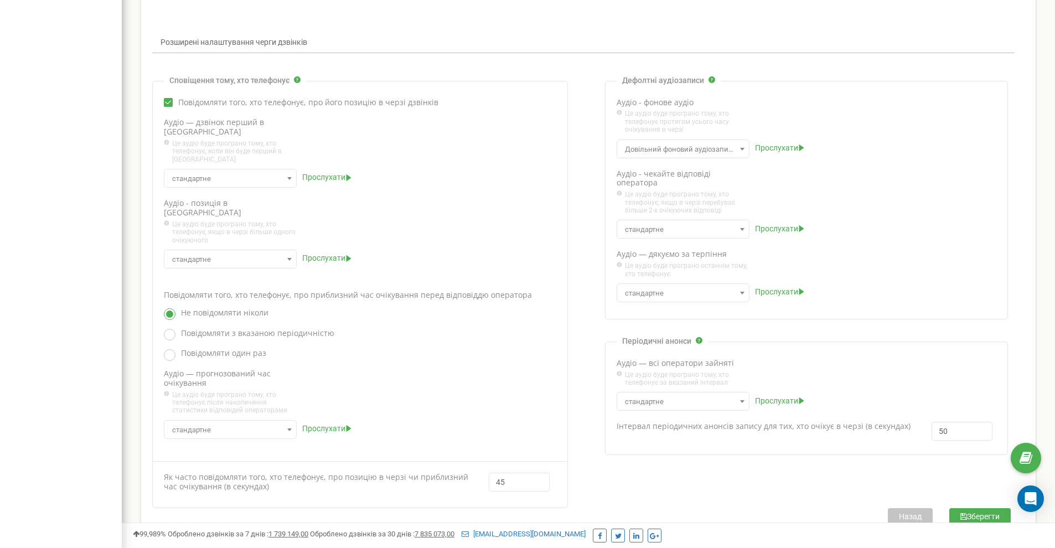
scroll to position [281, 0]
click at [982, 509] on button "Зберегти" at bounding box center [980, 517] width 61 height 17
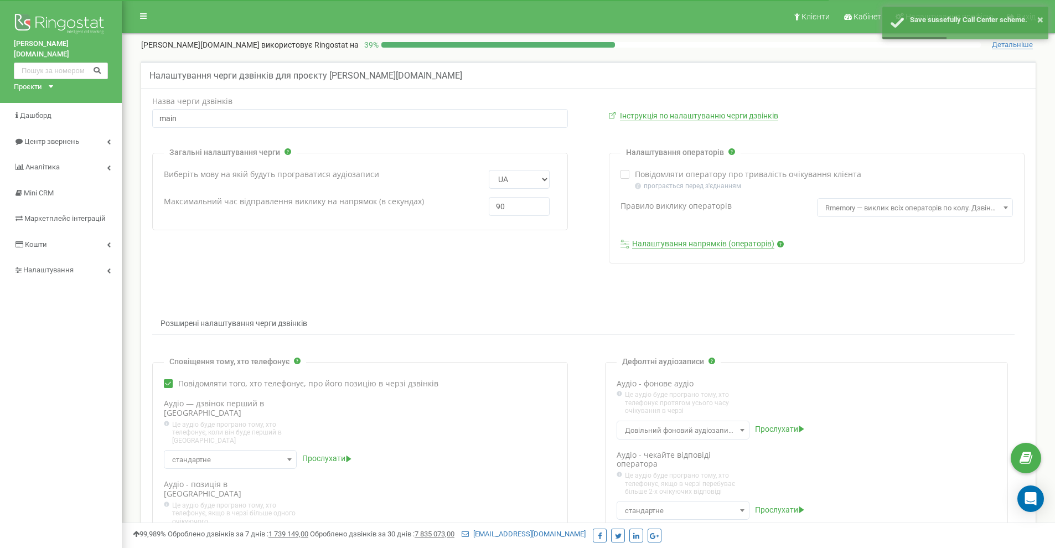
click at [682, 241] on link "Налаштування напрямків (операторів)" at bounding box center [703, 244] width 142 height 10
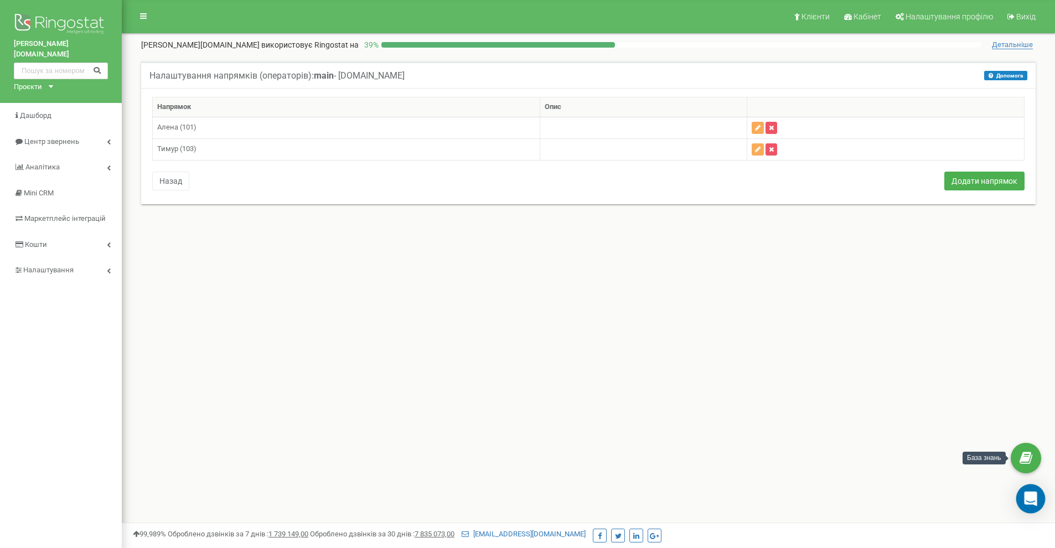
click at [1036, 502] on icon "Open Intercom Messenger" at bounding box center [1030, 499] width 13 height 14
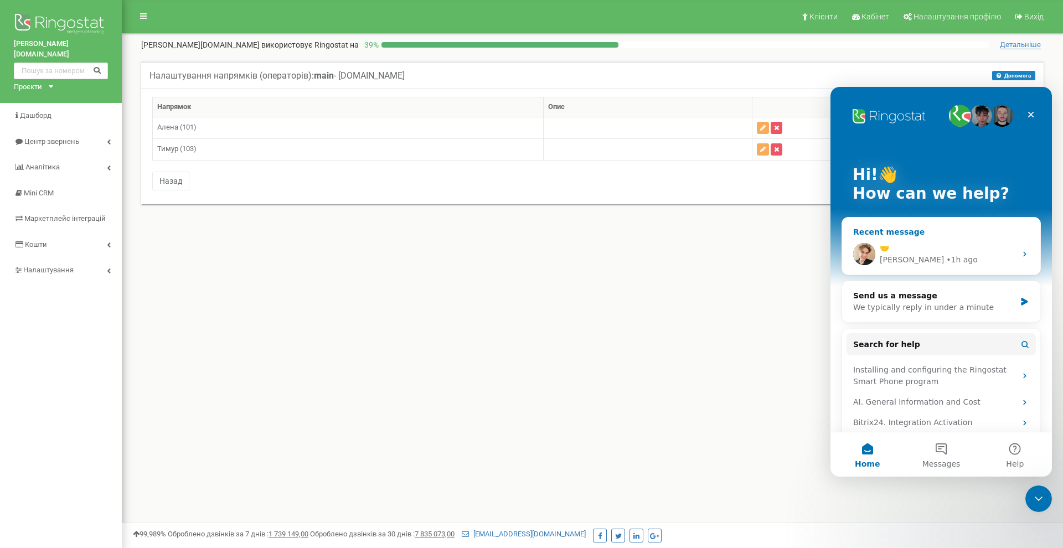
click at [912, 238] on div "🤝 [PERSON_NAME] • 1h ago" at bounding box center [941, 254] width 198 height 41
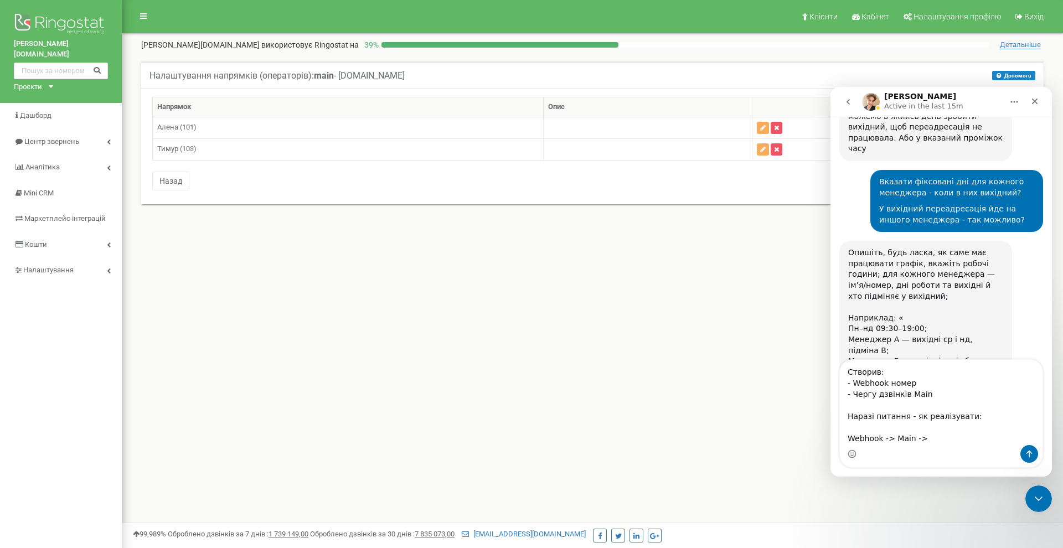
scroll to position [1941, 0]
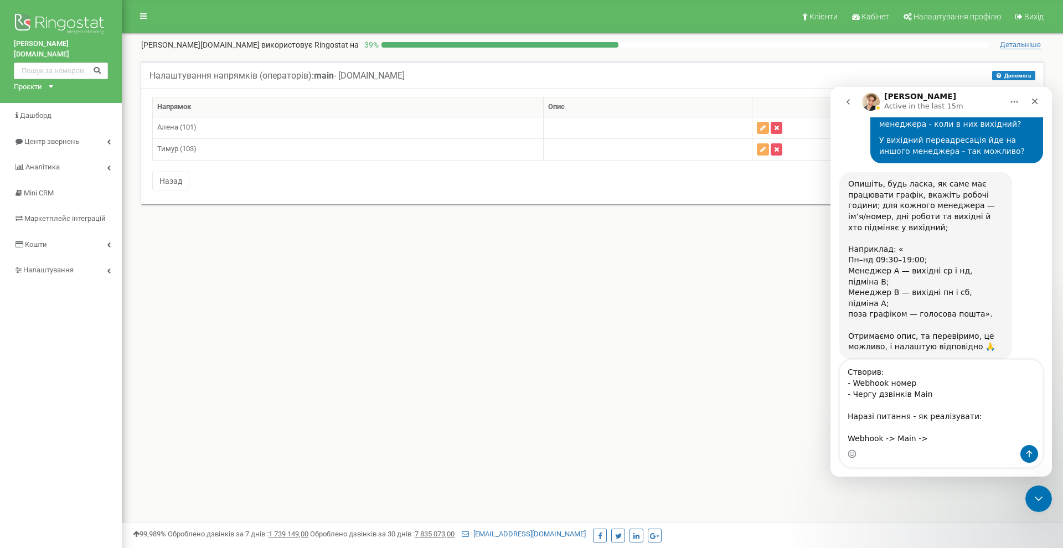
click at [930, 431] on textarea "Створив: - Webhook номер - Чергу дзвінків Main Наразі питання - як реалізувати:…" at bounding box center [941, 402] width 203 height 85
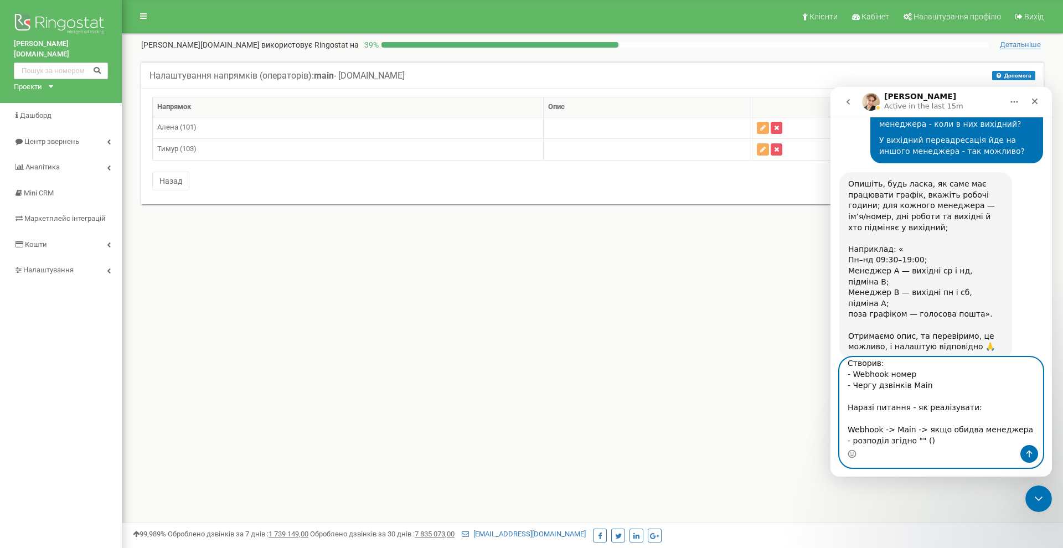
paste textarea "Правило виклику операторів"
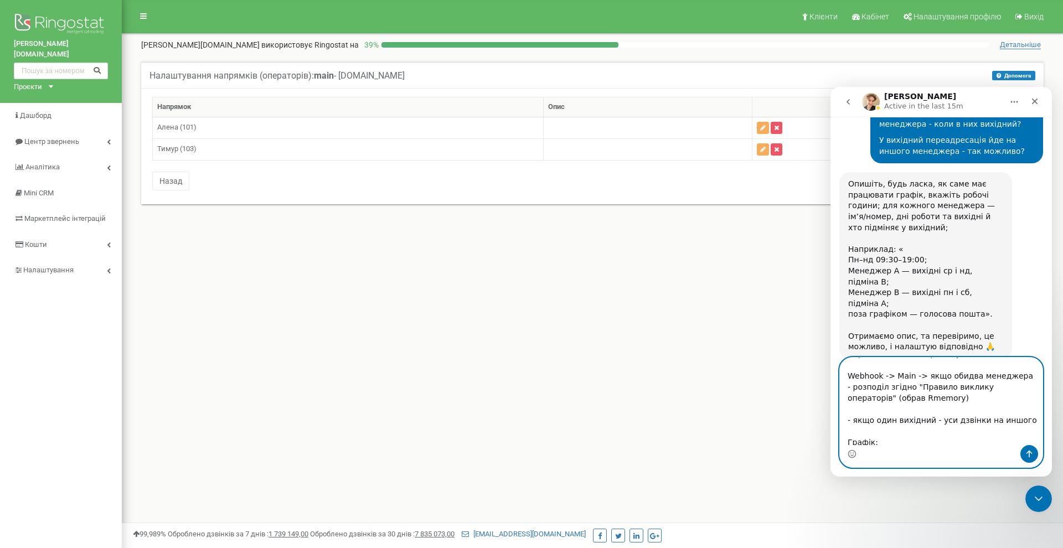
scroll to position [73, 0]
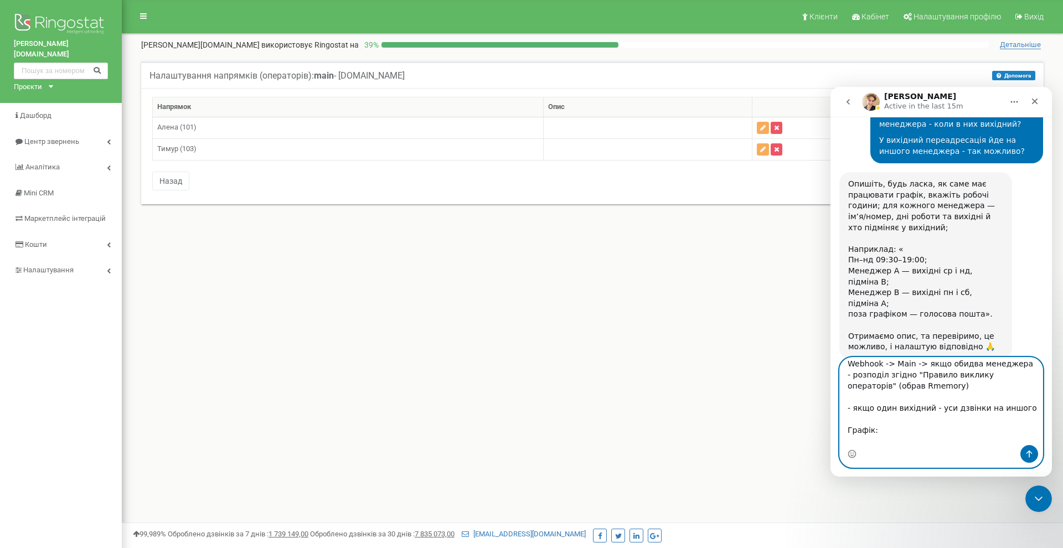
click at [947, 407] on textarea "Створив: - Webhook номер - Чергу дзвінків Main Наразі питання - як реалізувати:…" at bounding box center [941, 401] width 203 height 87
type textarea "Створив: - Webhook номер - Чергу дзвінків Main Наразі питання - як реалізувати:…"
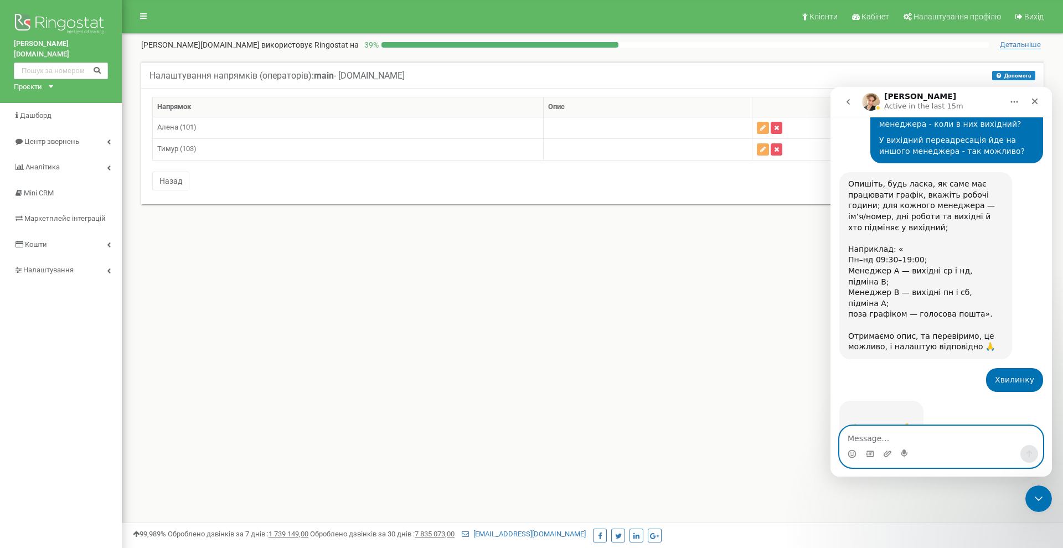
scroll to position [2048, 0]
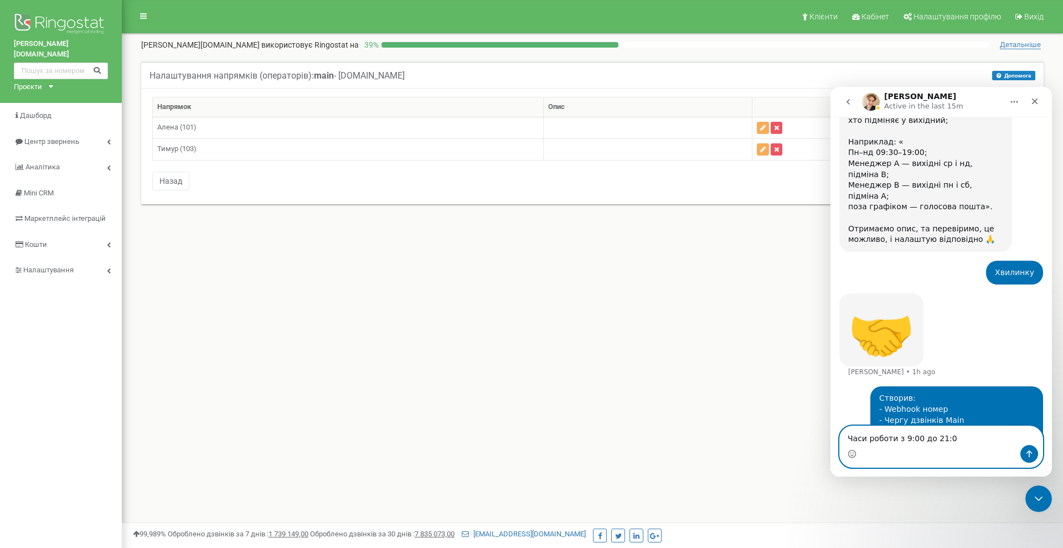
type textarea "Часи роботи з 9:00 до 21:00"
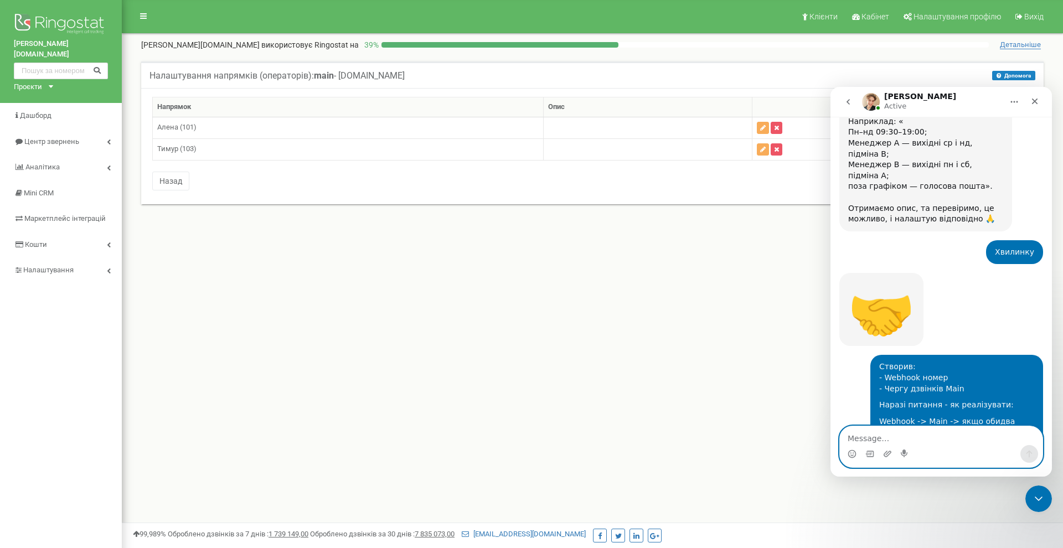
scroll to position [2116, 0]
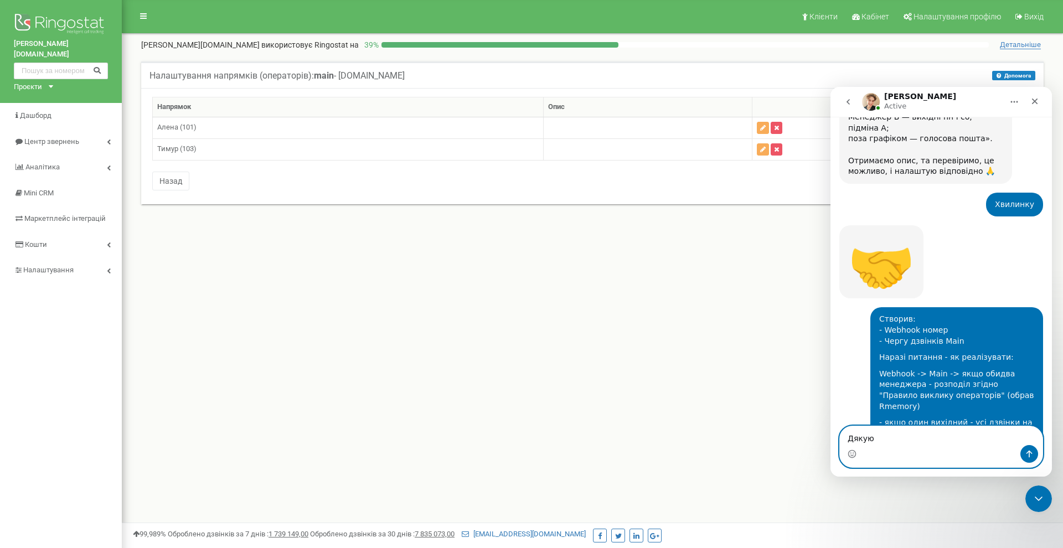
type textarea "Дякую!"
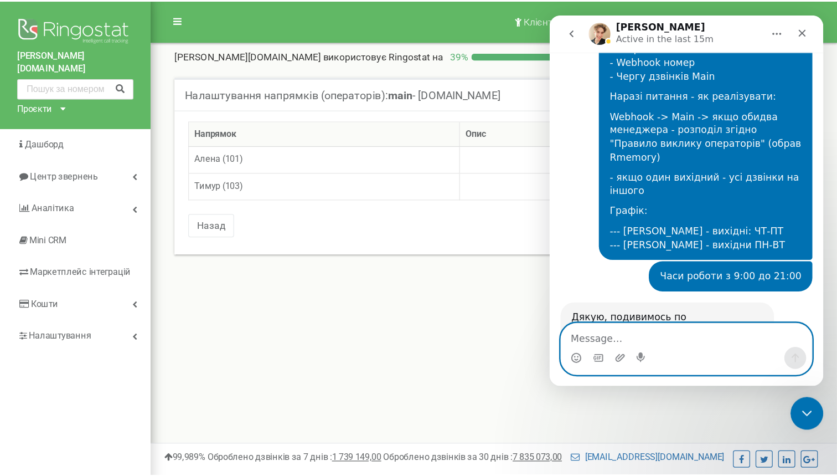
scroll to position [2231, 0]
